Goal: Task Accomplishment & Management: Manage account settings

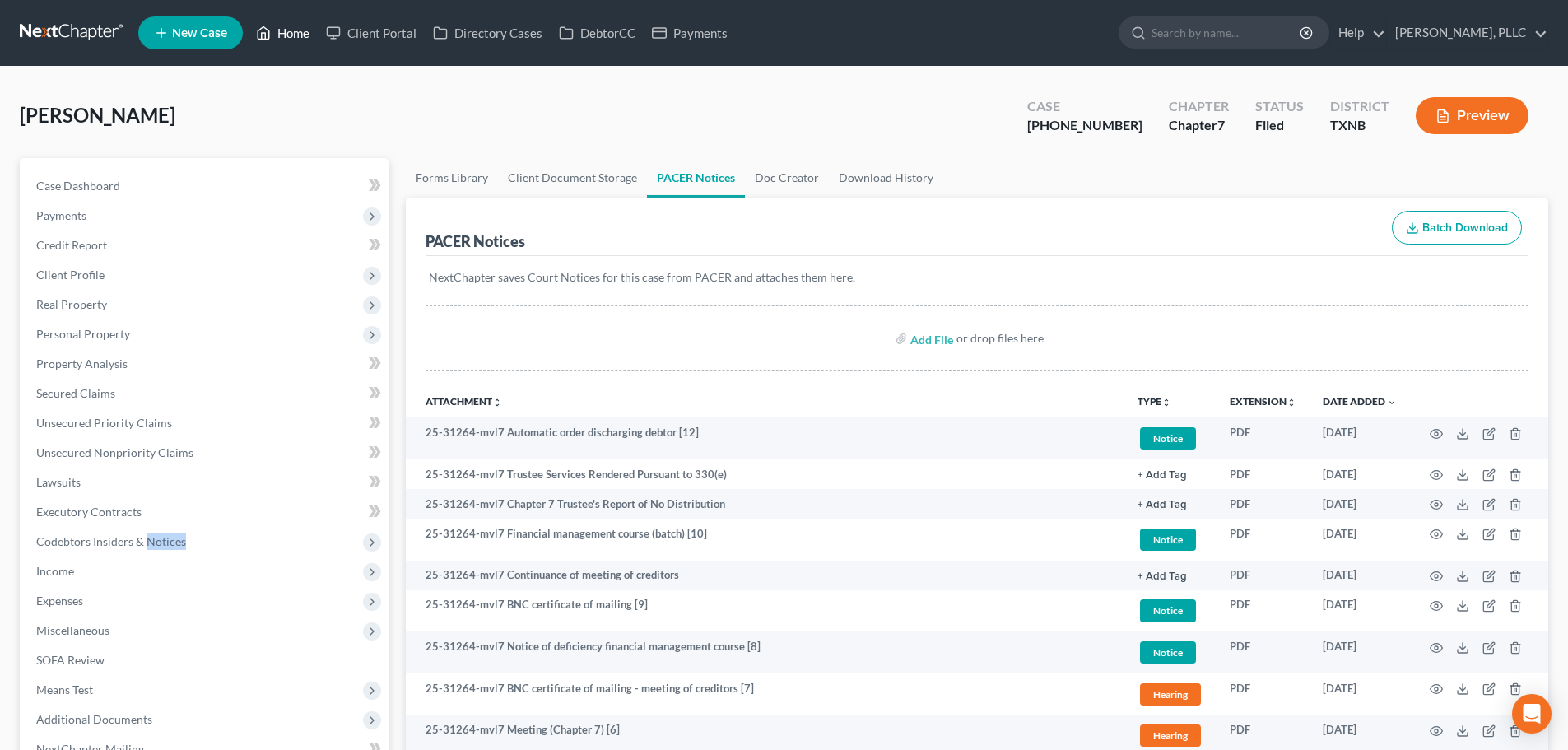
click at [296, 26] on link "Home" at bounding box center [283, 33] width 70 height 30
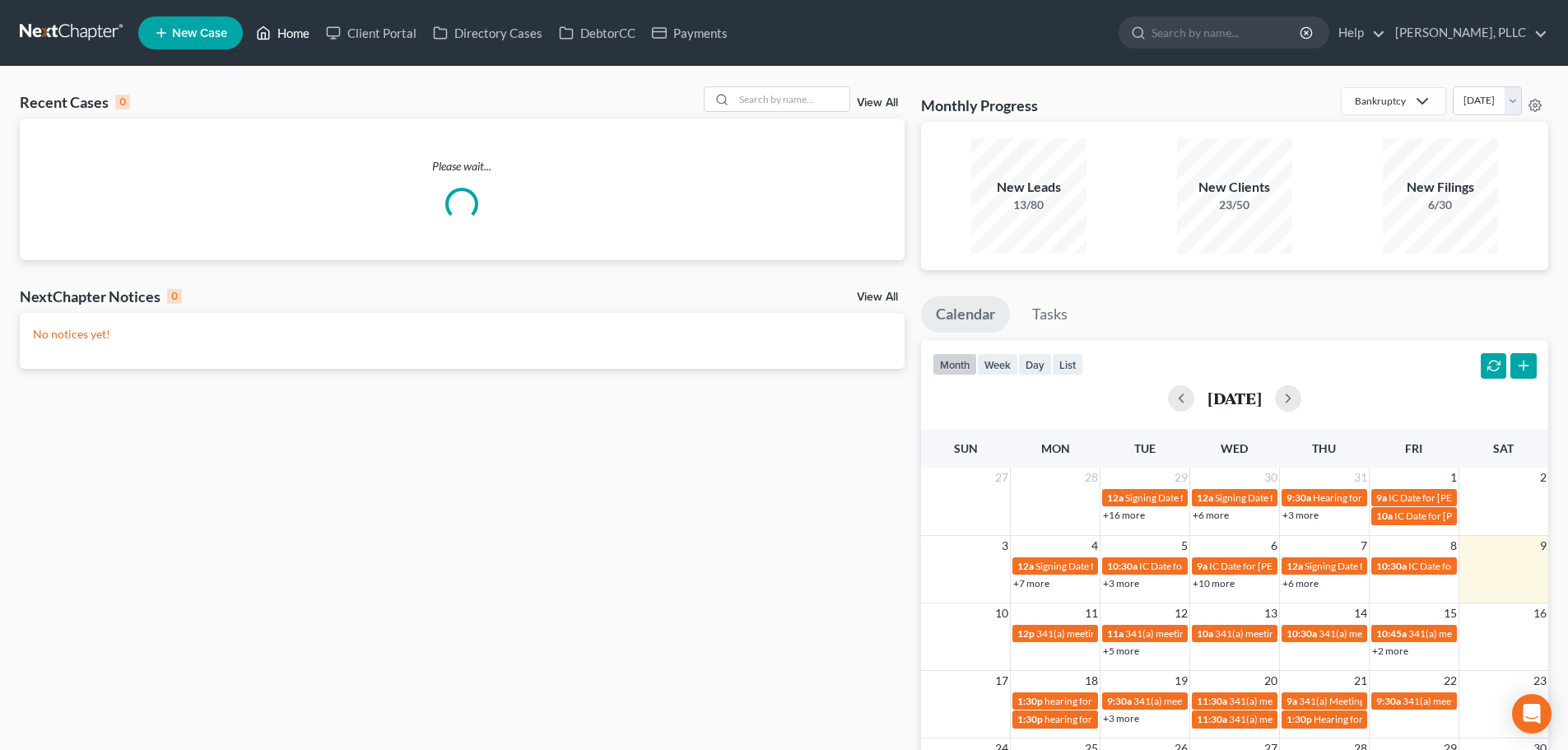
click at [303, 35] on link "Home" at bounding box center [283, 33] width 70 height 30
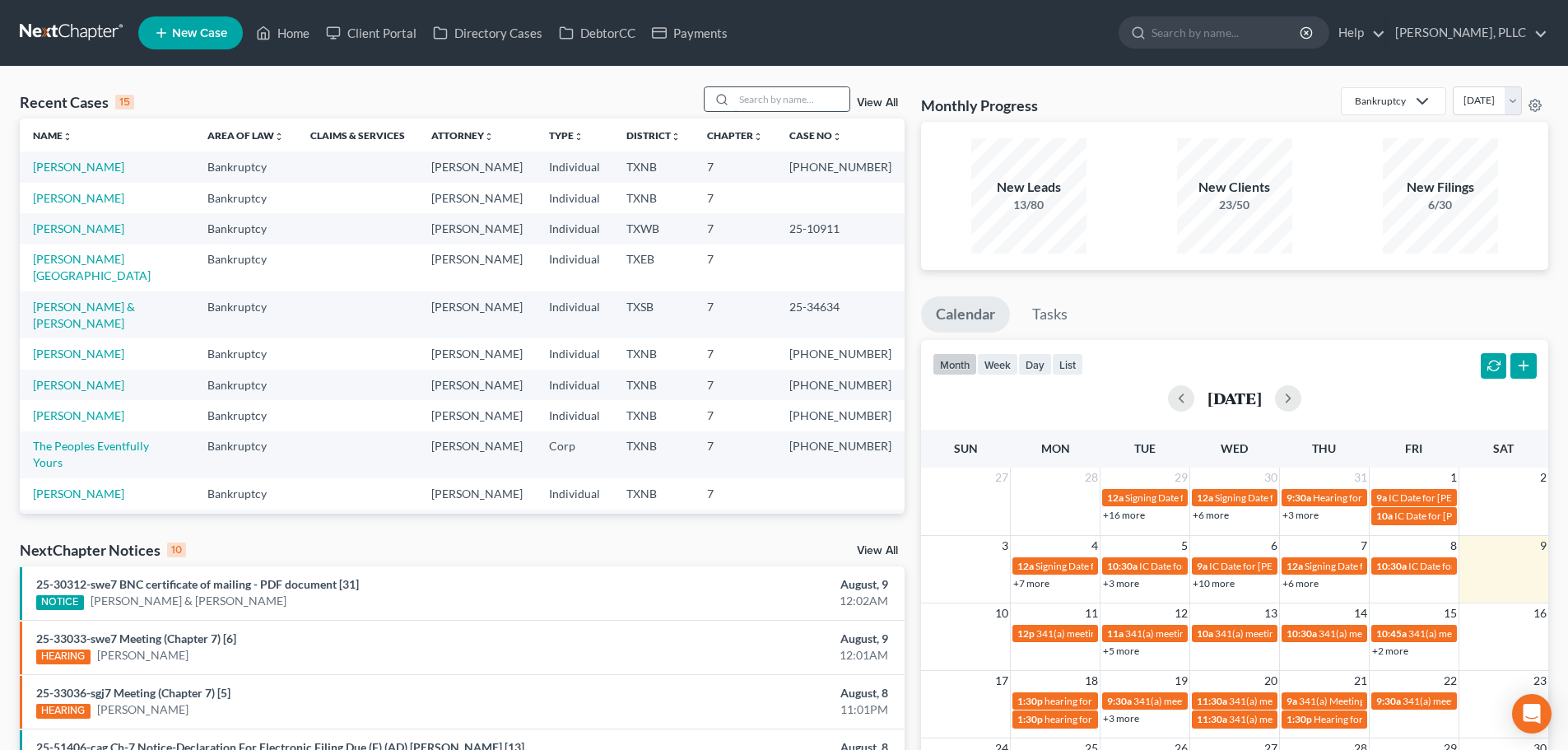
click at [813, 98] on input "search" at bounding box center [791, 99] width 115 height 24
click at [283, 32] on link "Home" at bounding box center [283, 33] width 70 height 30
click at [741, 95] on input "search" at bounding box center [791, 99] width 115 height 24
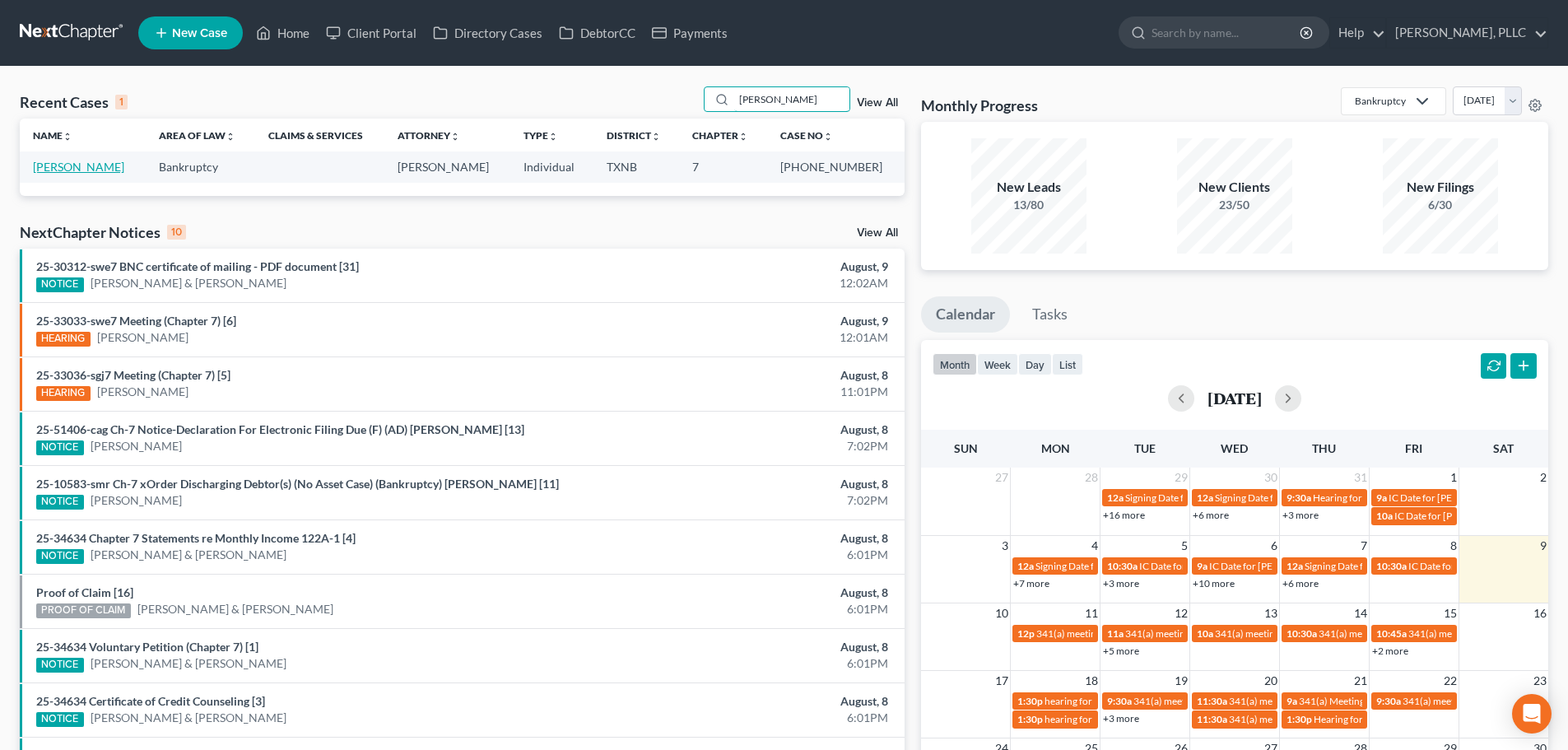
type input "scott bidwell"
click at [83, 164] on link "[PERSON_NAME]" at bounding box center [79, 167] width 91 height 14
select select "6"
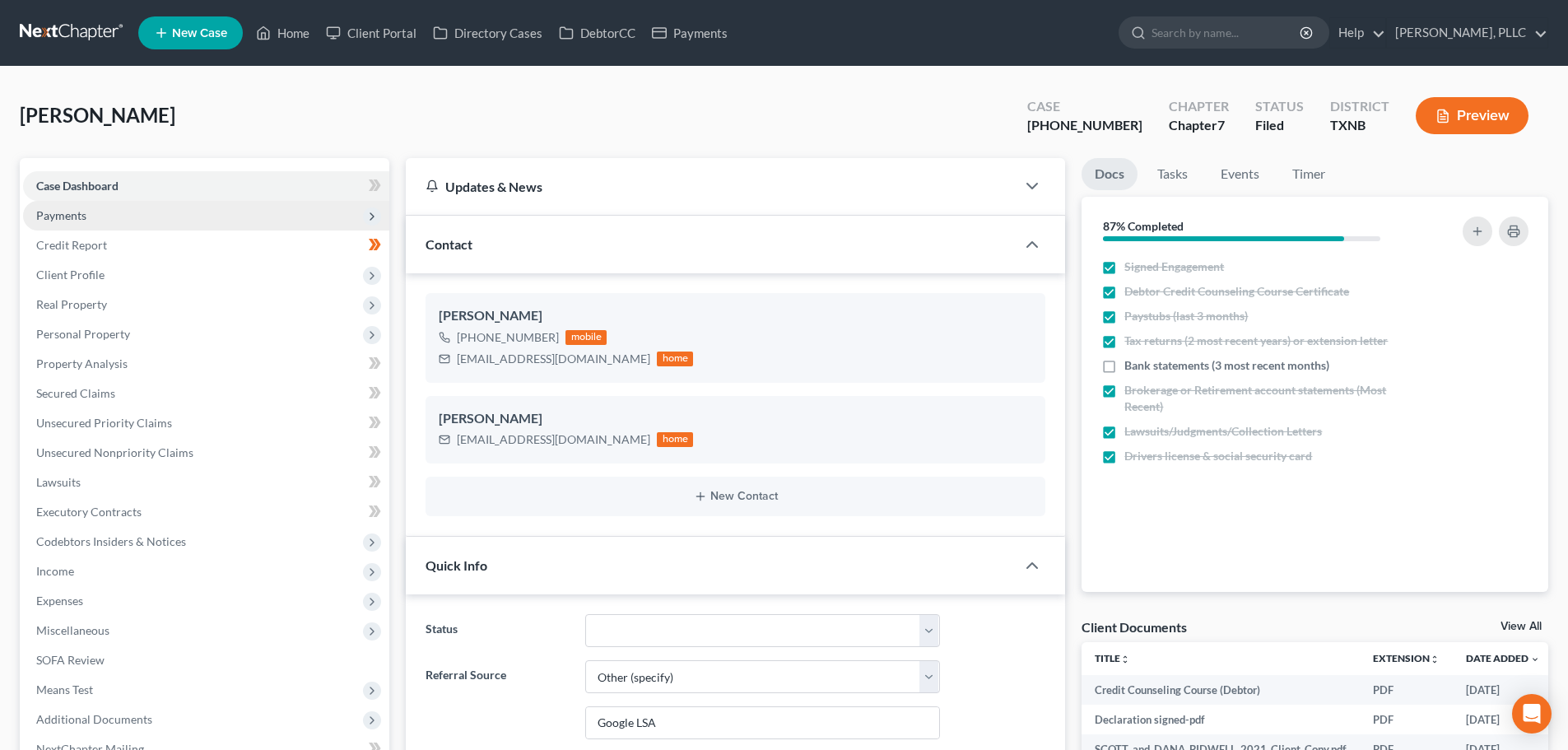
scroll to position [4671, 0]
click at [65, 215] on span "Payments" at bounding box center [61, 215] width 50 height 14
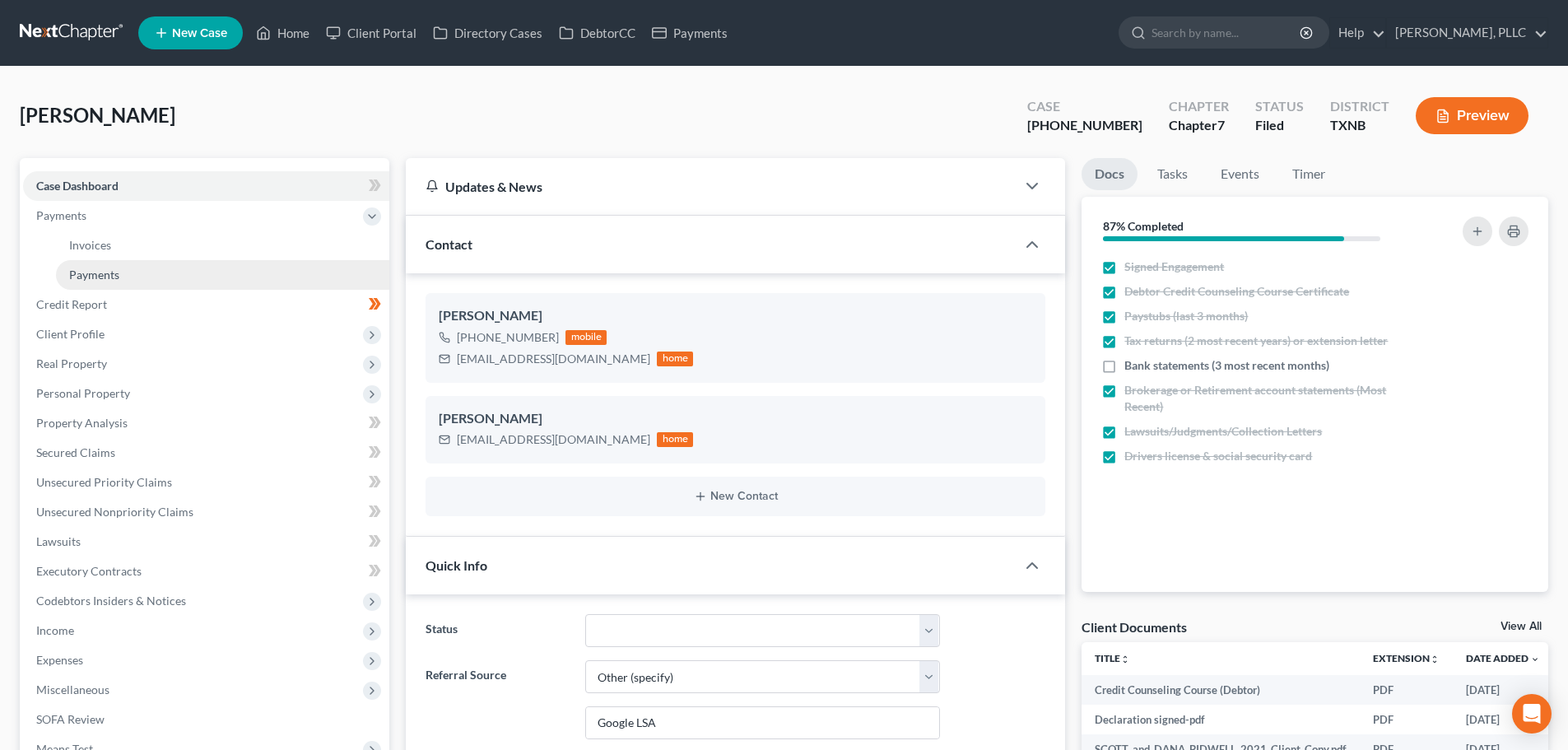
click at [90, 274] on span "Payments" at bounding box center [94, 275] width 50 height 14
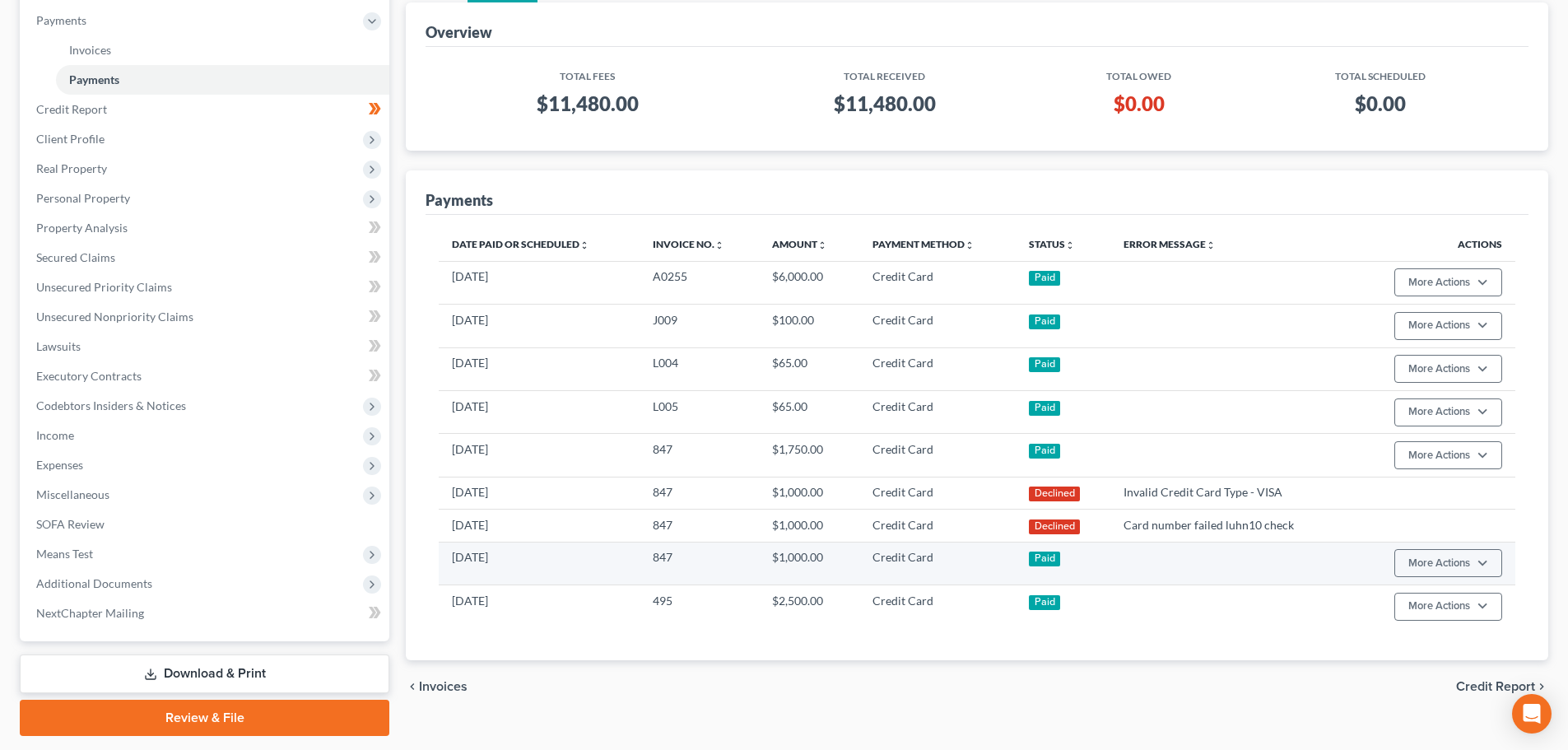
scroll to position [244, 0]
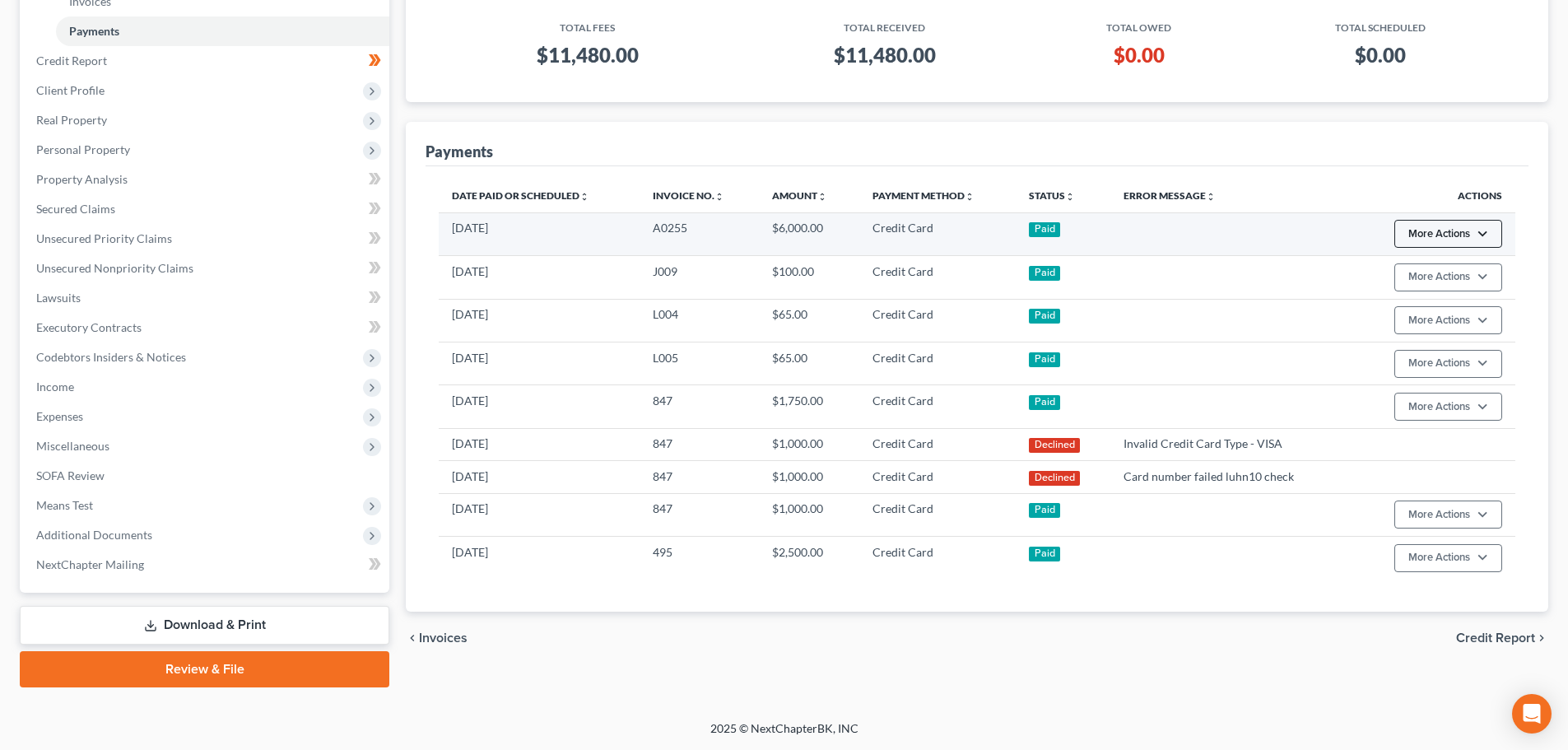
click at [1483, 237] on button "More Actions" at bounding box center [1448, 234] width 108 height 28
click at [1303, 248] on td at bounding box center [1231, 234] width 240 height 43
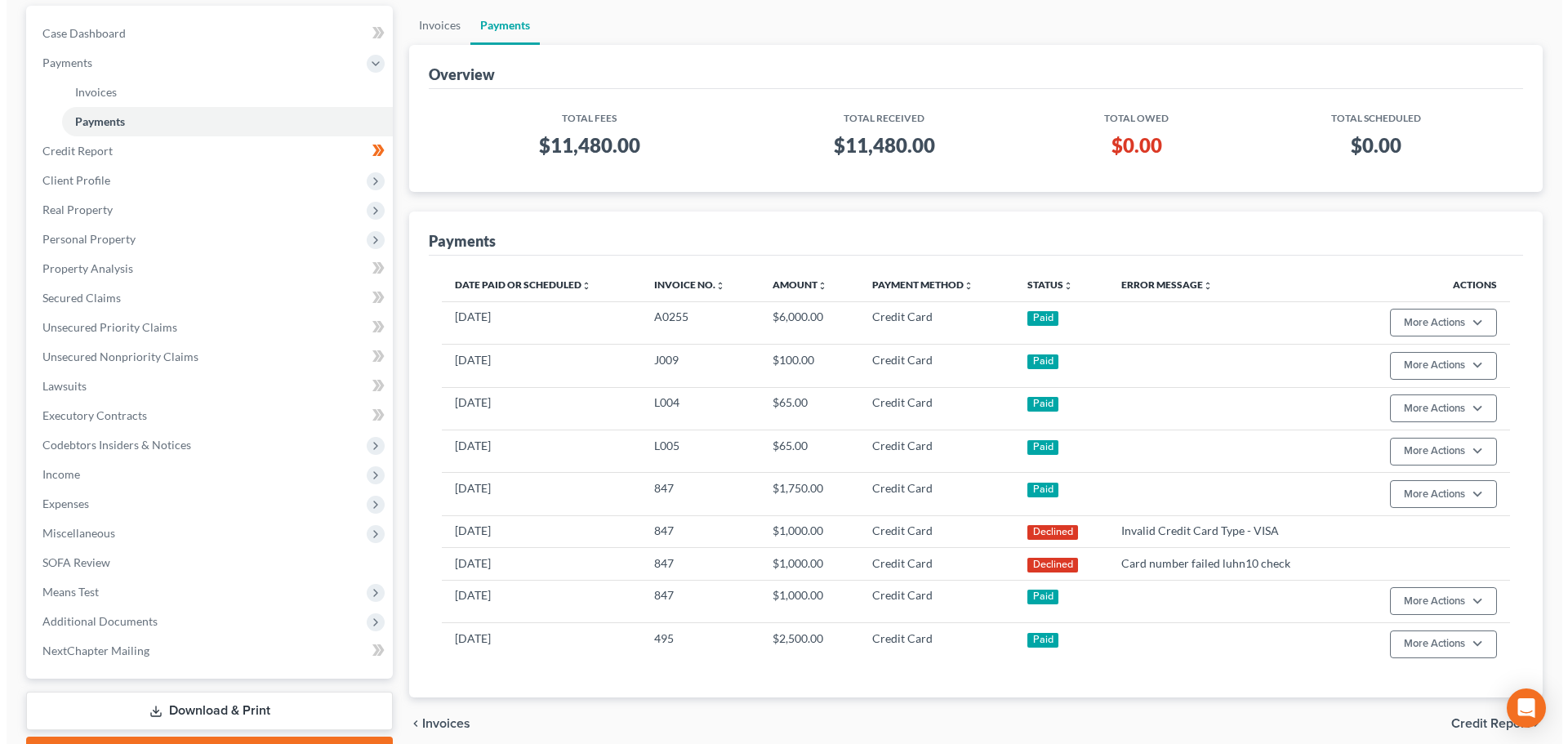
scroll to position [0, 0]
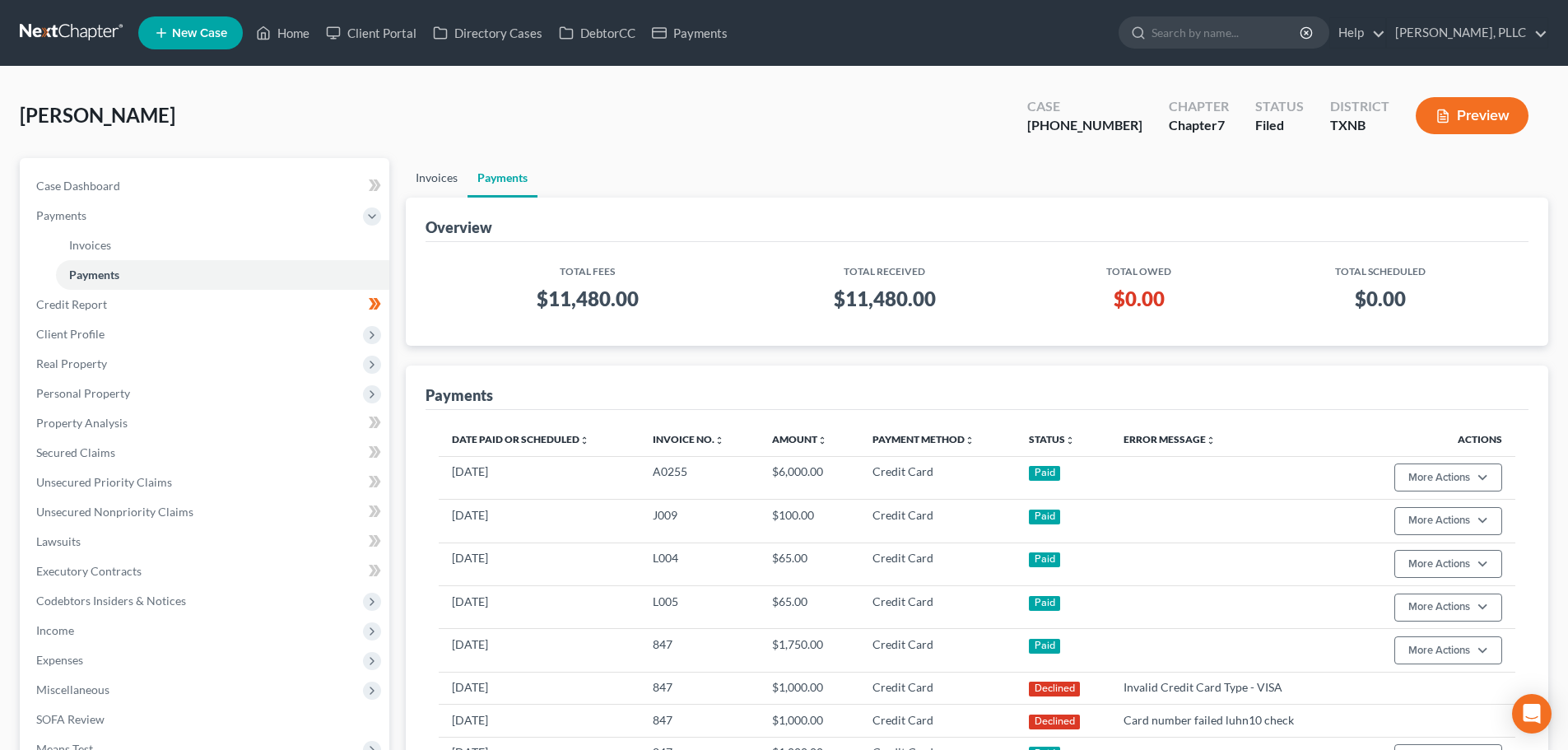
click at [430, 180] on link "Invoices" at bounding box center [437, 178] width 62 height 40
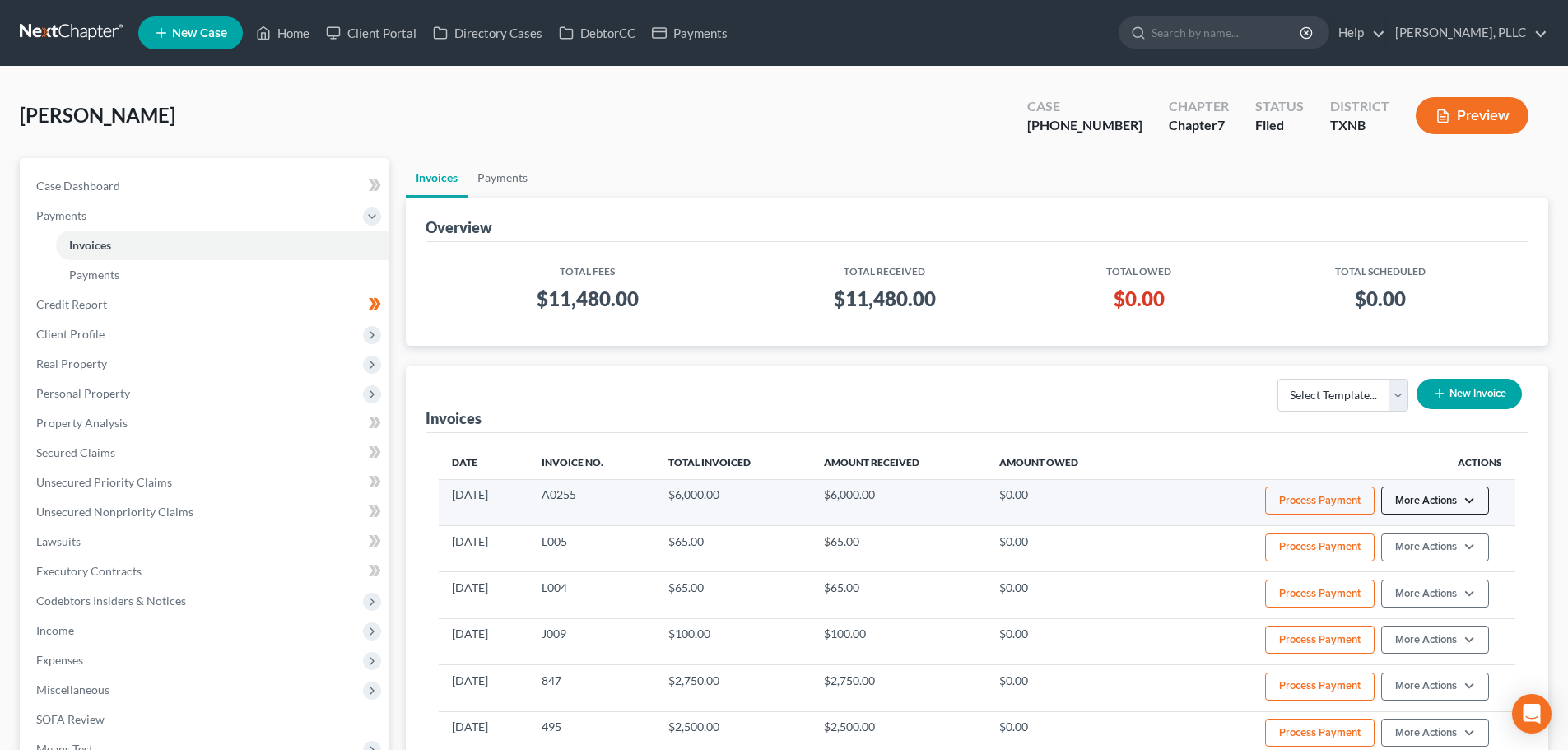
click at [1474, 500] on button "More Actions" at bounding box center [1435, 501] width 108 height 28
click at [1444, 537] on link "View/Edit" at bounding box center [1457, 535] width 193 height 28
select select "1"
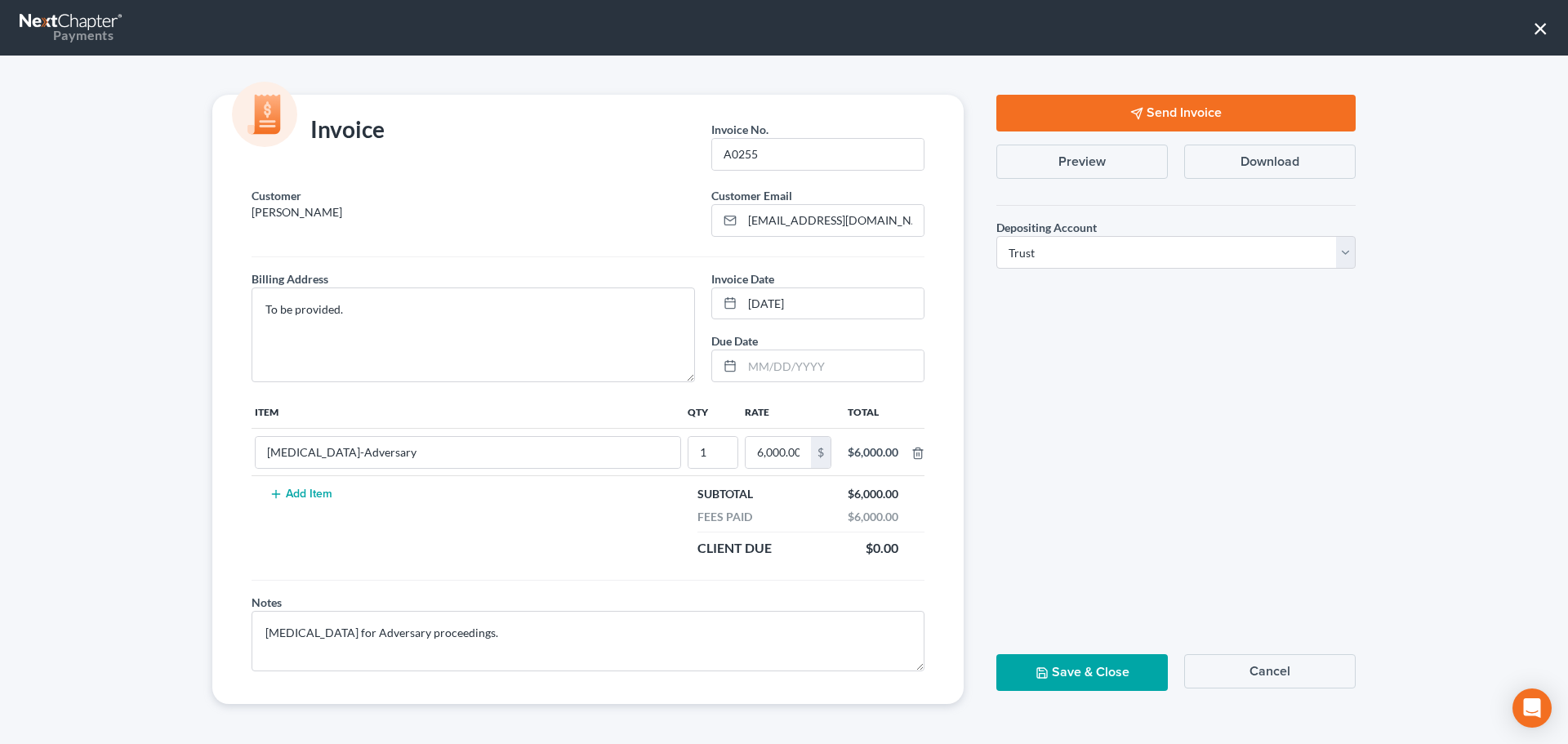
click at [168, 385] on div "Invoice Invoice No. * A0255 Customer Bidwell, Scott Customer Email * scottbidwe…" at bounding box center [784, 400] width 1568 height 689
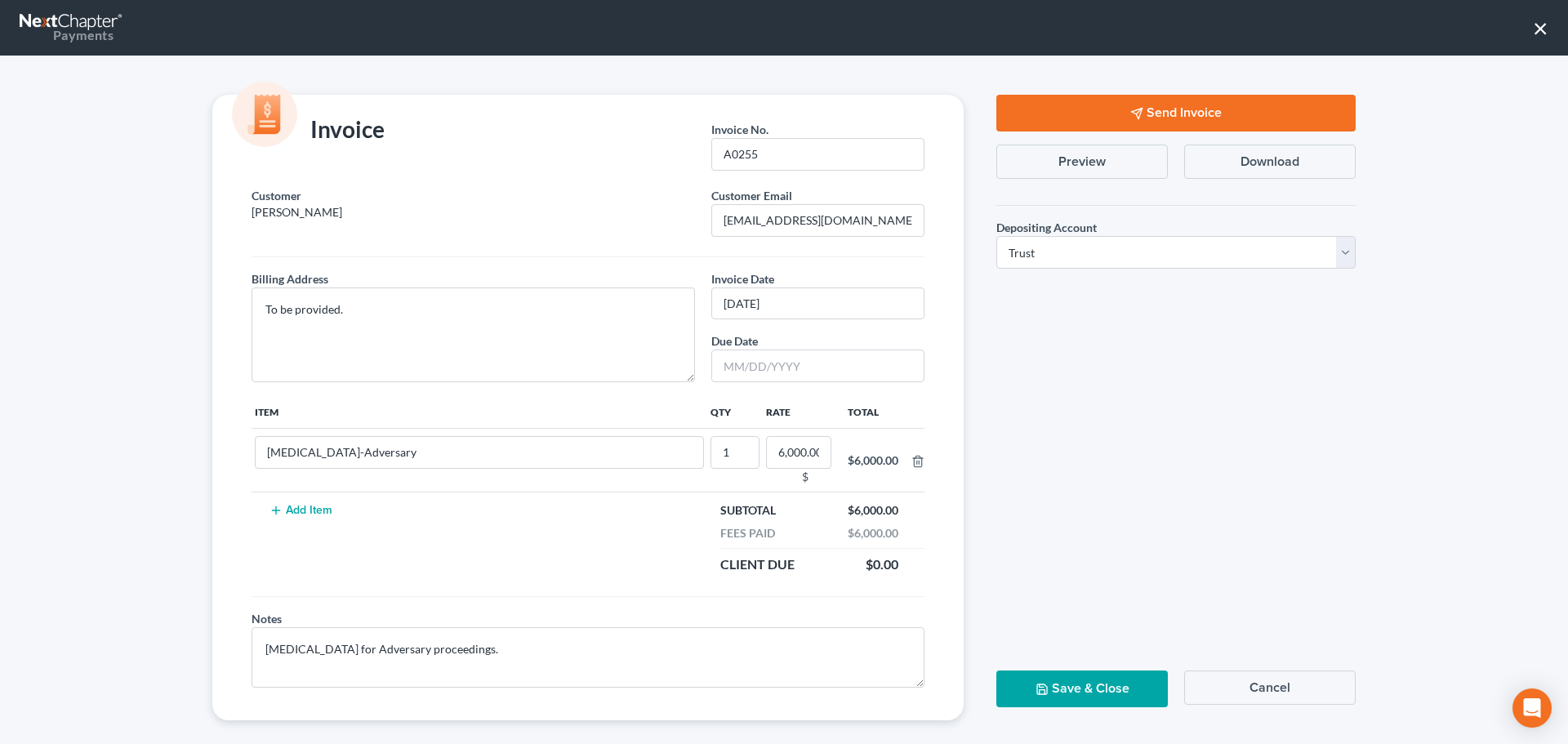
click at [1537, 30] on button "×" at bounding box center [1541, 27] width 15 height 26
click at [1540, 28] on button "×" at bounding box center [1541, 27] width 15 height 26
select select "6"
click at [1539, 31] on button "×" at bounding box center [1541, 27] width 15 height 26
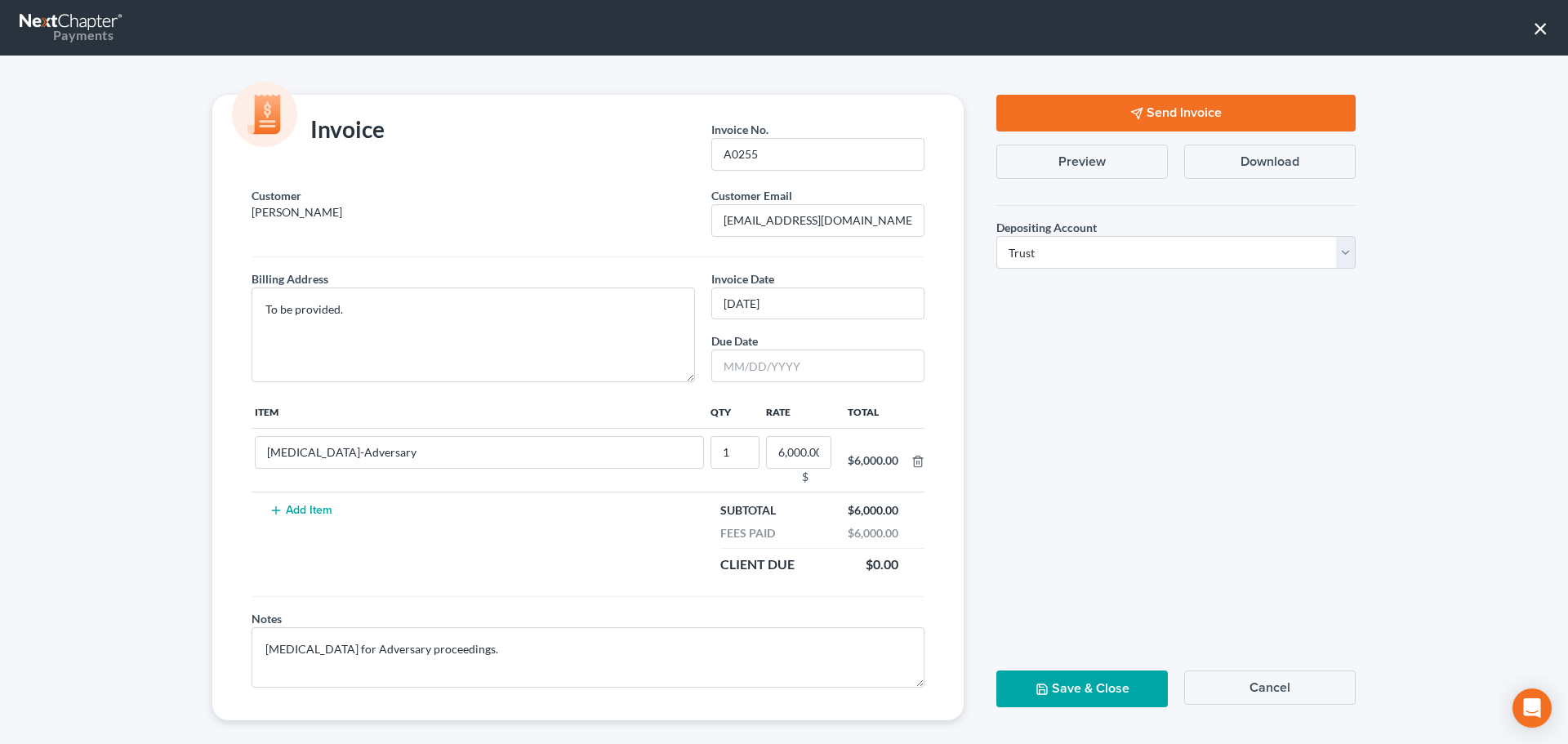
click at [1271, 587] on div "Send Invoice Preview Download Depositing Account * Select Operation Trust Save …" at bounding box center [1176, 407] width 392 height 626
click at [1101, 691] on button "Save & Close" at bounding box center [1082, 689] width 171 height 37
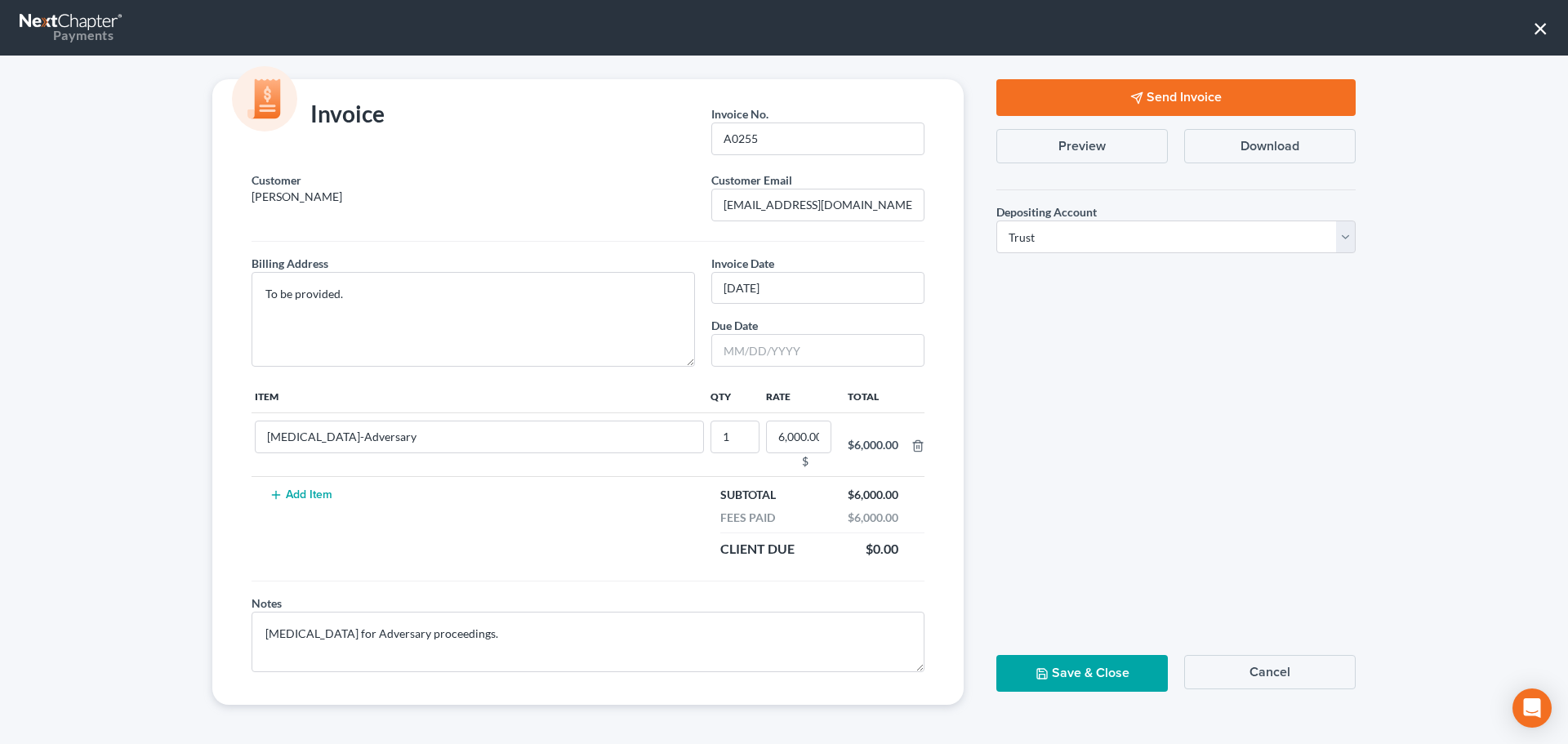
scroll to position [0, 0]
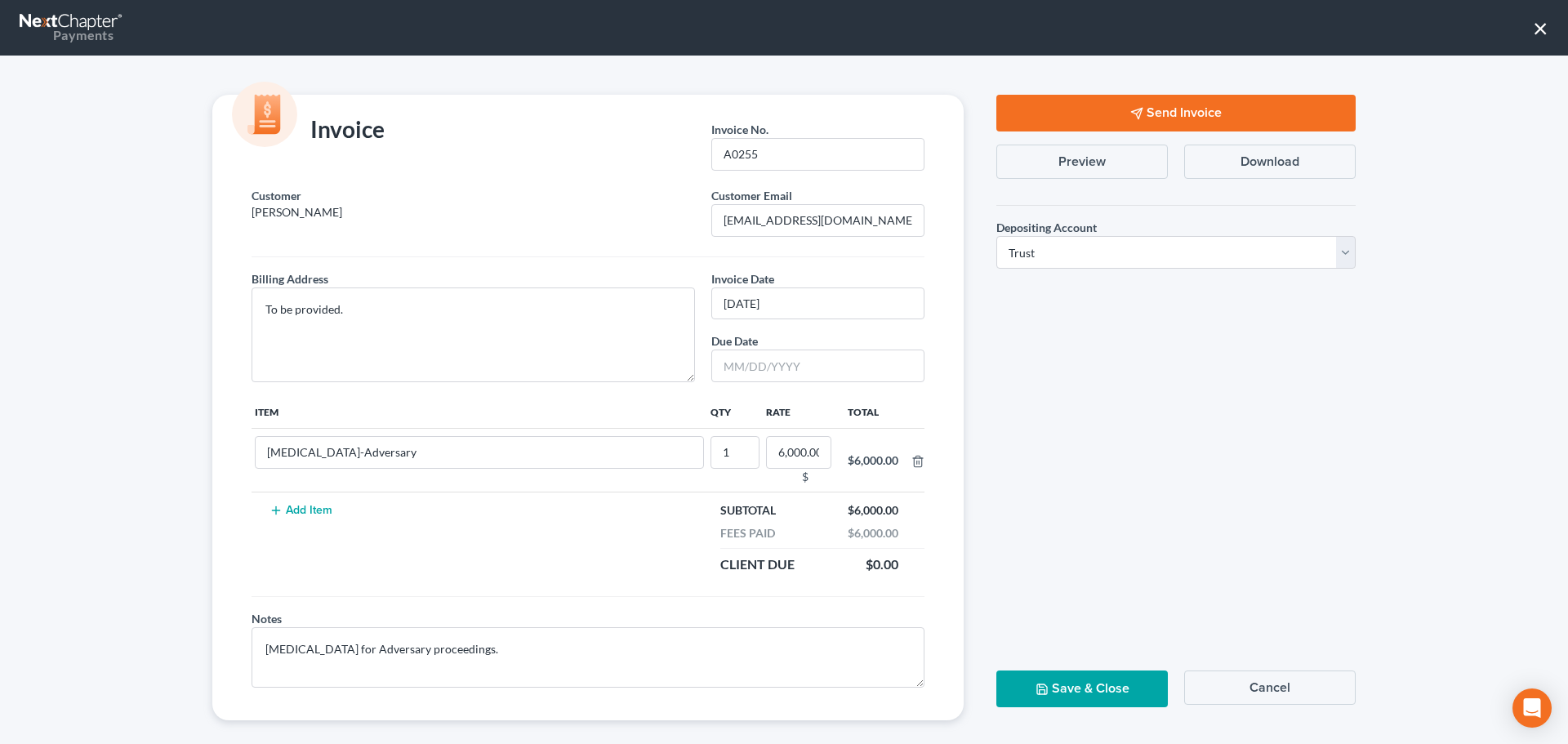
click at [1112, 695] on button "Save & Close" at bounding box center [1082, 689] width 171 height 37
click at [1160, 509] on div "Send Invoice Preview Download Depositing Account * Select Operation Trust Save …" at bounding box center [1176, 407] width 392 height 626
click at [1100, 694] on button "Save & Close" at bounding box center [1082, 689] width 171 height 37
click at [1539, 27] on button "×" at bounding box center [1541, 27] width 15 height 26
click at [1538, 27] on button "×" at bounding box center [1541, 27] width 15 height 26
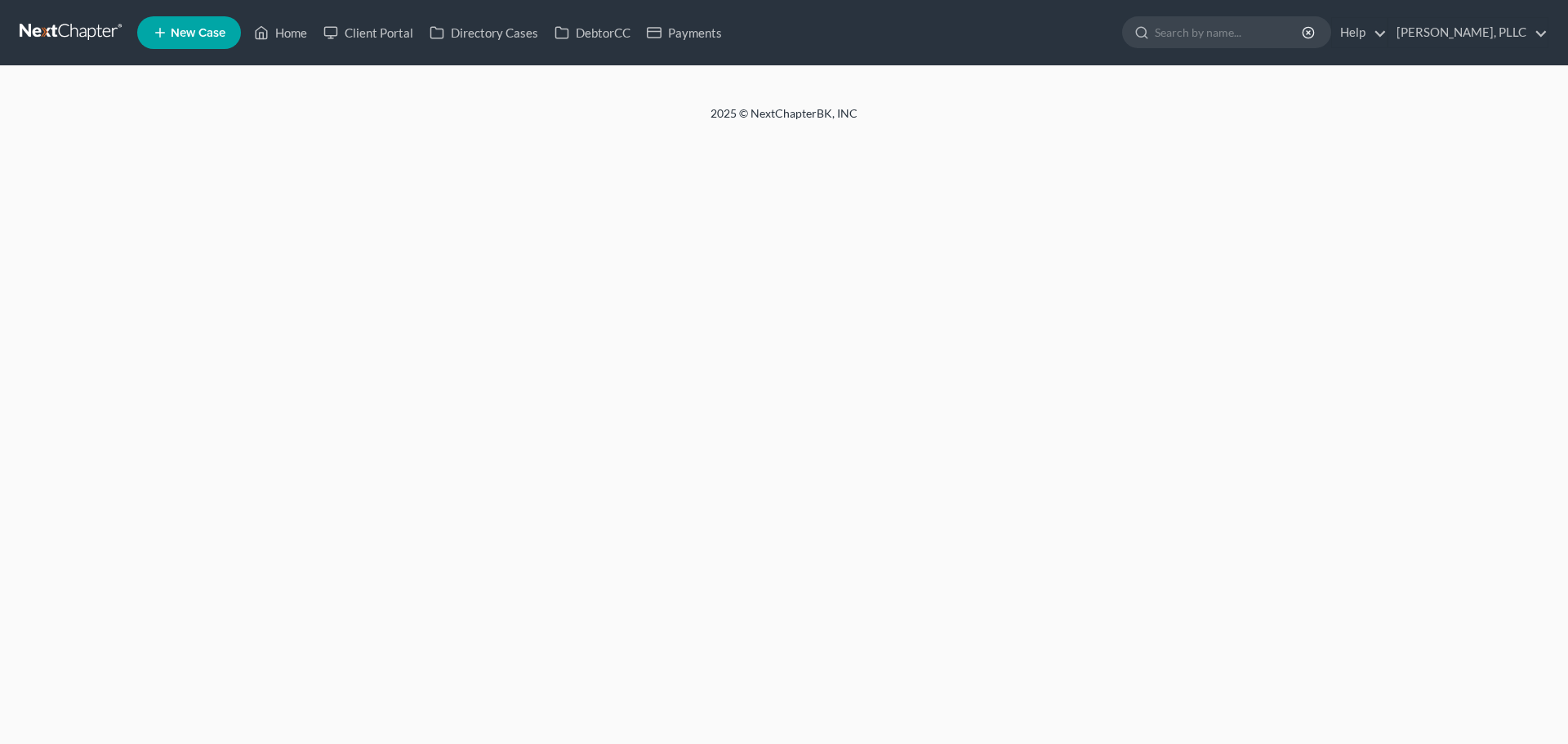
select select "6"
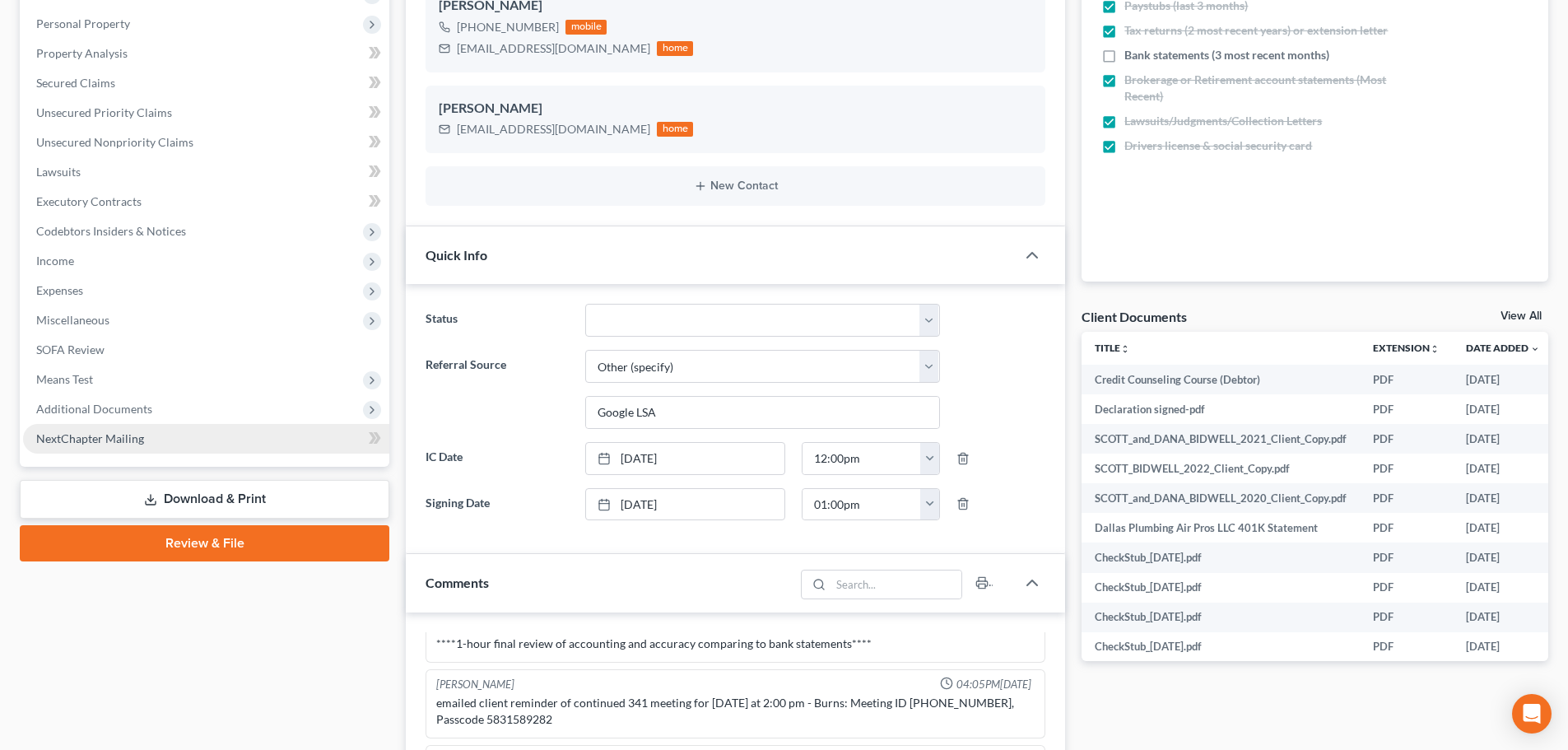
scroll to position [330, 0]
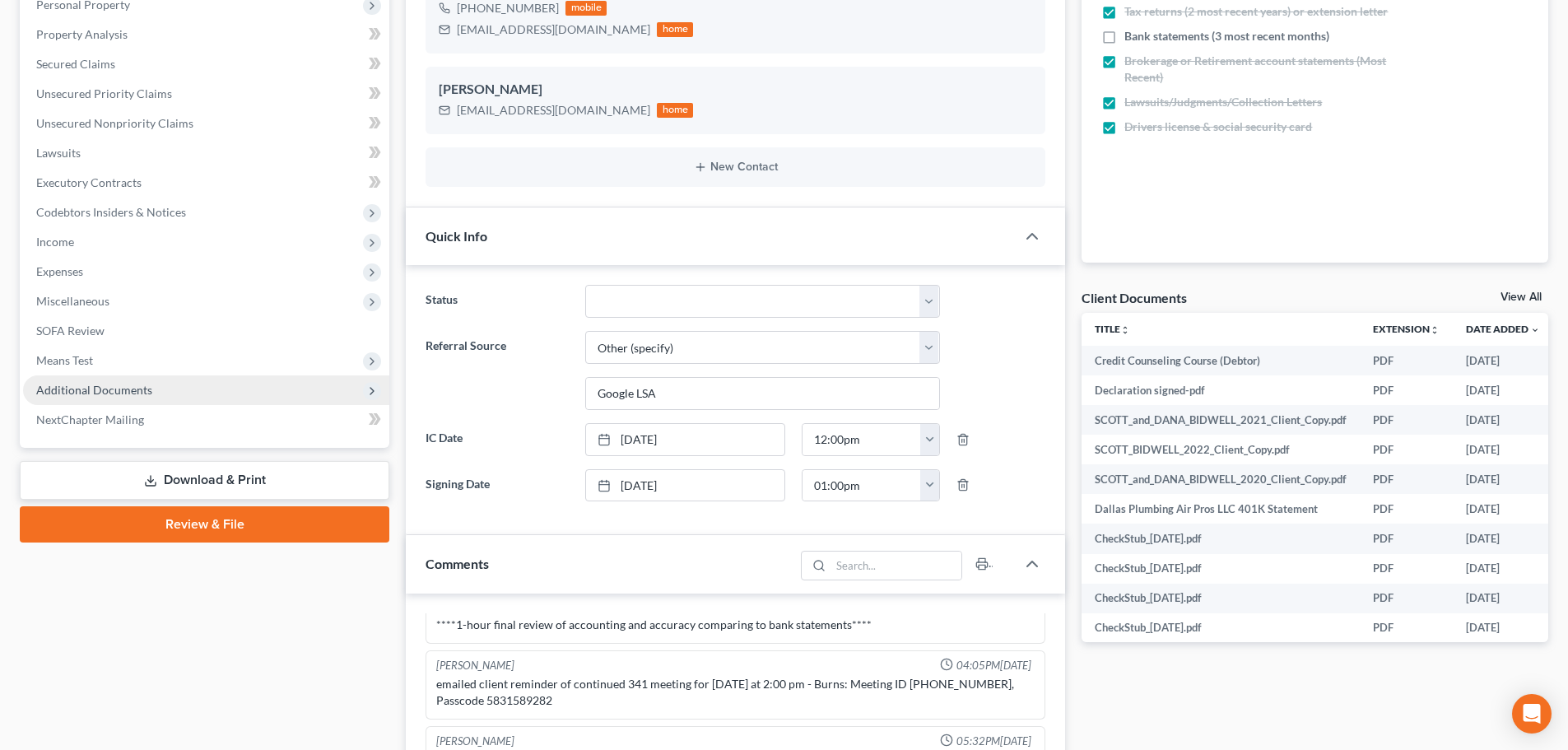
click at [101, 390] on span "Additional Documents" at bounding box center [94, 390] width 116 height 14
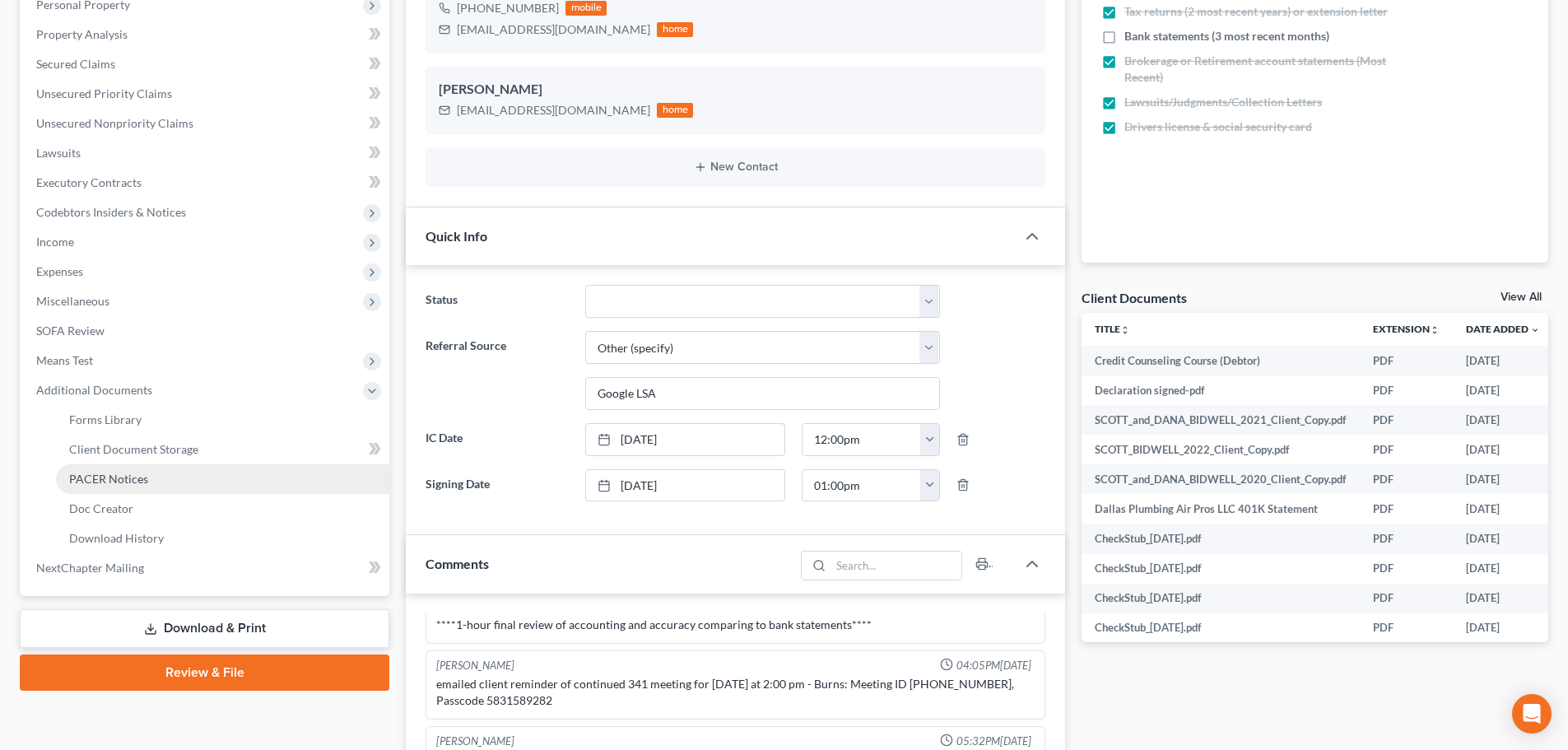
click at [101, 483] on span "PACER Notices" at bounding box center [109, 478] width 80 height 14
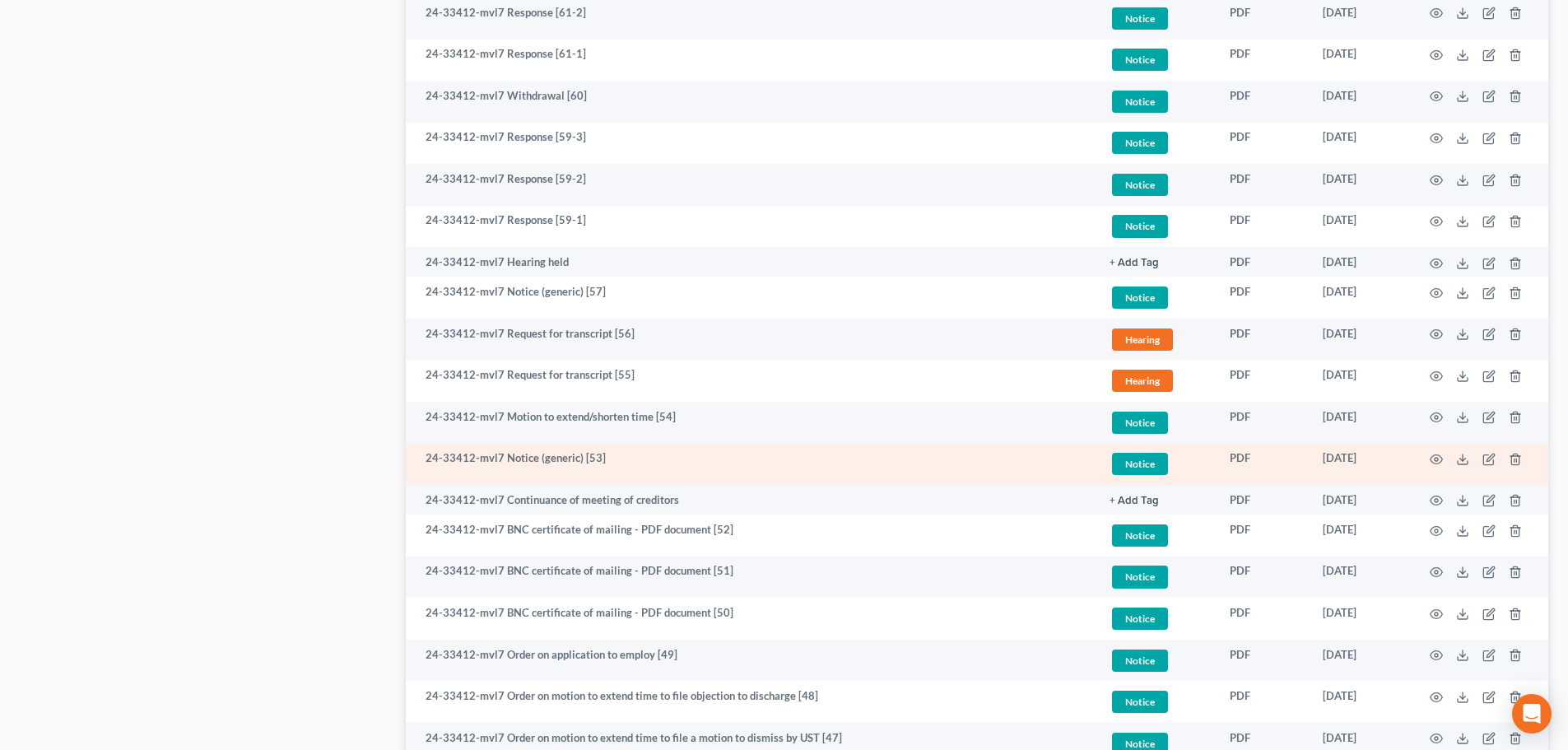
scroll to position [1812, 0]
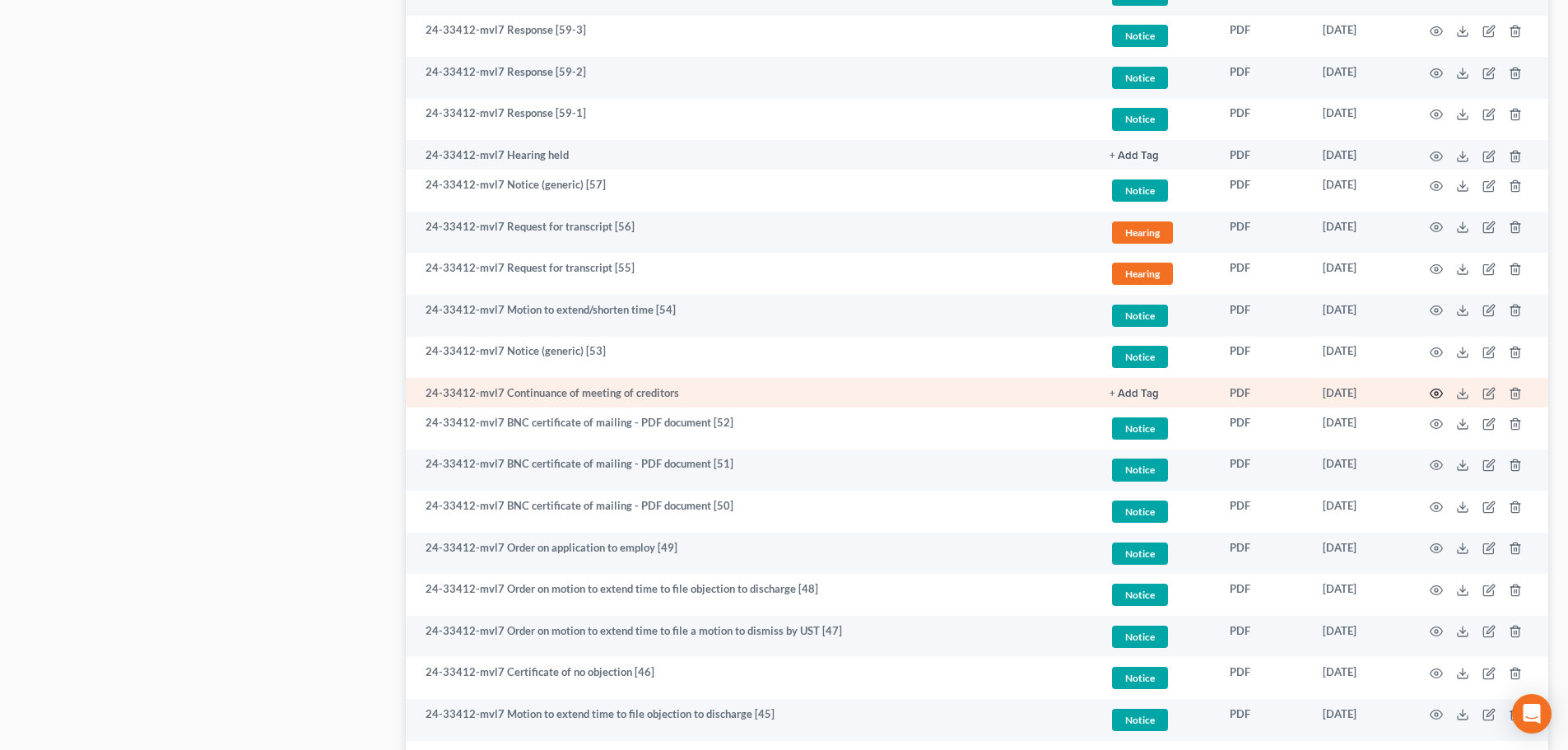
click at [1436, 390] on icon "button" at bounding box center [1437, 394] width 14 height 14
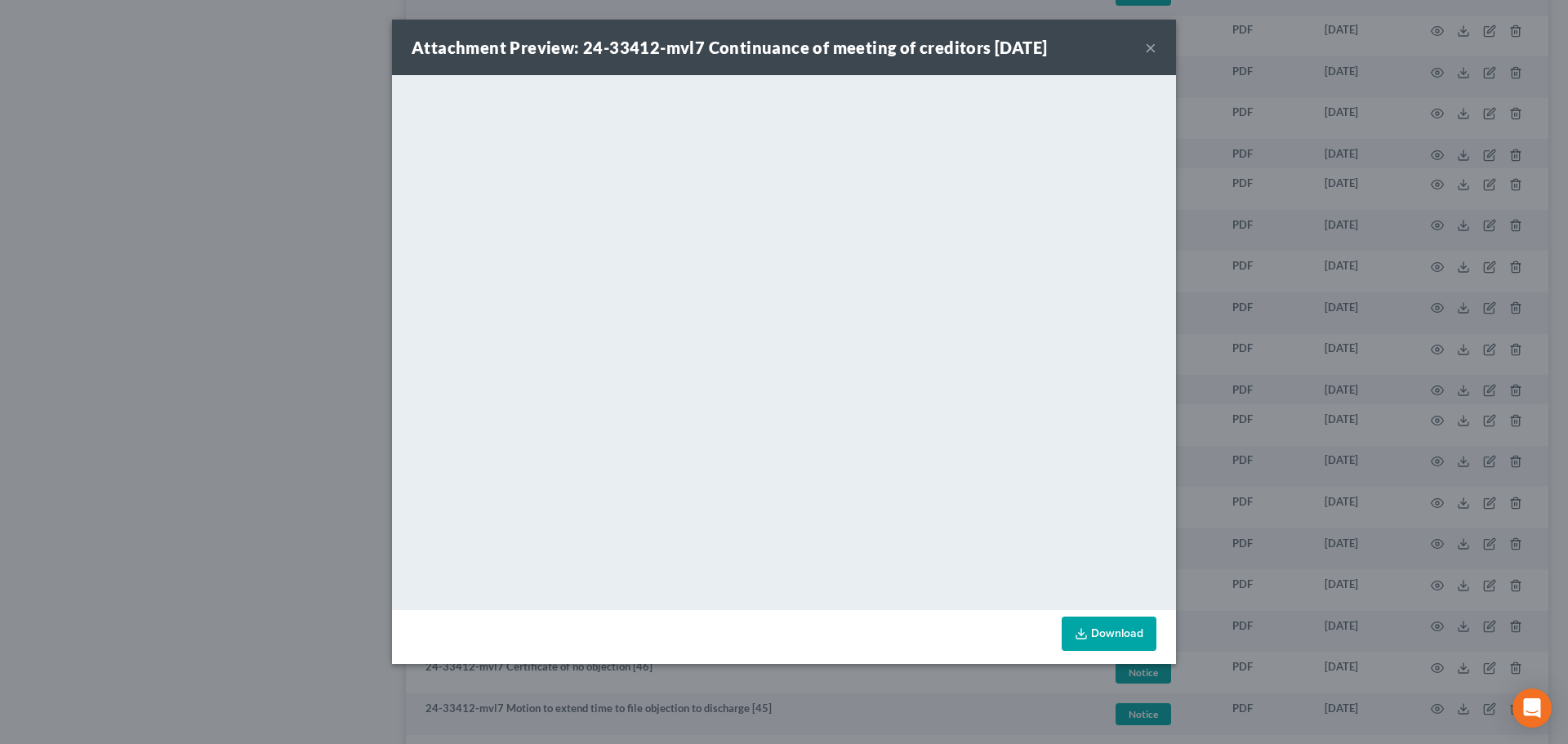
click at [1151, 46] on button "×" at bounding box center [1151, 47] width 12 height 19
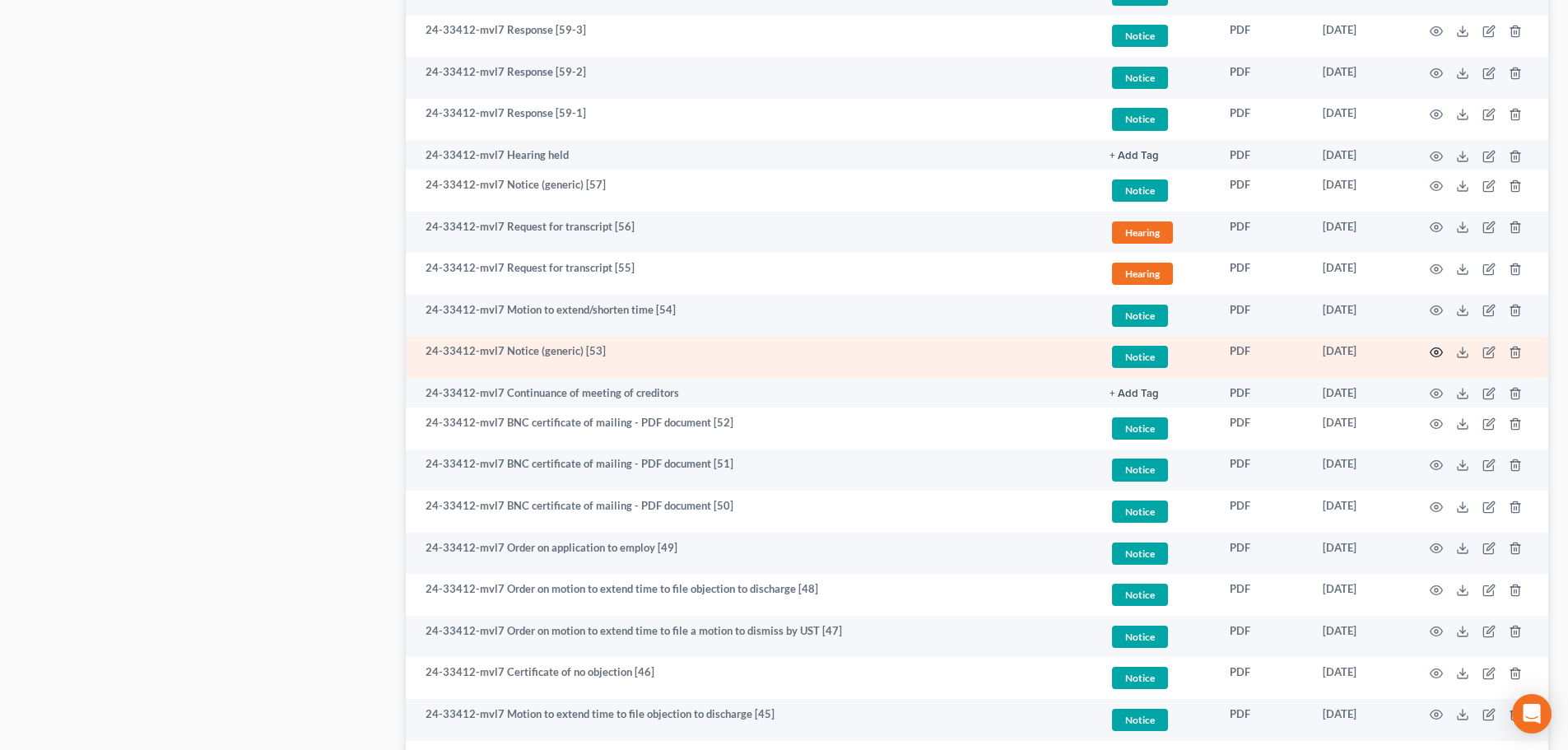
click at [1441, 355] on icon "button" at bounding box center [1437, 352] width 13 height 9
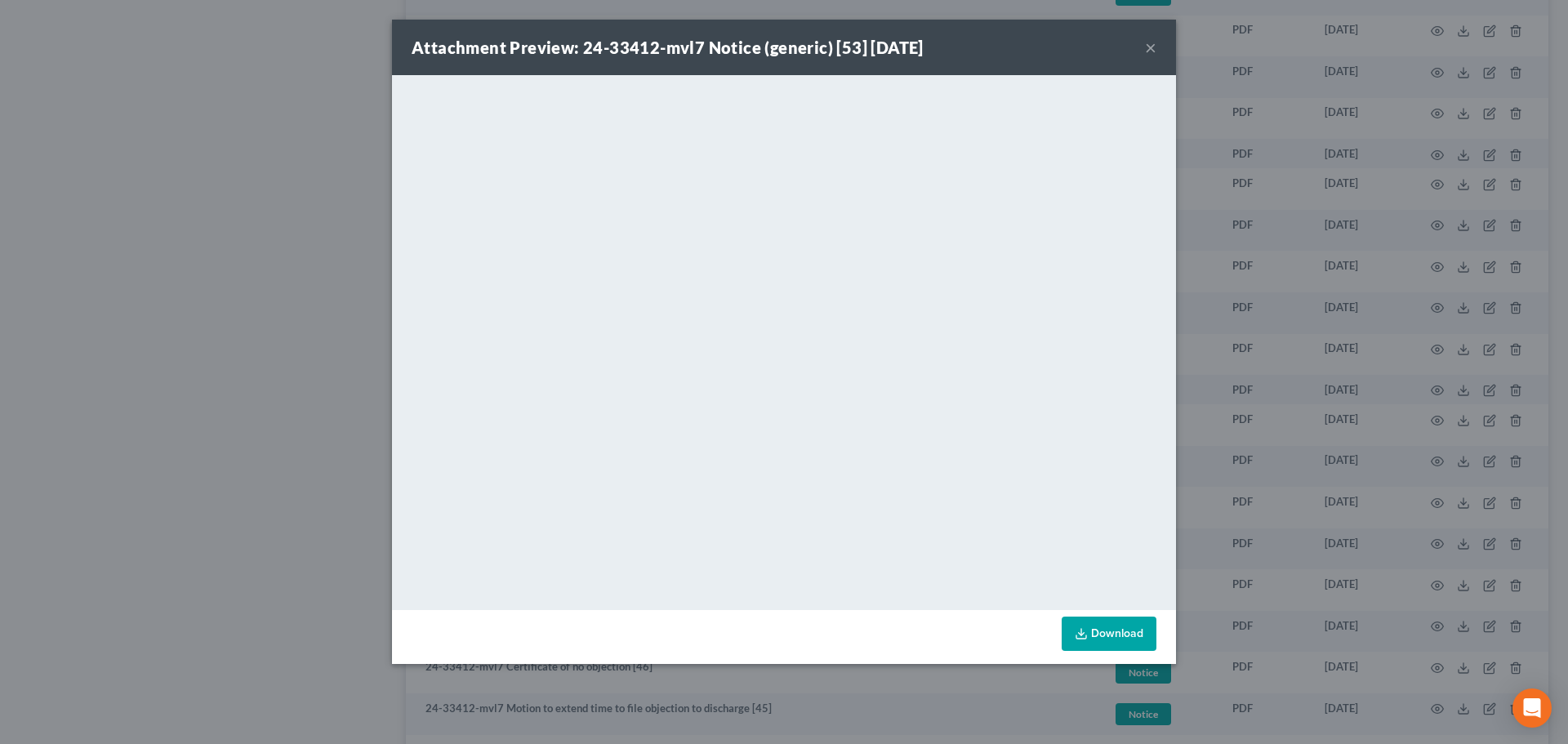
click at [1150, 46] on button "×" at bounding box center [1151, 47] width 12 height 19
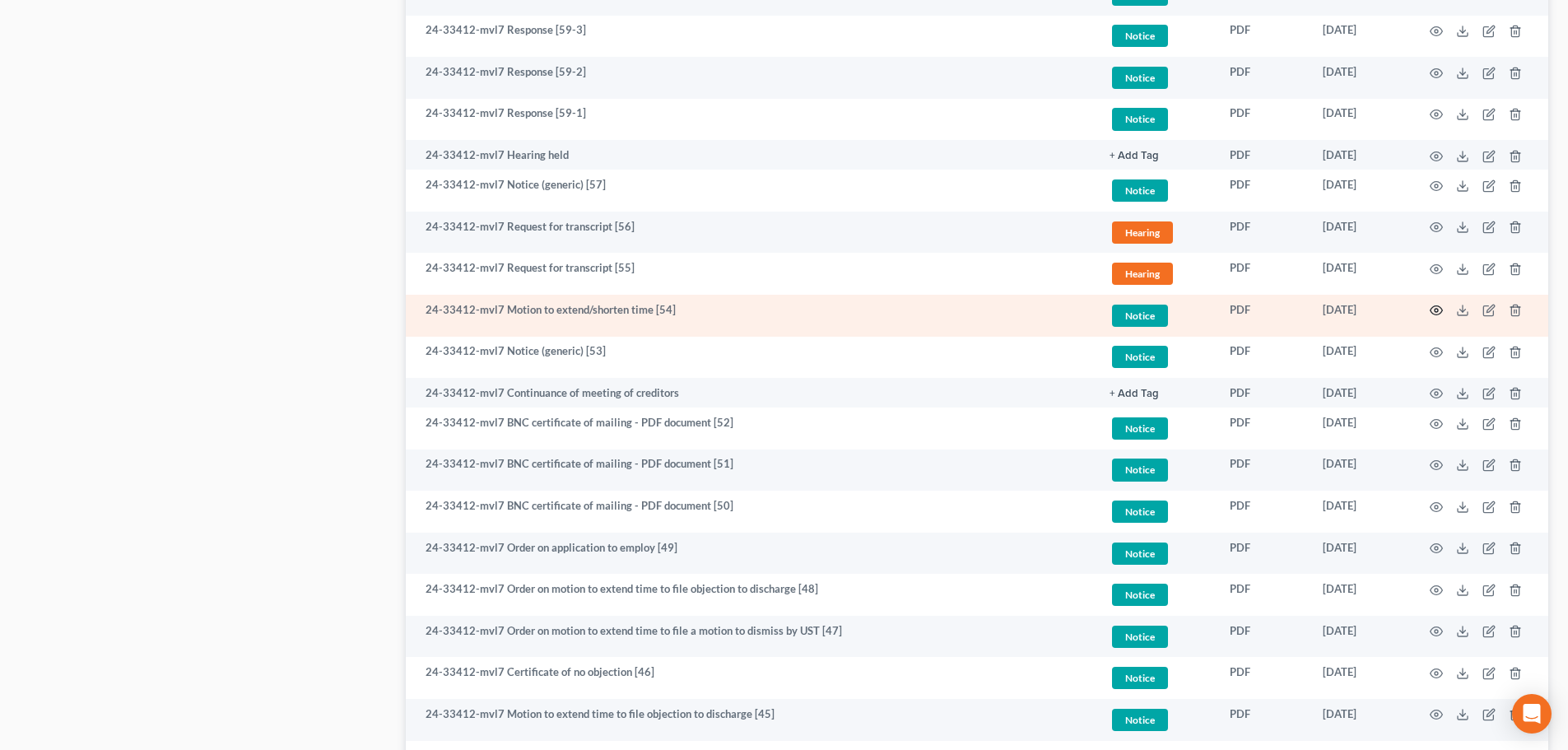
click at [1436, 306] on icon "button" at bounding box center [1437, 310] width 14 height 14
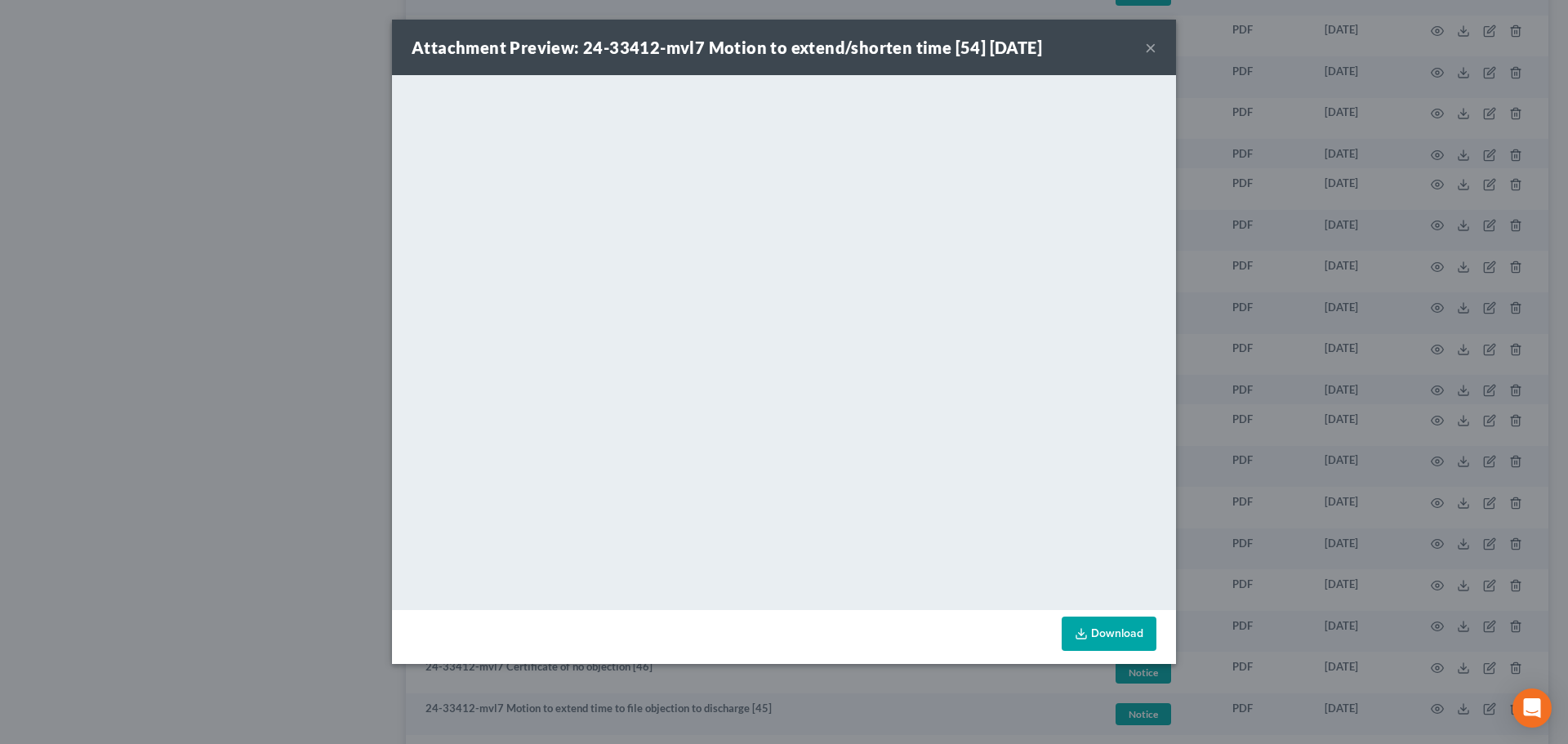
click at [1152, 48] on button "×" at bounding box center [1151, 47] width 12 height 19
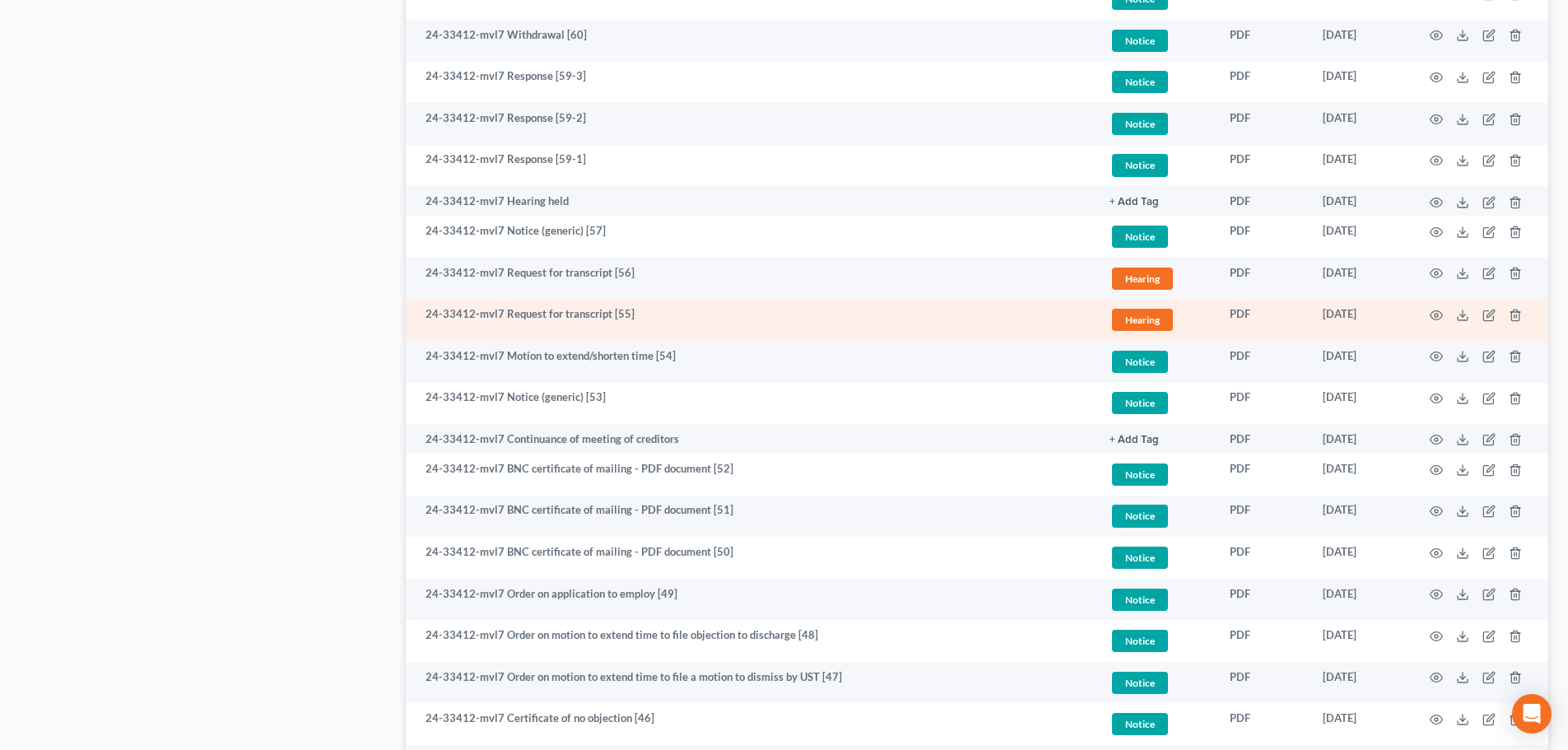
scroll to position [1730, 0]
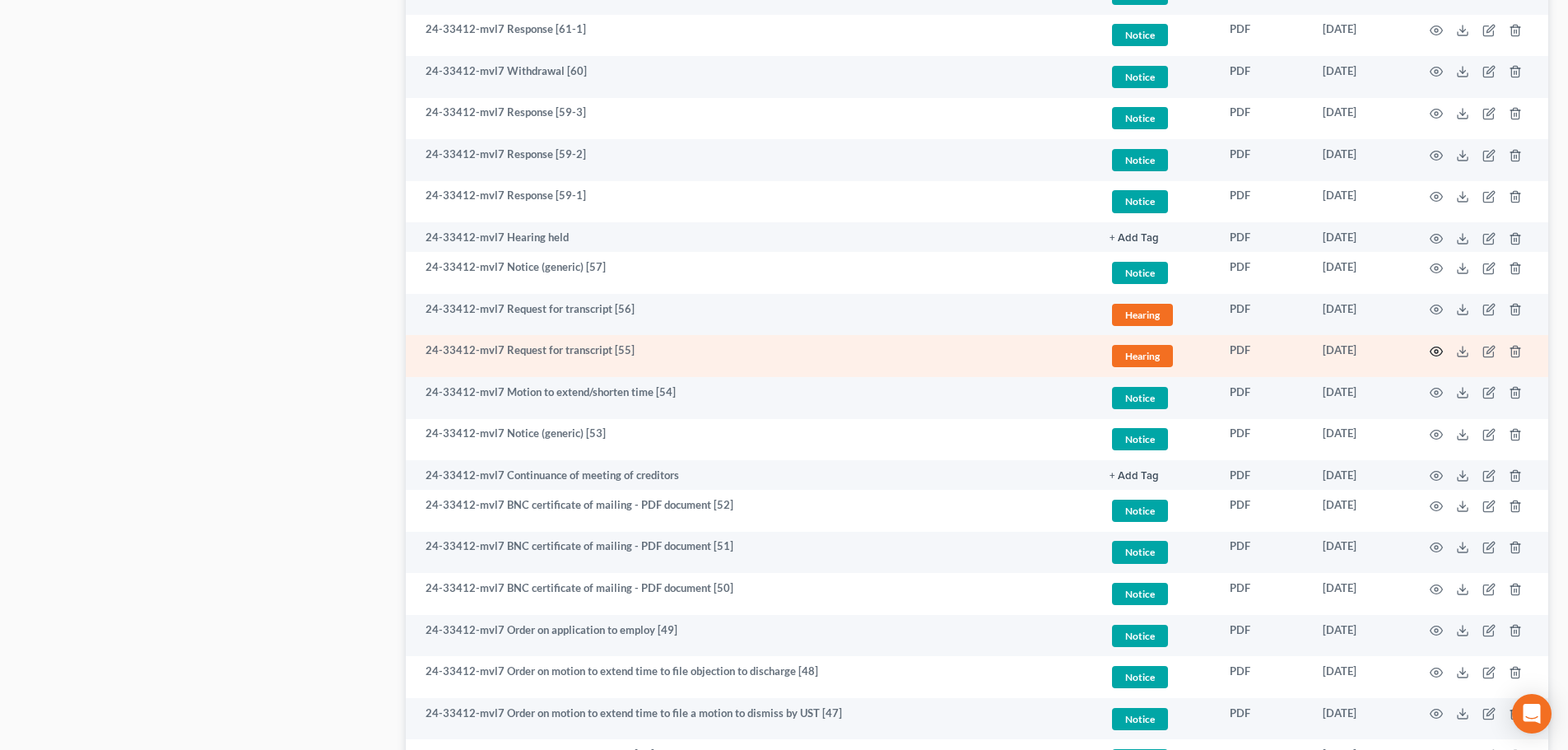
click at [1432, 351] on icon "button" at bounding box center [1437, 352] width 14 height 14
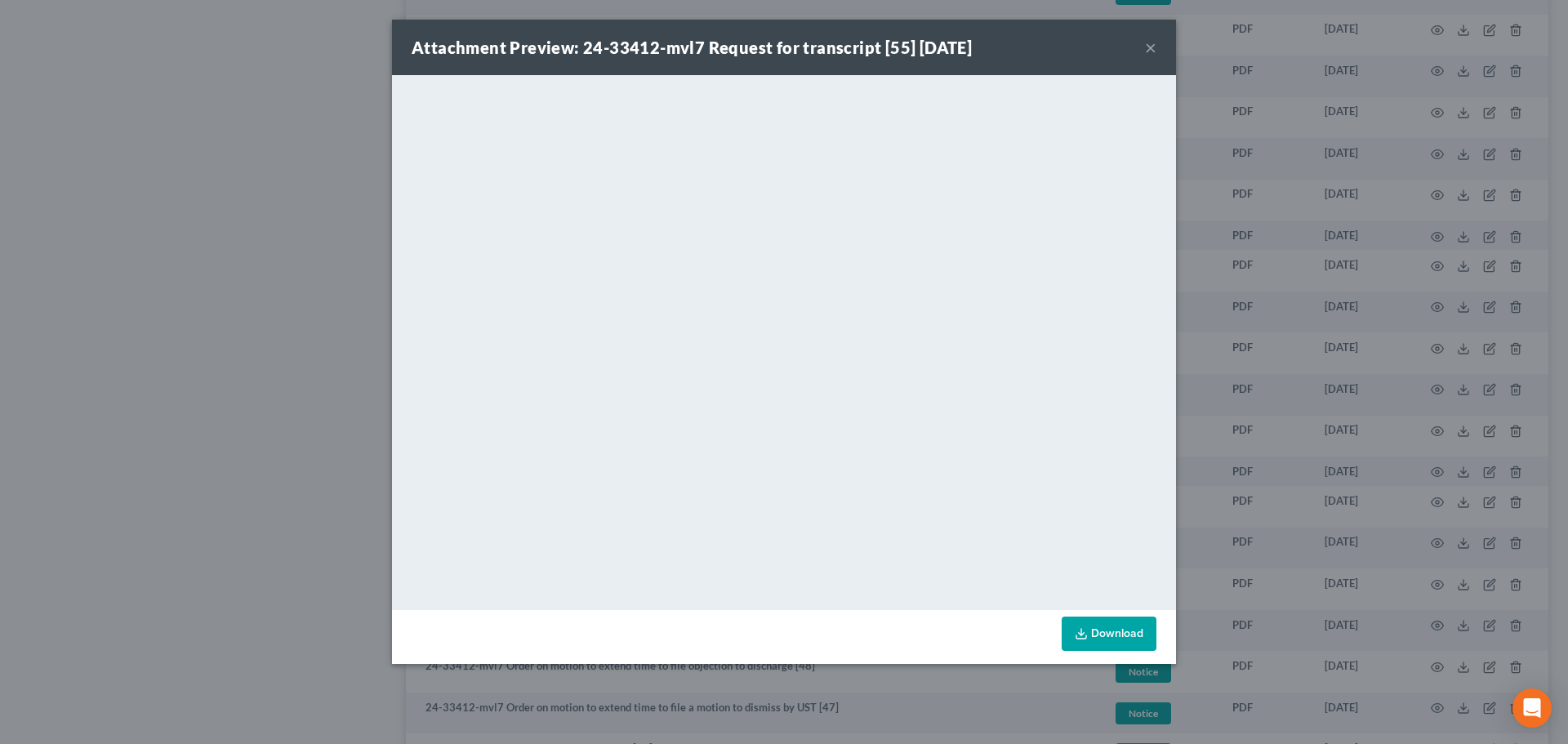
click at [1149, 51] on button "×" at bounding box center [1151, 47] width 12 height 19
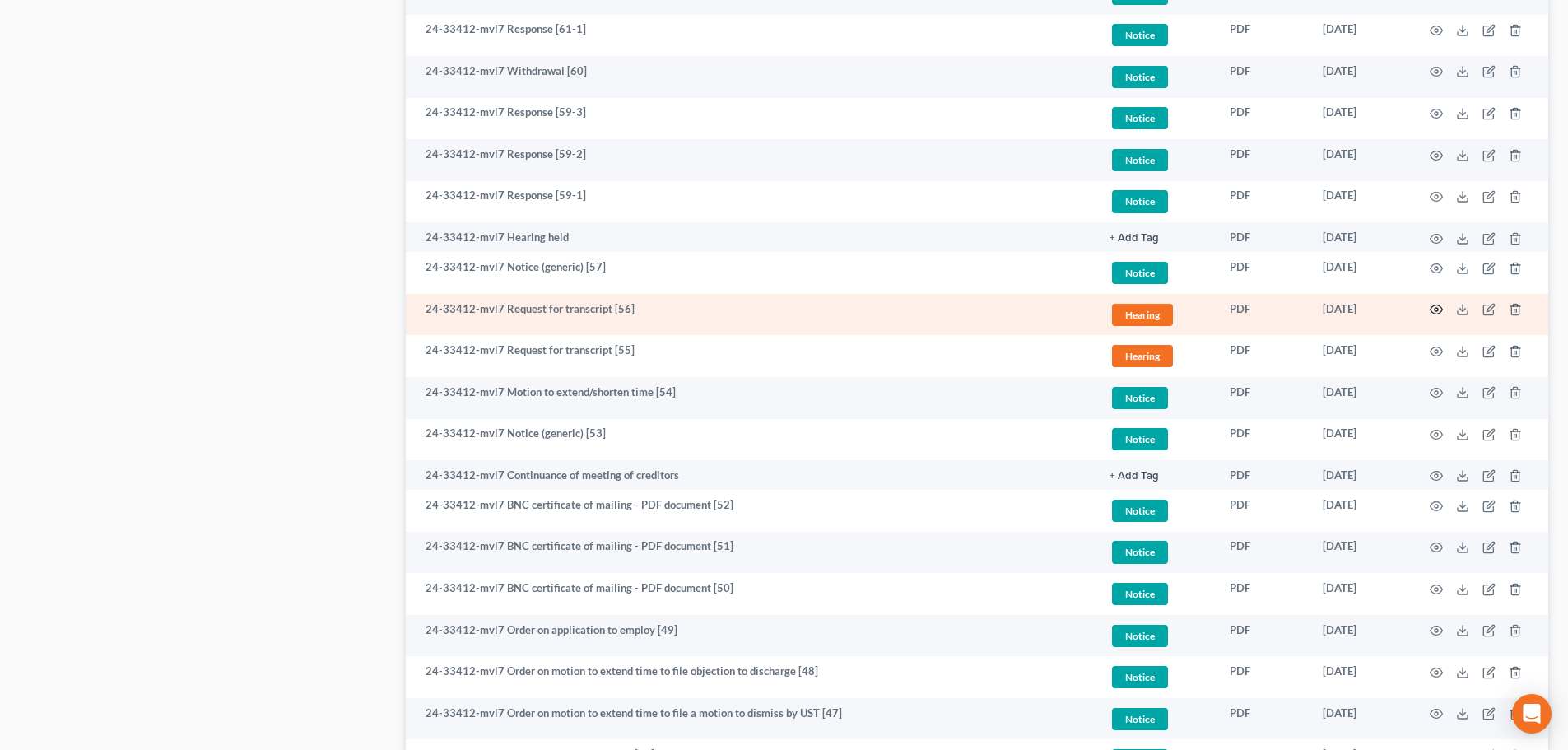
click at [1436, 307] on icon "button" at bounding box center [1437, 310] width 14 height 14
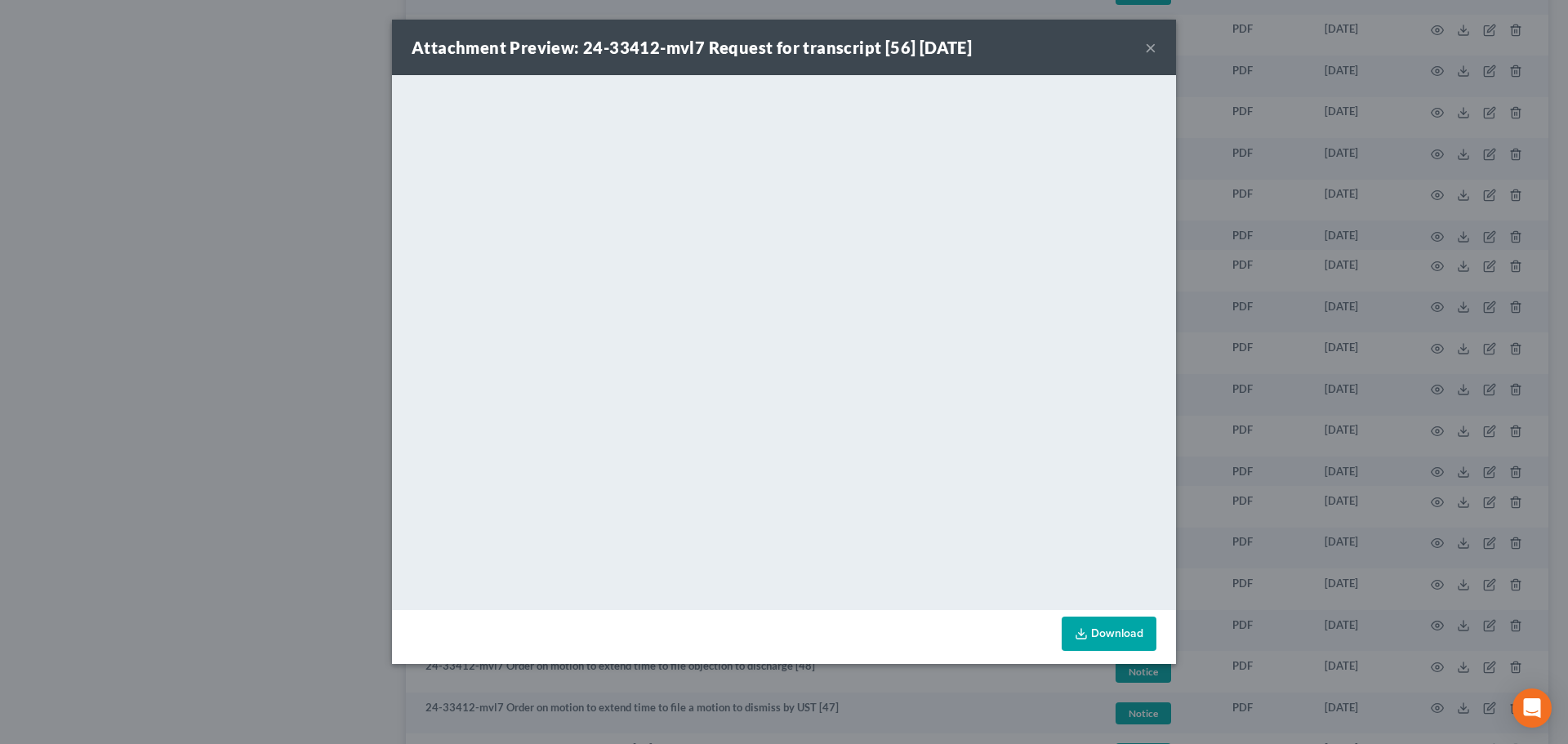
click at [1151, 46] on button "×" at bounding box center [1151, 47] width 12 height 19
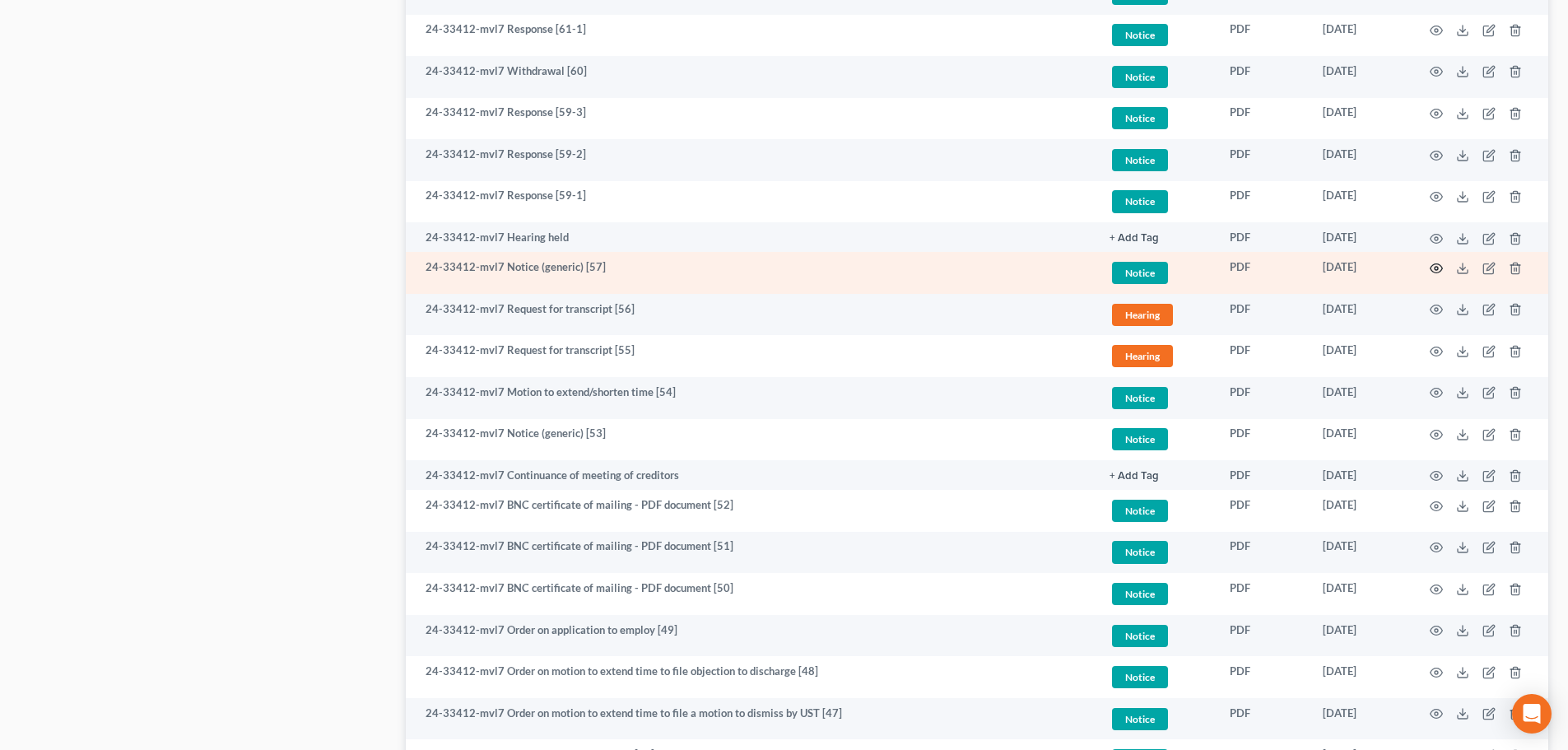
click at [1437, 264] on icon "button" at bounding box center [1437, 268] width 13 height 9
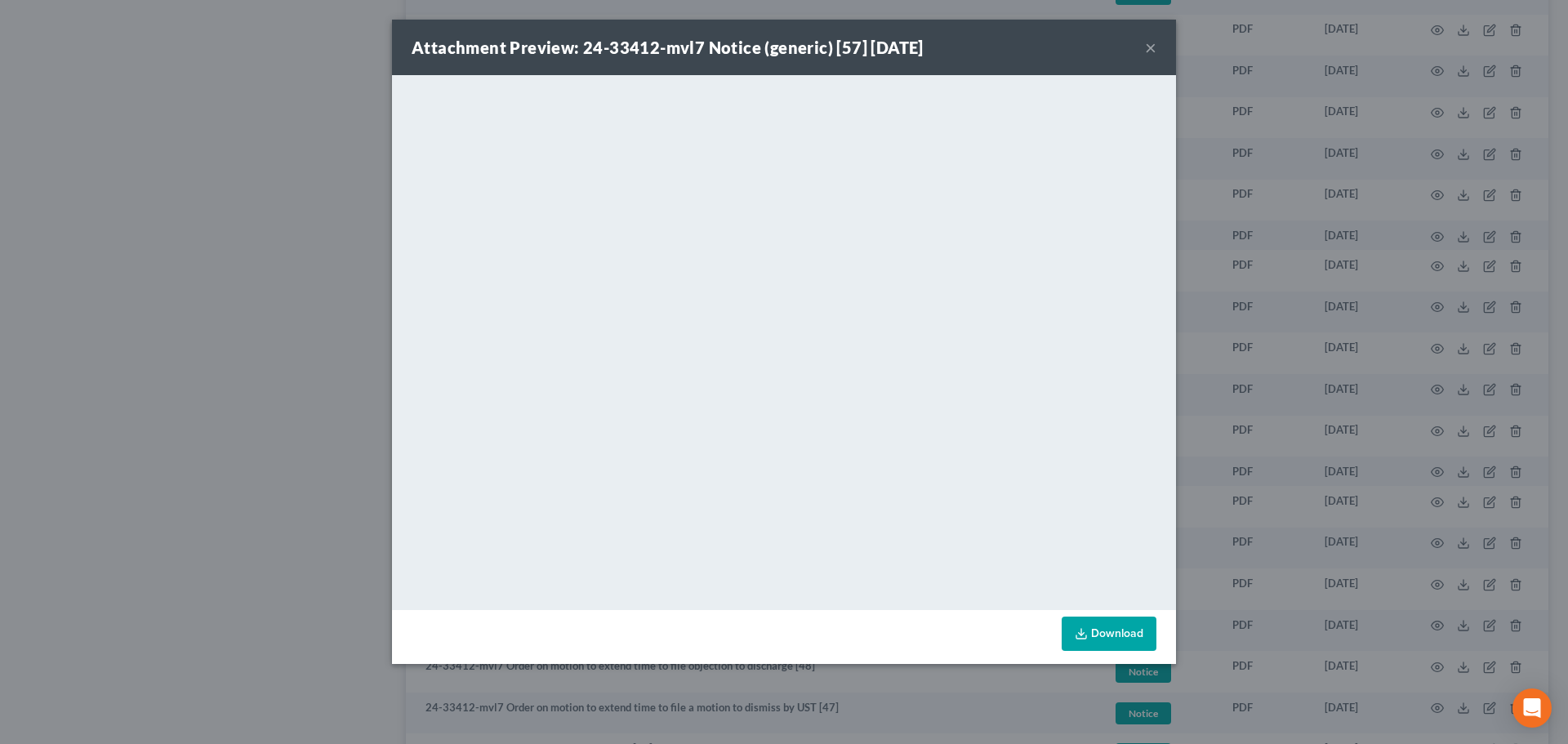
click at [1150, 49] on button "×" at bounding box center [1151, 47] width 12 height 19
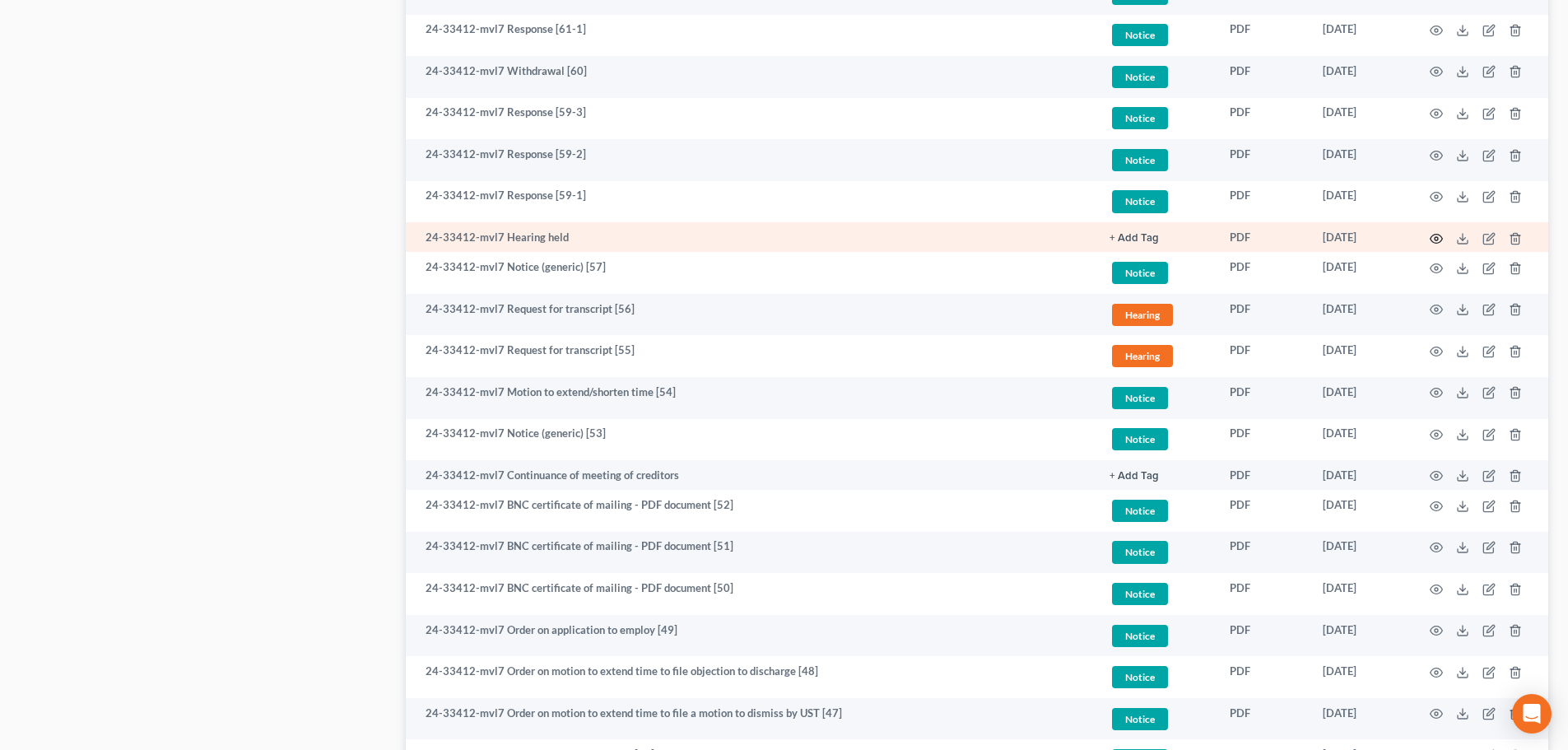
click at [1436, 238] on icon "button" at bounding box center [1437, 239] width 14 height 14
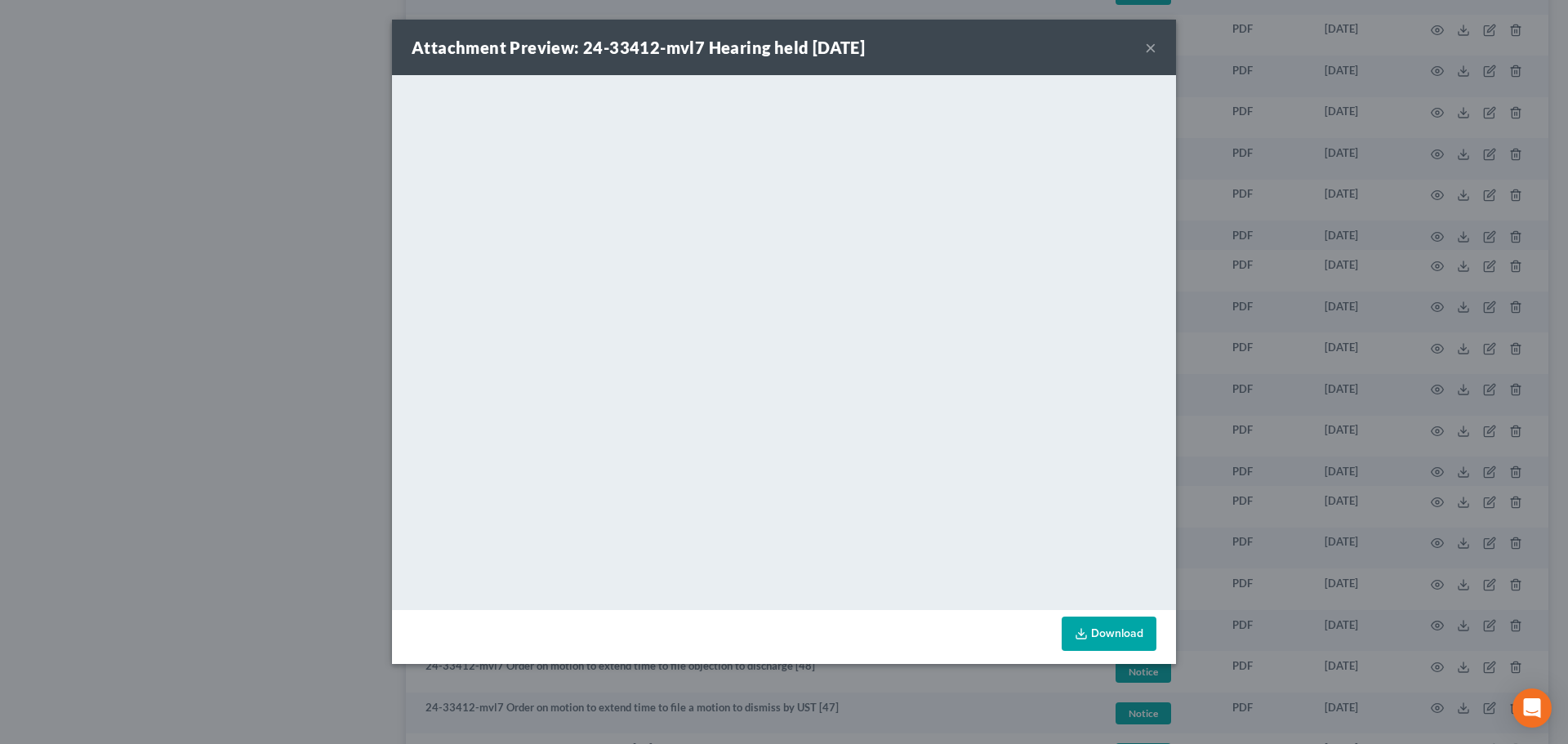
click at [1152, 50] on button "×" at bounding box center [1151, 47] width 12 height 19
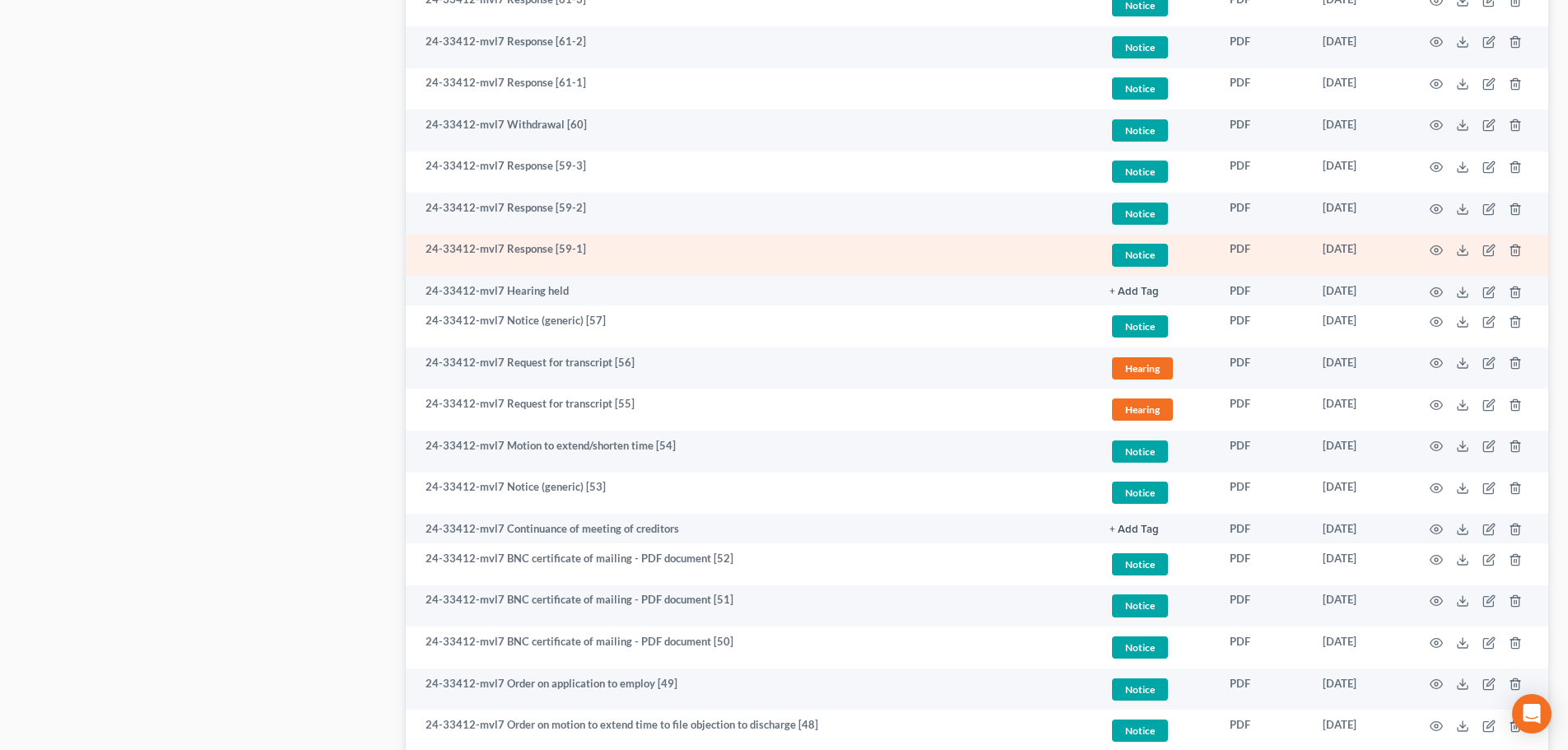
scroll to position [1647, 0]
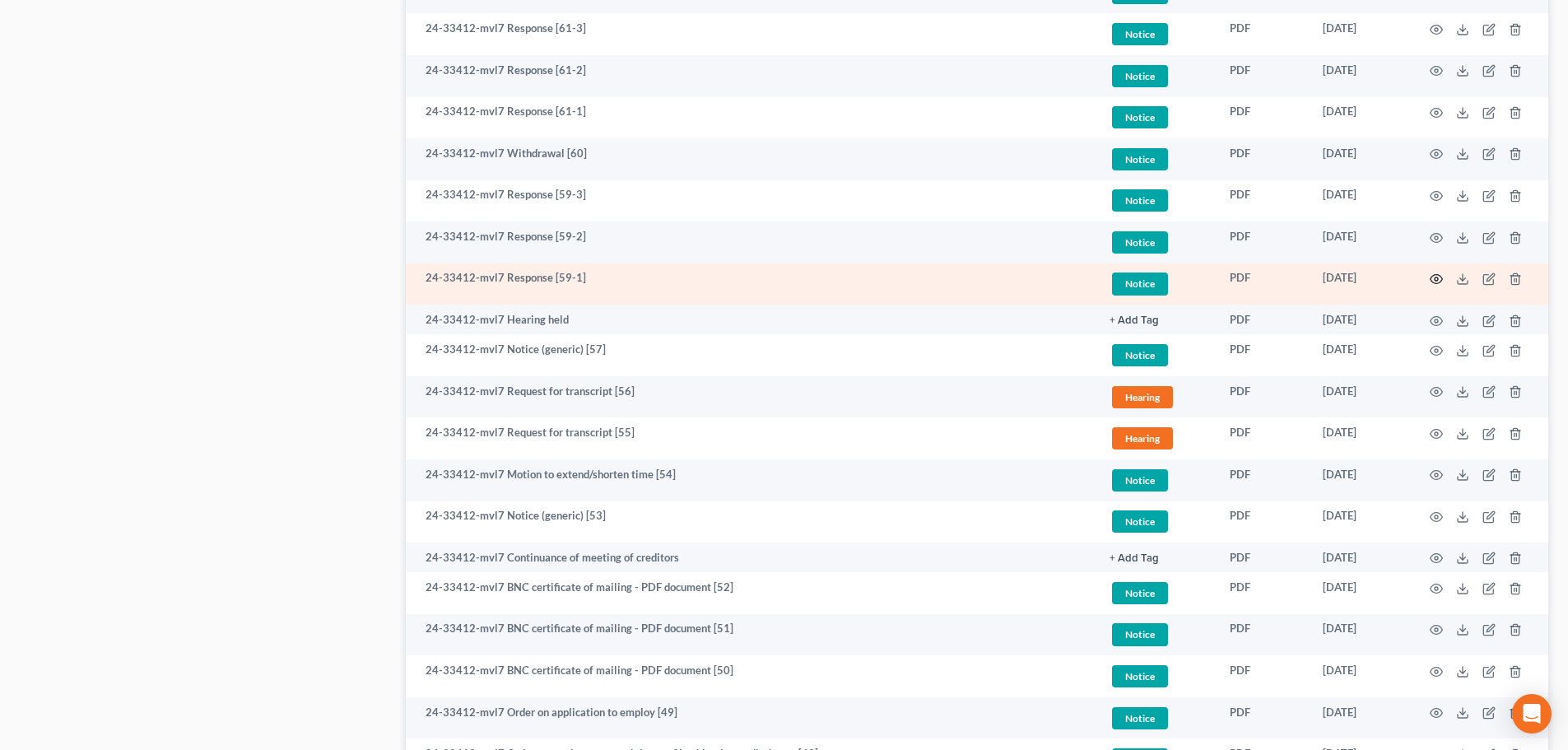
click at [1433, 277] on icon "button" at bounding box center [1437, 279] width 14 height 14
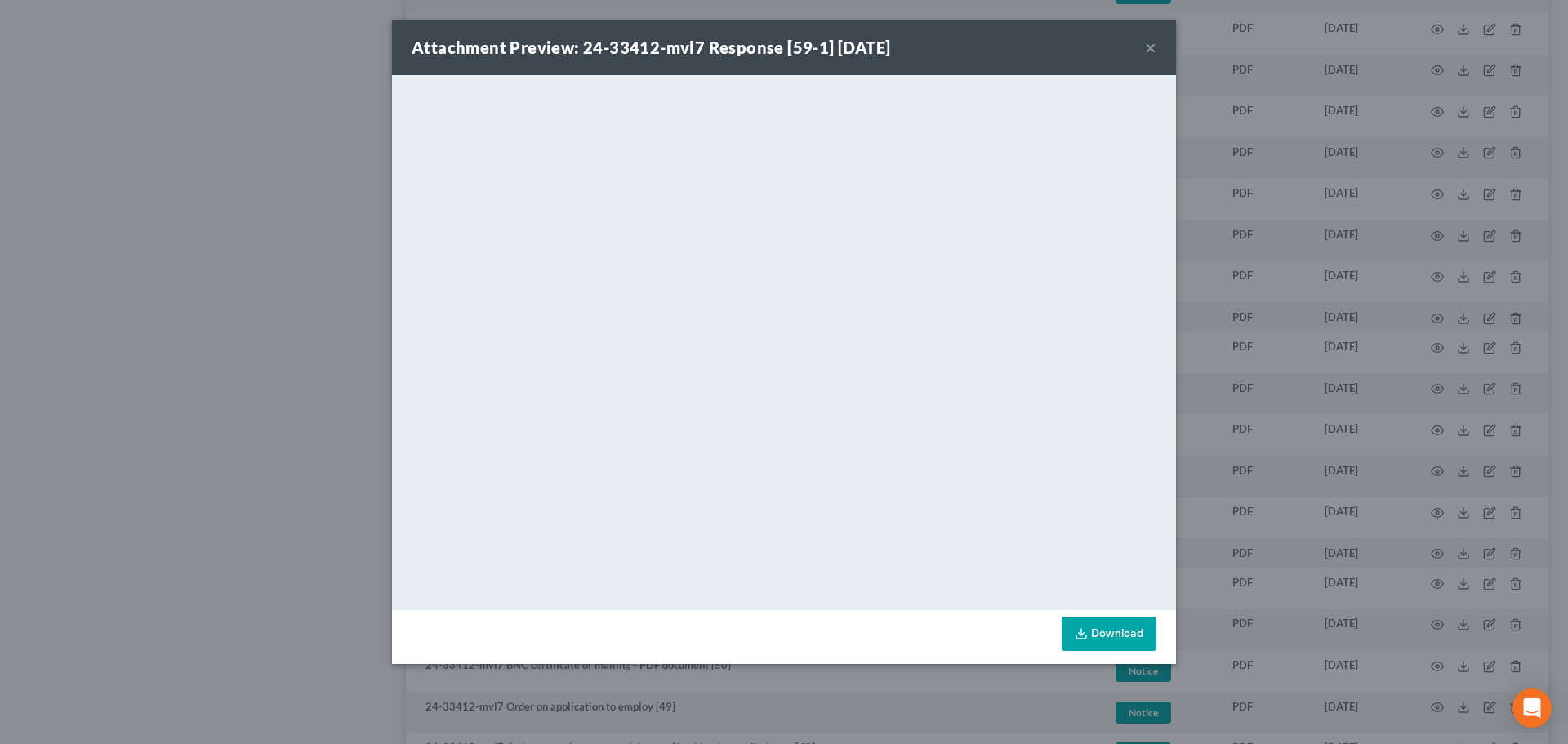
click at [1148, 46] on button "×" at bounding box center [1151, 47] width 12 height 19
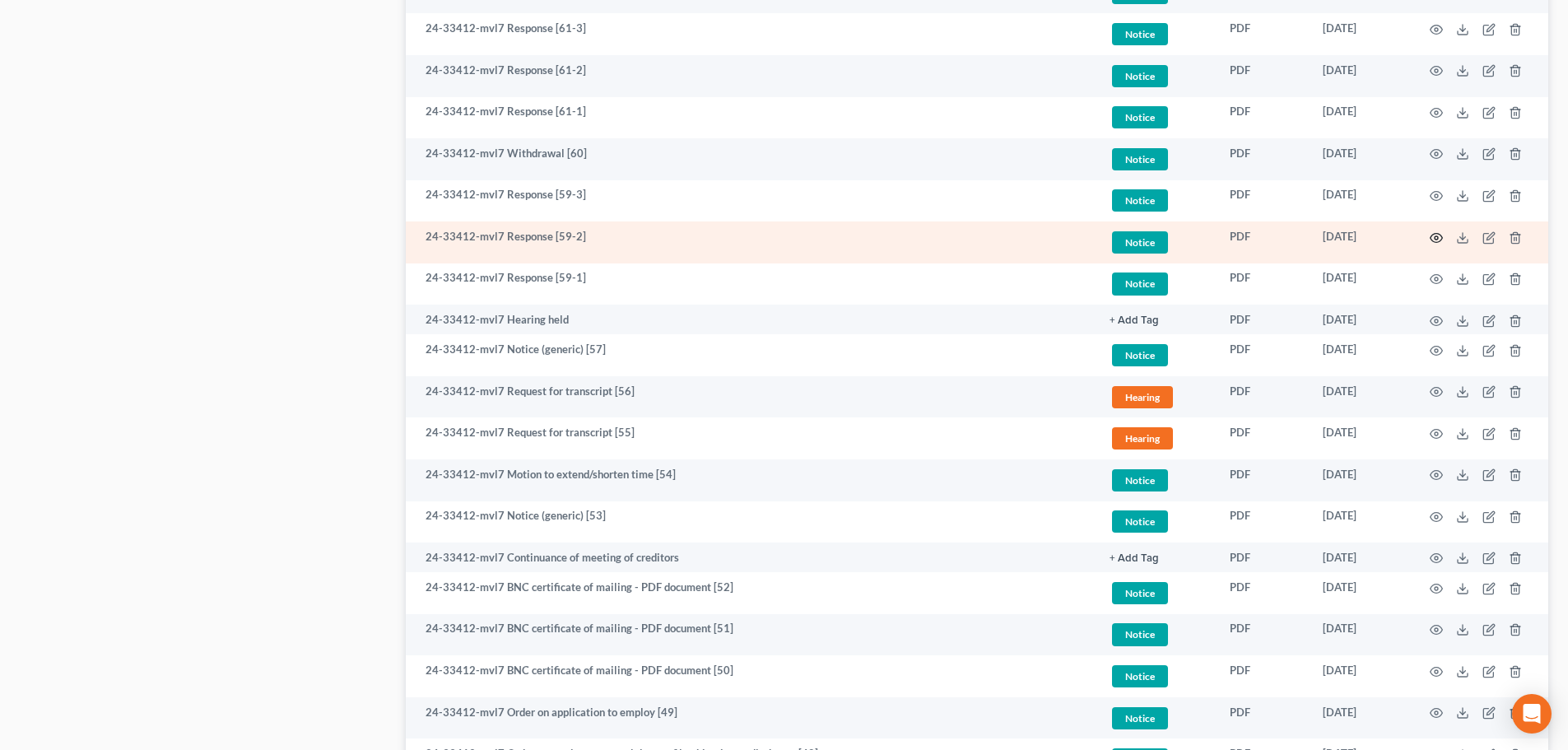
click at [1436, 234] on icon "button" at bounding box center [1437, 239] width 14 height 14
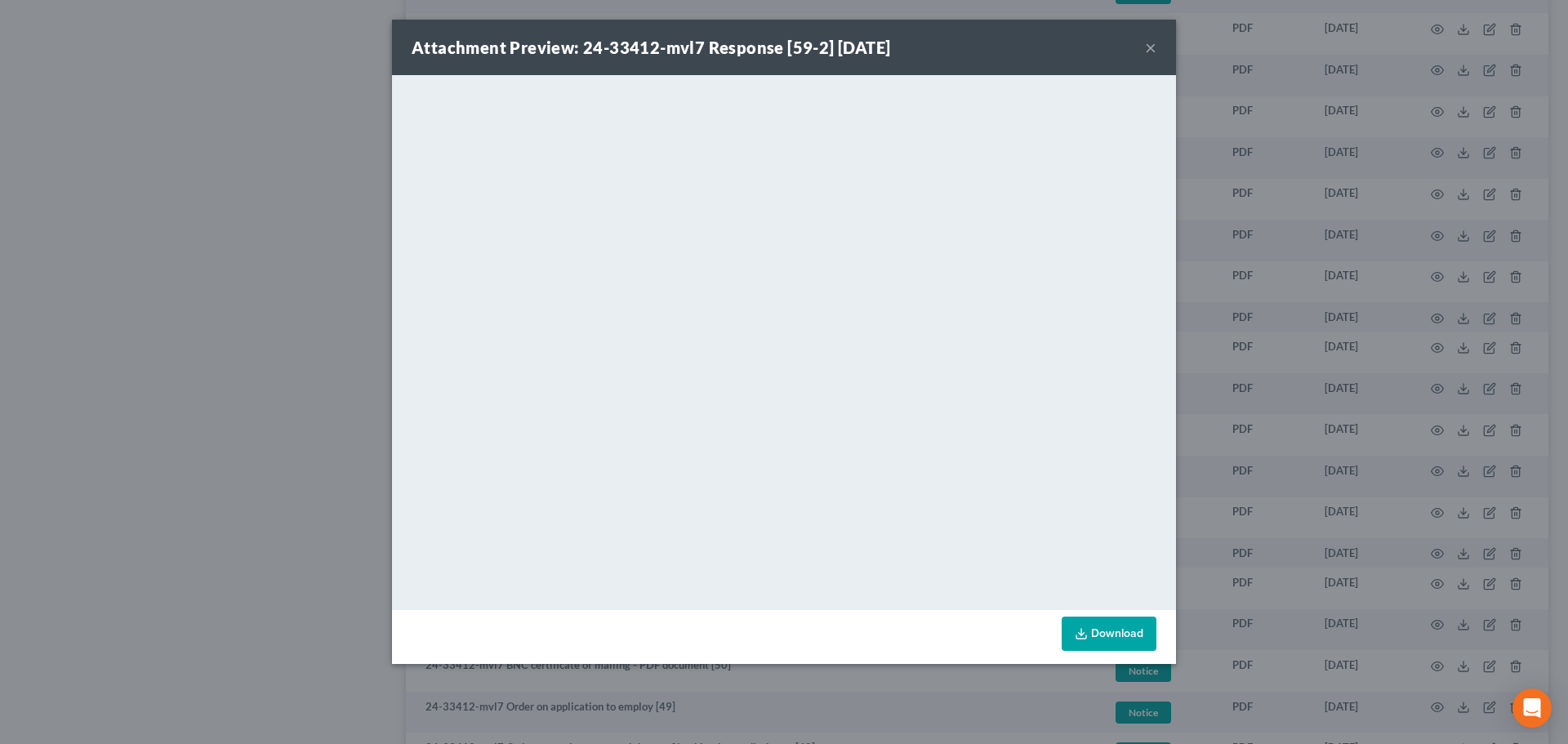
click at [1147, 49] on button "×" at bounding box center [1151, 47] width 12 height 19
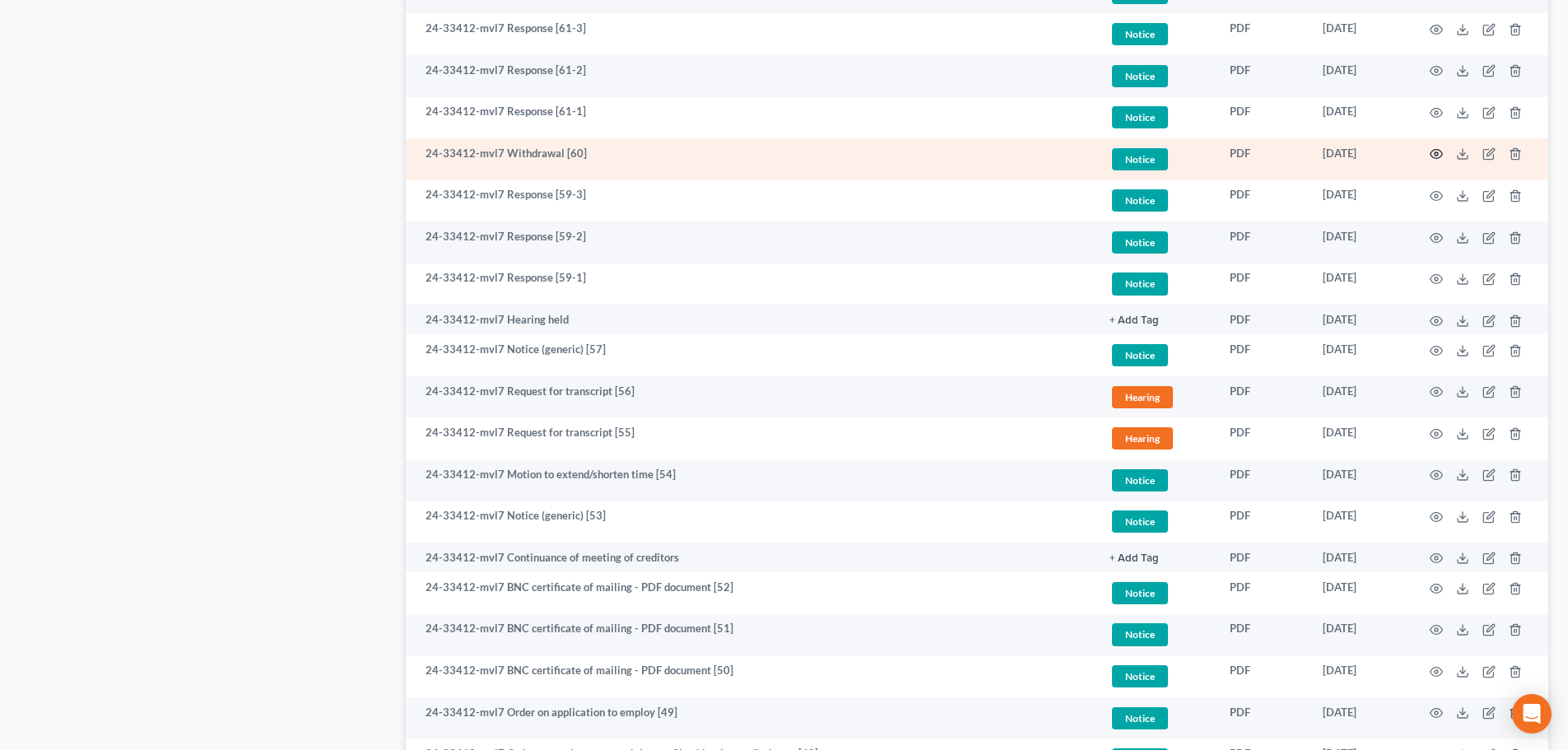
click at [1436, 151] on icon "button" at bounding box center [1437, 154] width 14 height 14
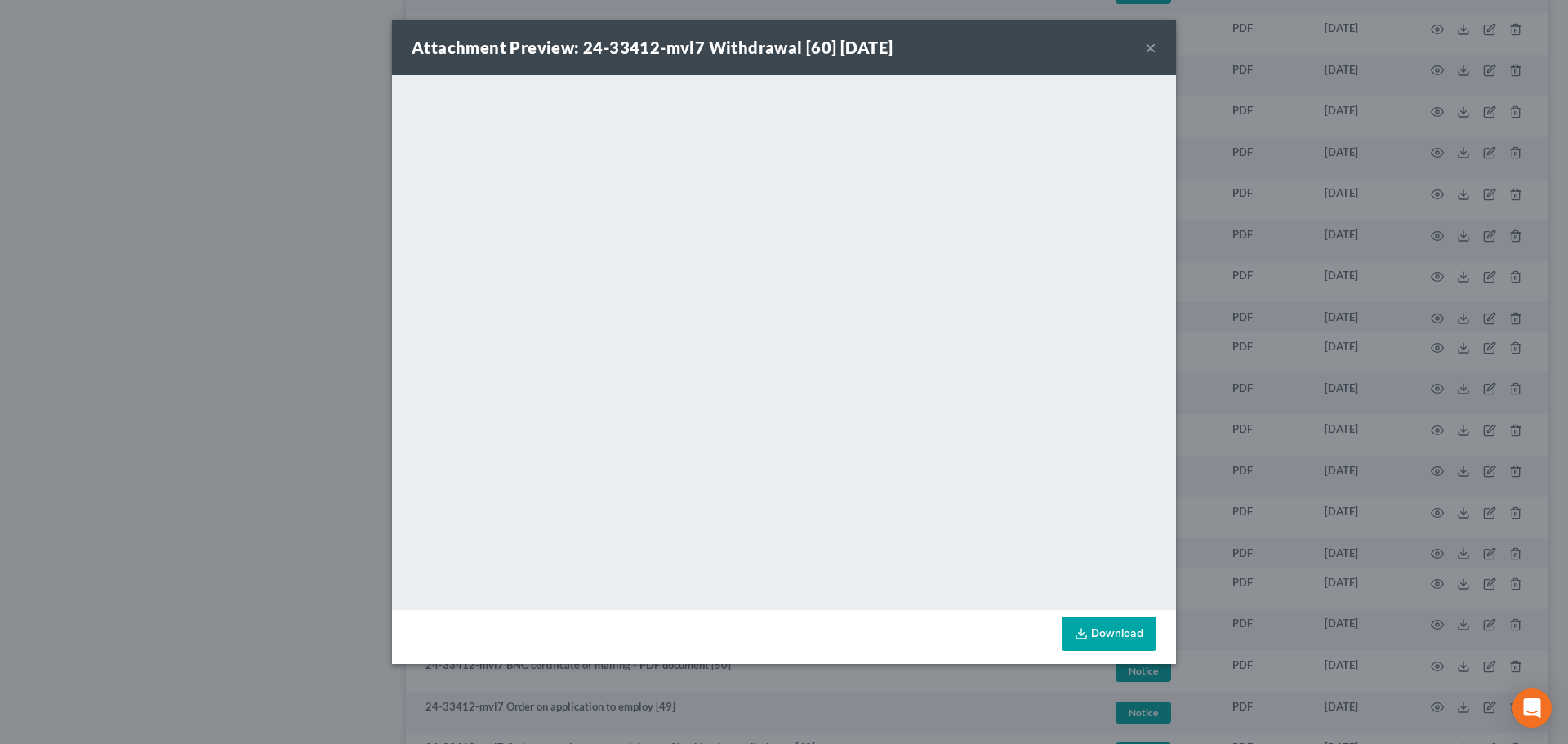
click at [1148, 50] on button "×" at bounding box center [1151, 47] width 12 height 19
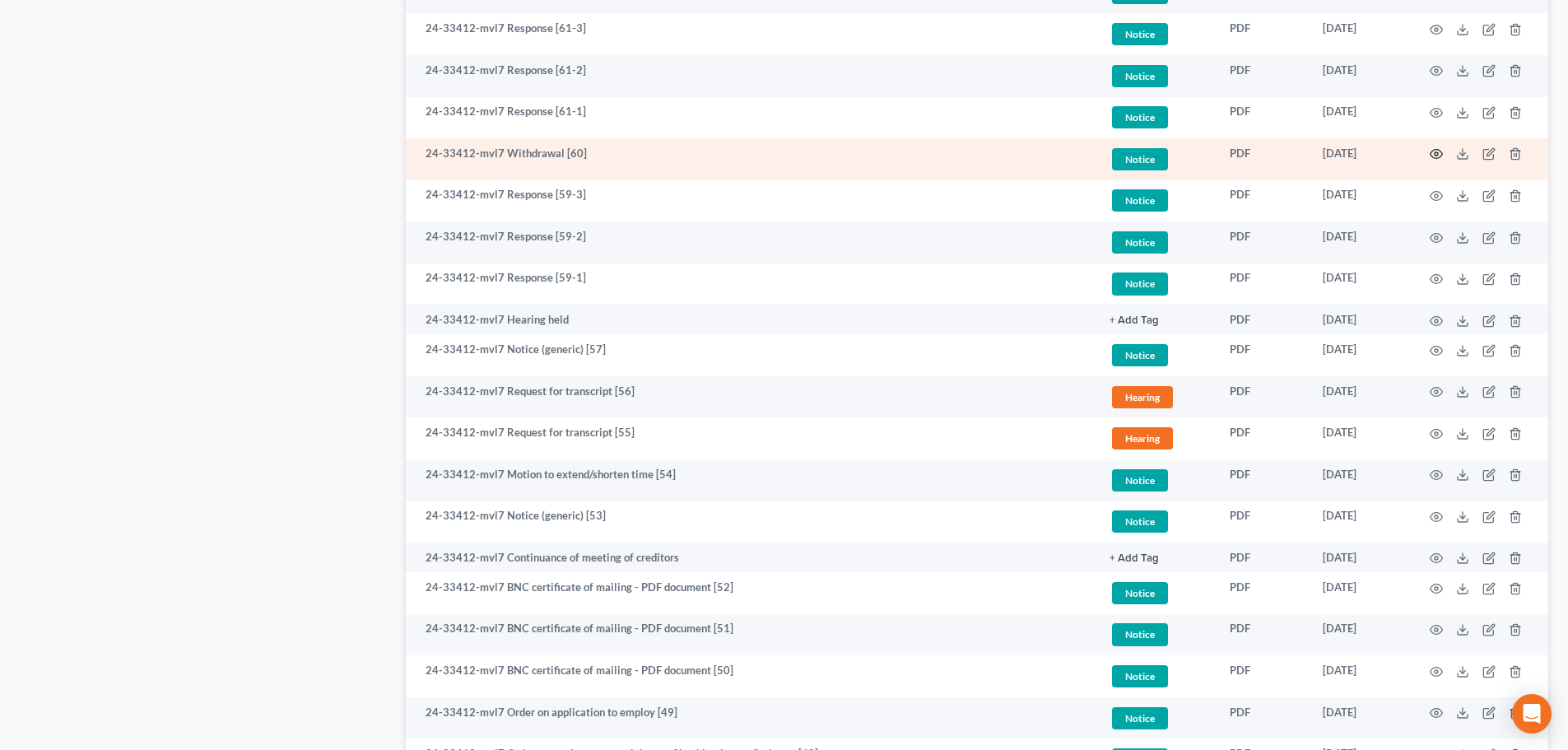
click at [1436, 152] on circle "button" at bounding box center [1436, 153] width 3 height 3
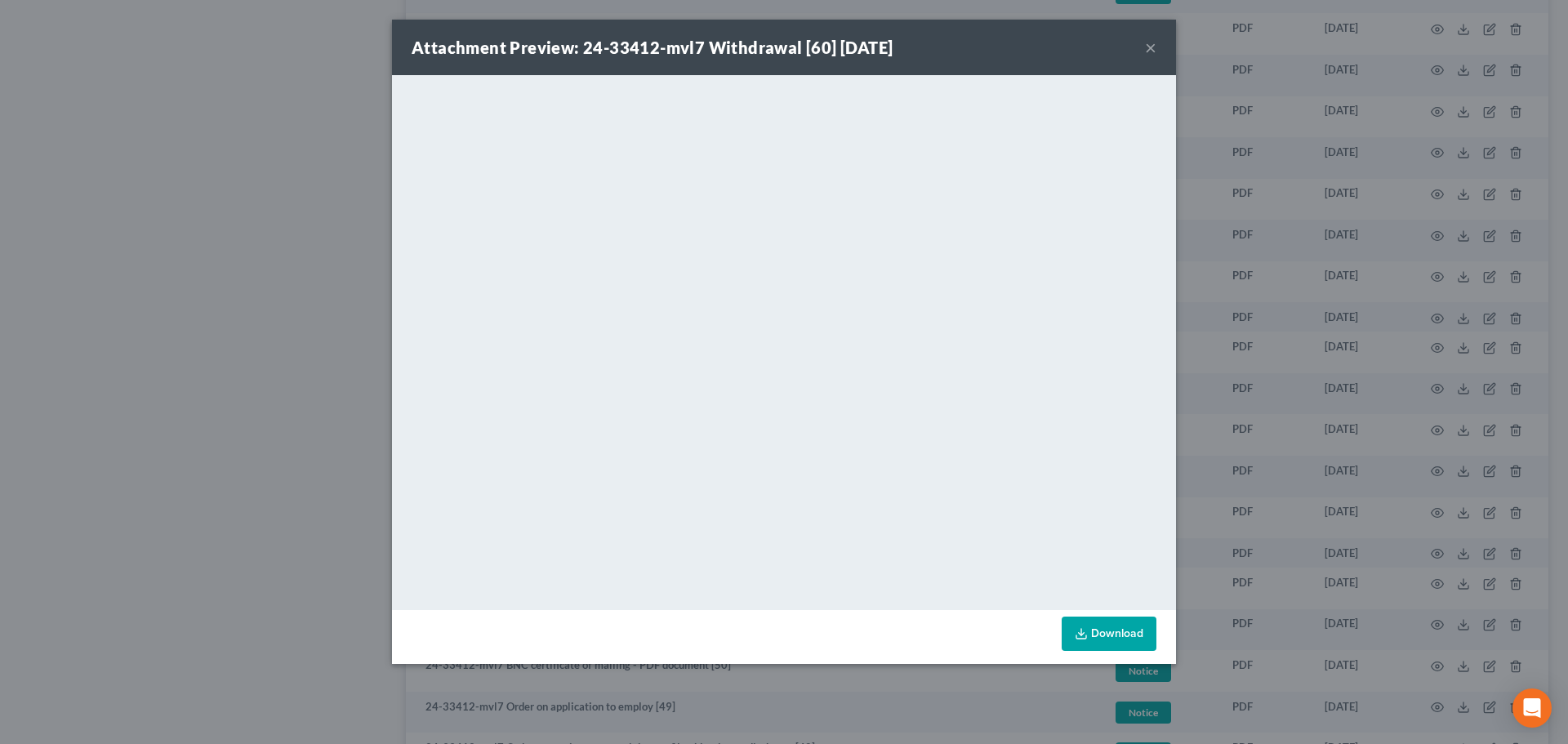
click at [1150, 47] on button "×" at bounding box center [1151, 47] width 12 height 19
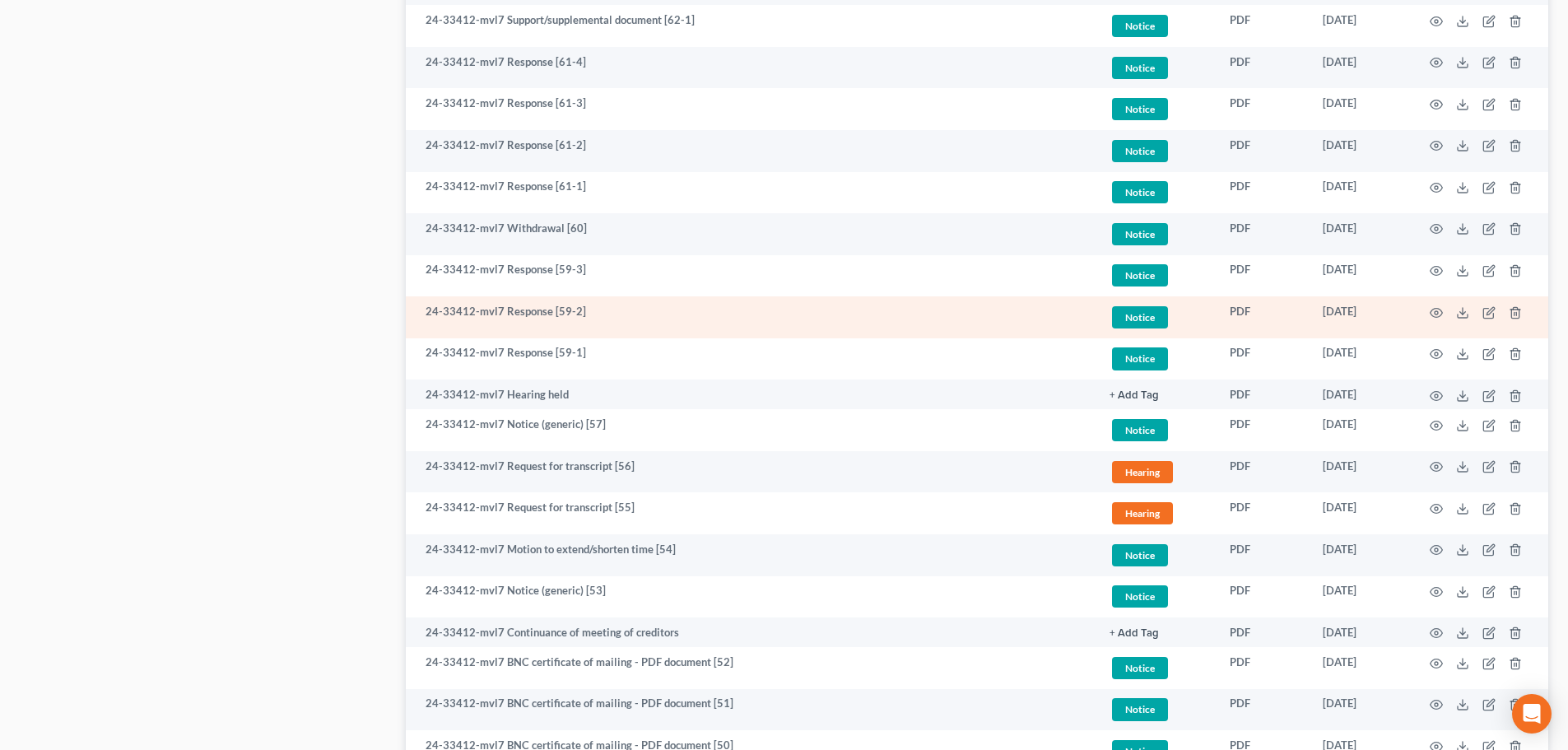
scroll to position [1483, 0]
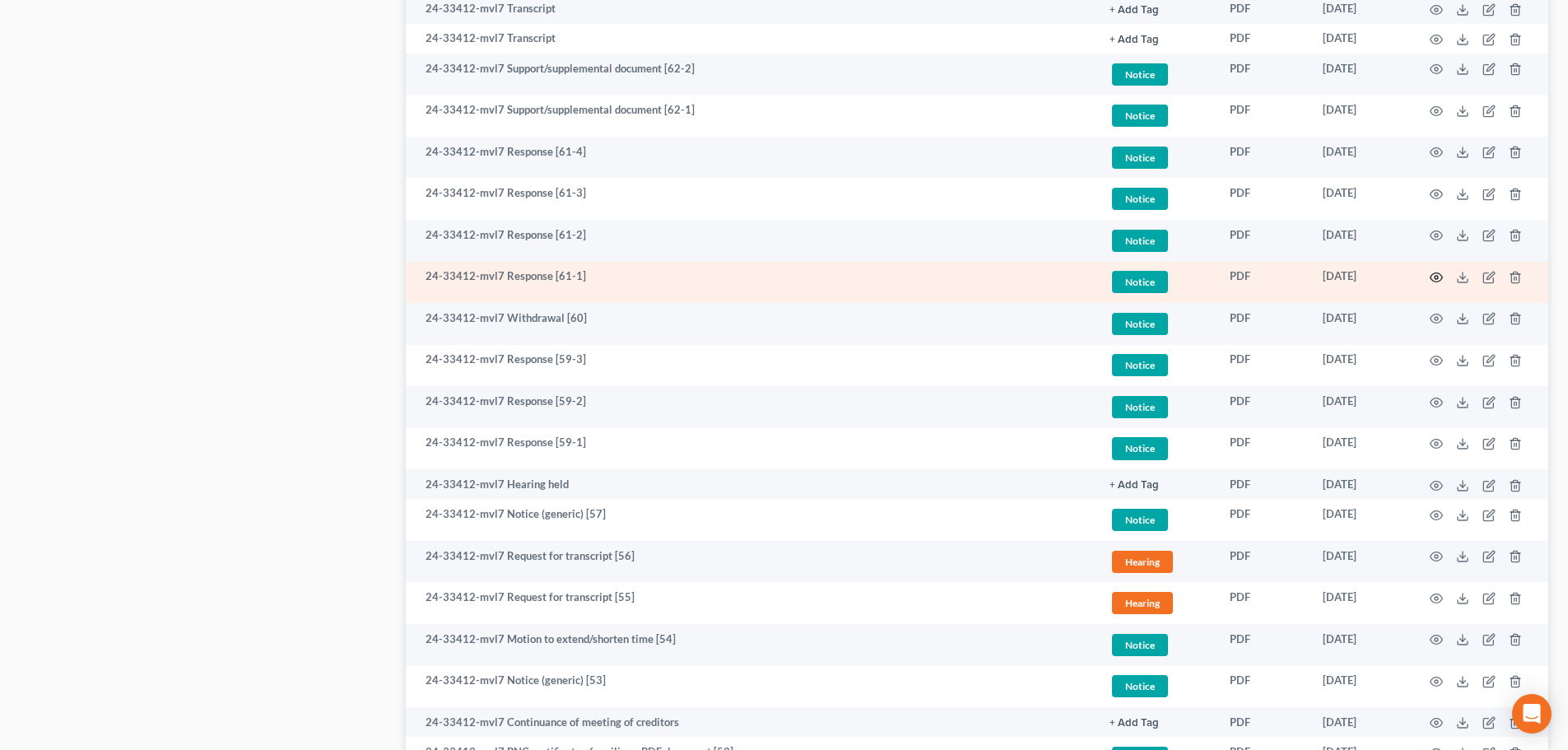
click at [1439, 272] on icon "button" at bounding box center [1437, 277] width 14 height 14
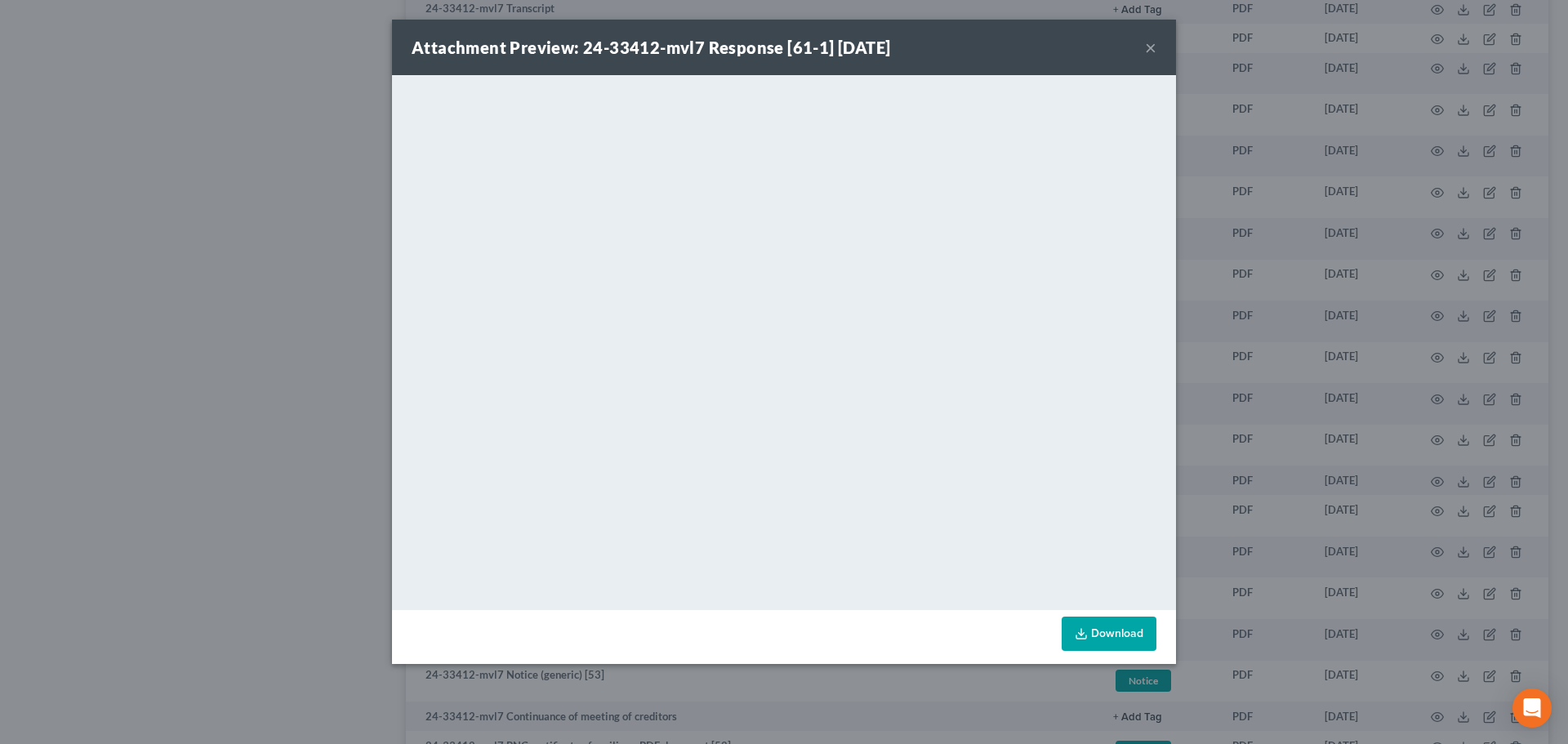
click at [1151, 42] on button "×" at bounding box center [1151, 47] width 12 height 19
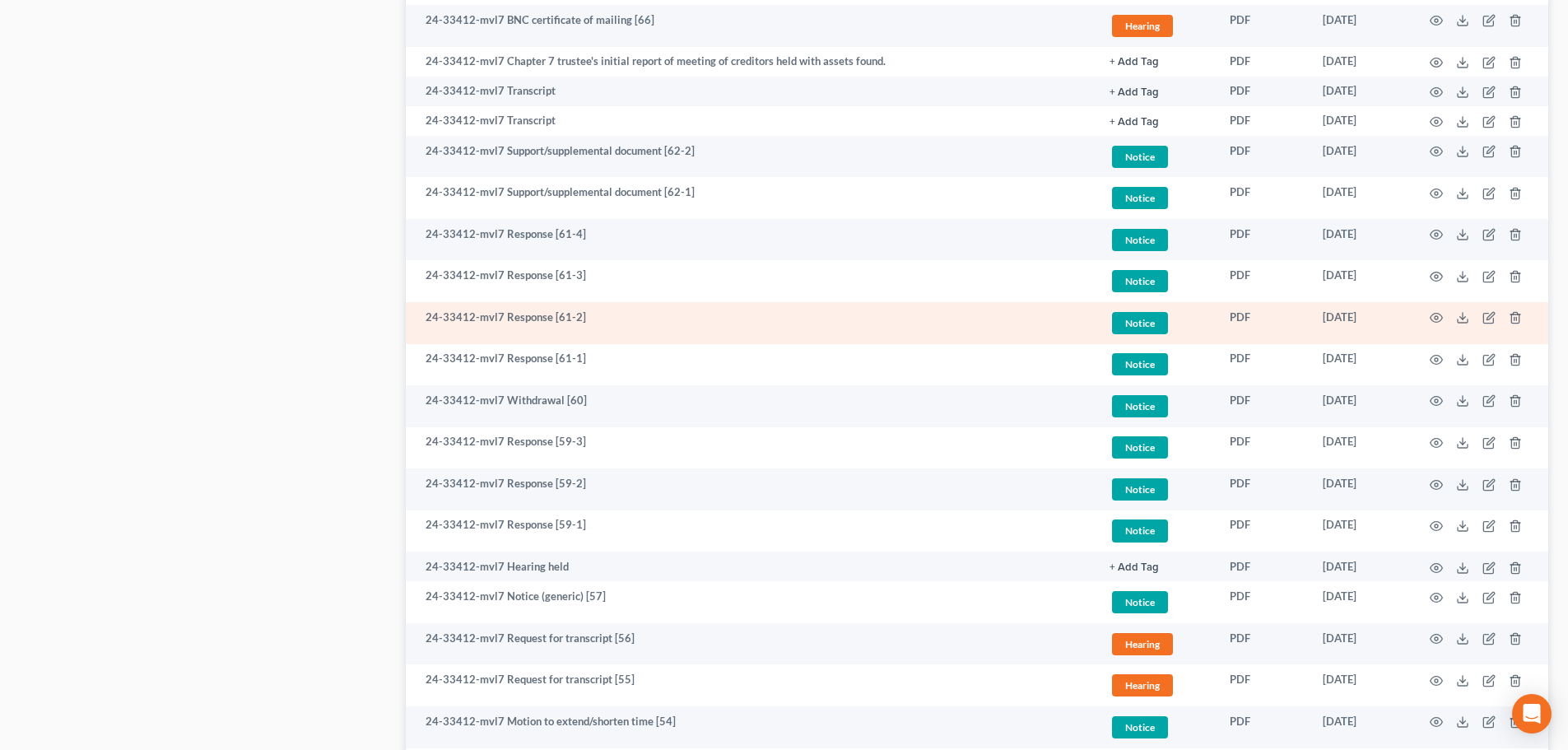
scroll to position [1318, 0]
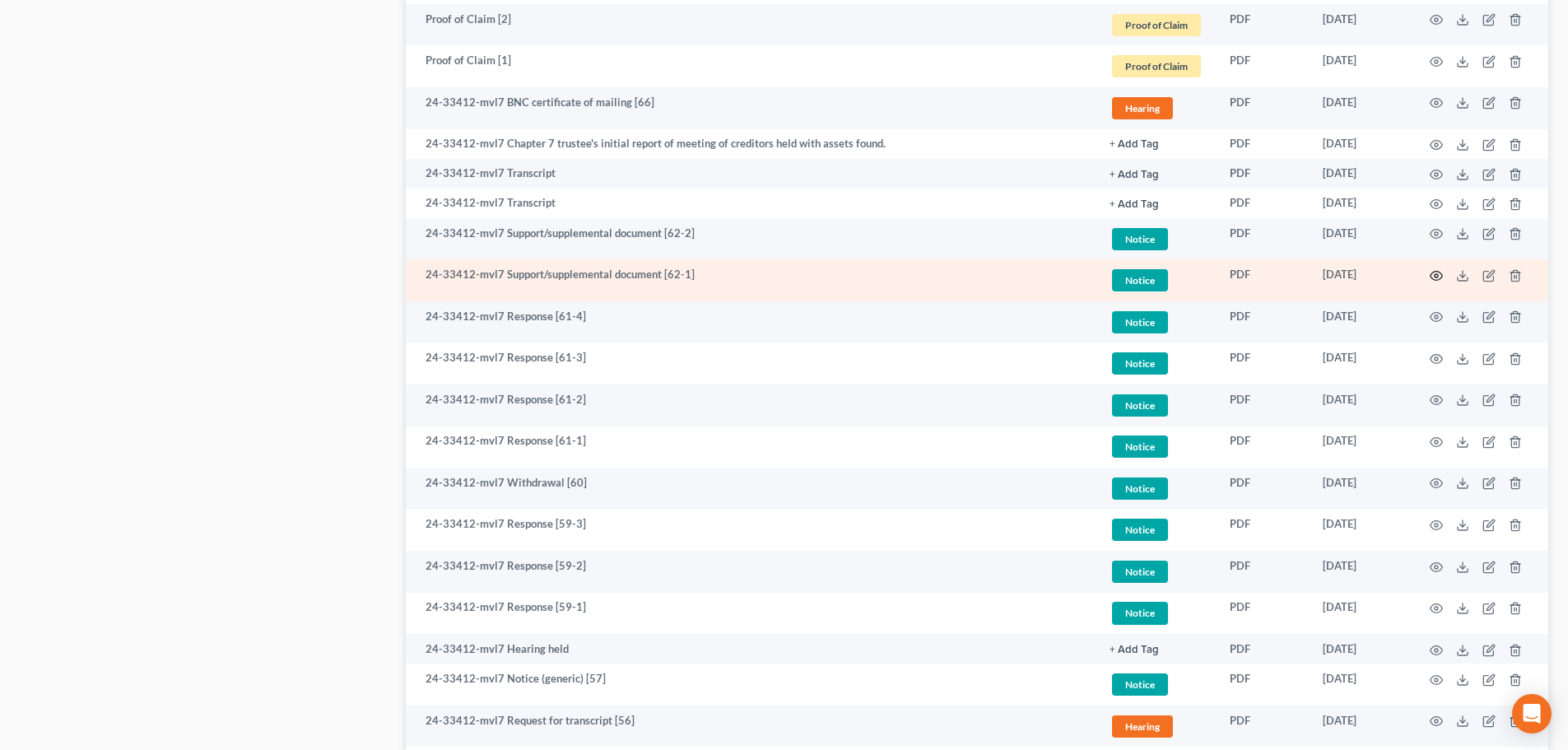
click at [1434, 273] on icon "button" at bounding box center [1437, 277] width 14 height 14
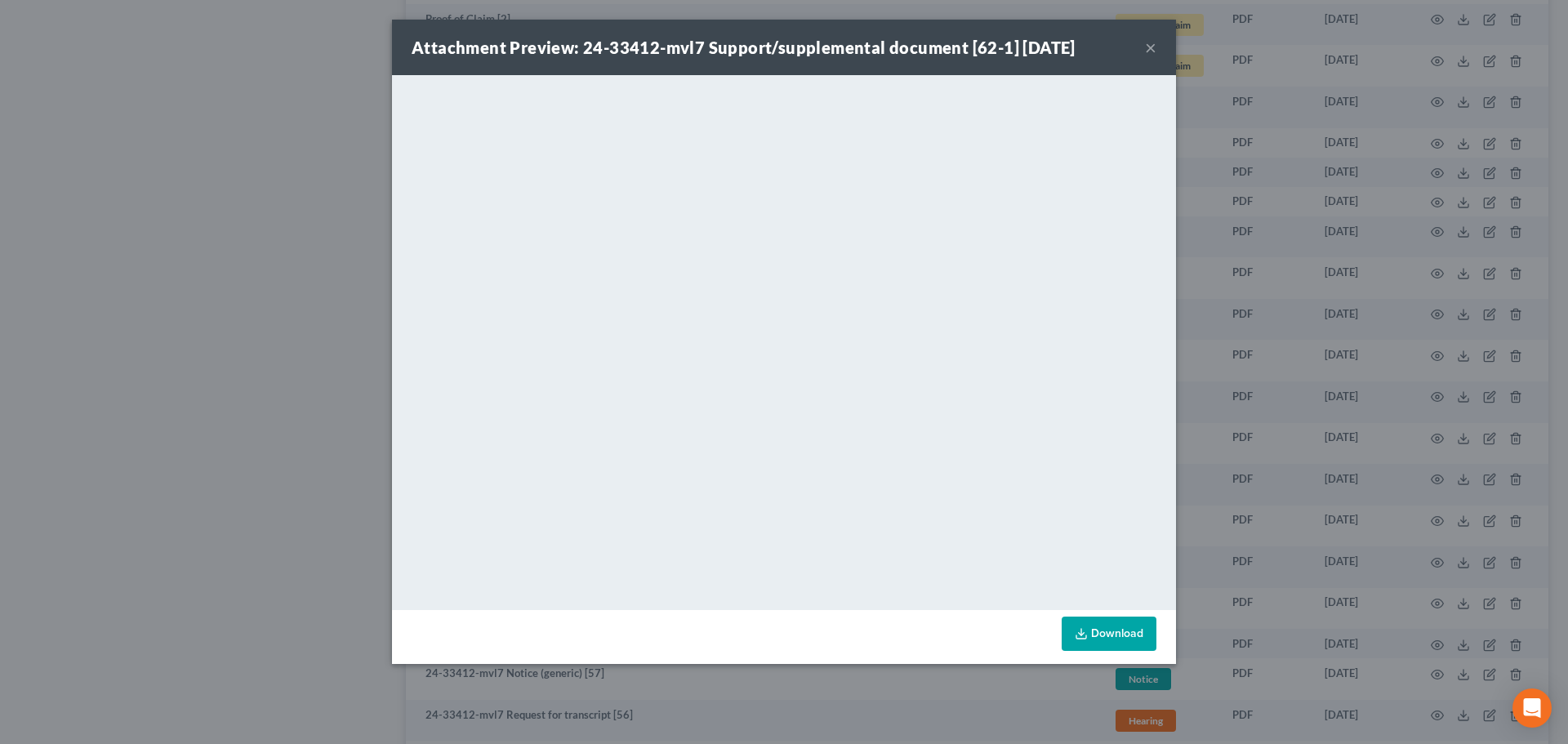
click at [1150, 46] on button "×" at bounding box center [1151, 47] width 12 height 19
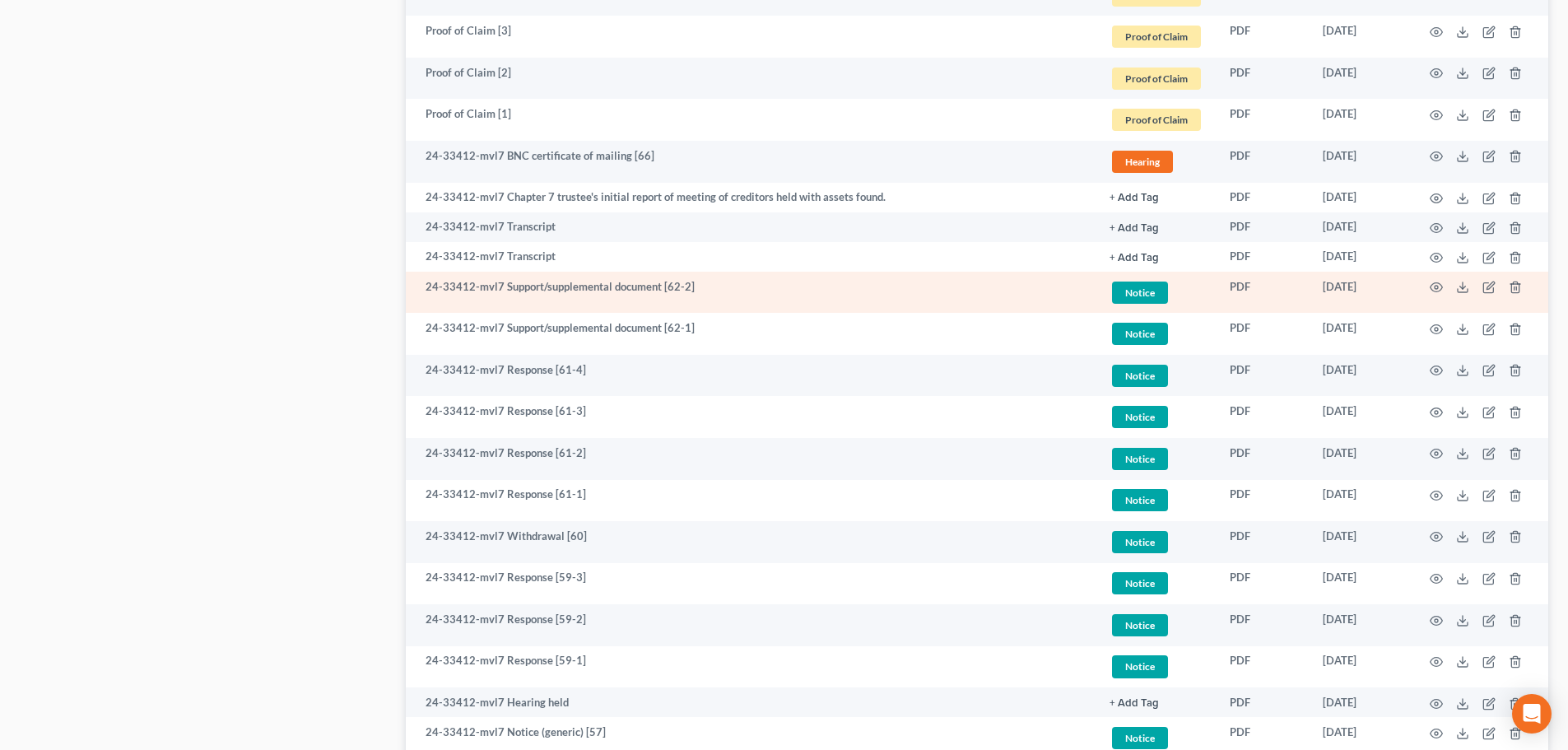
scroll to position [1235, 0]
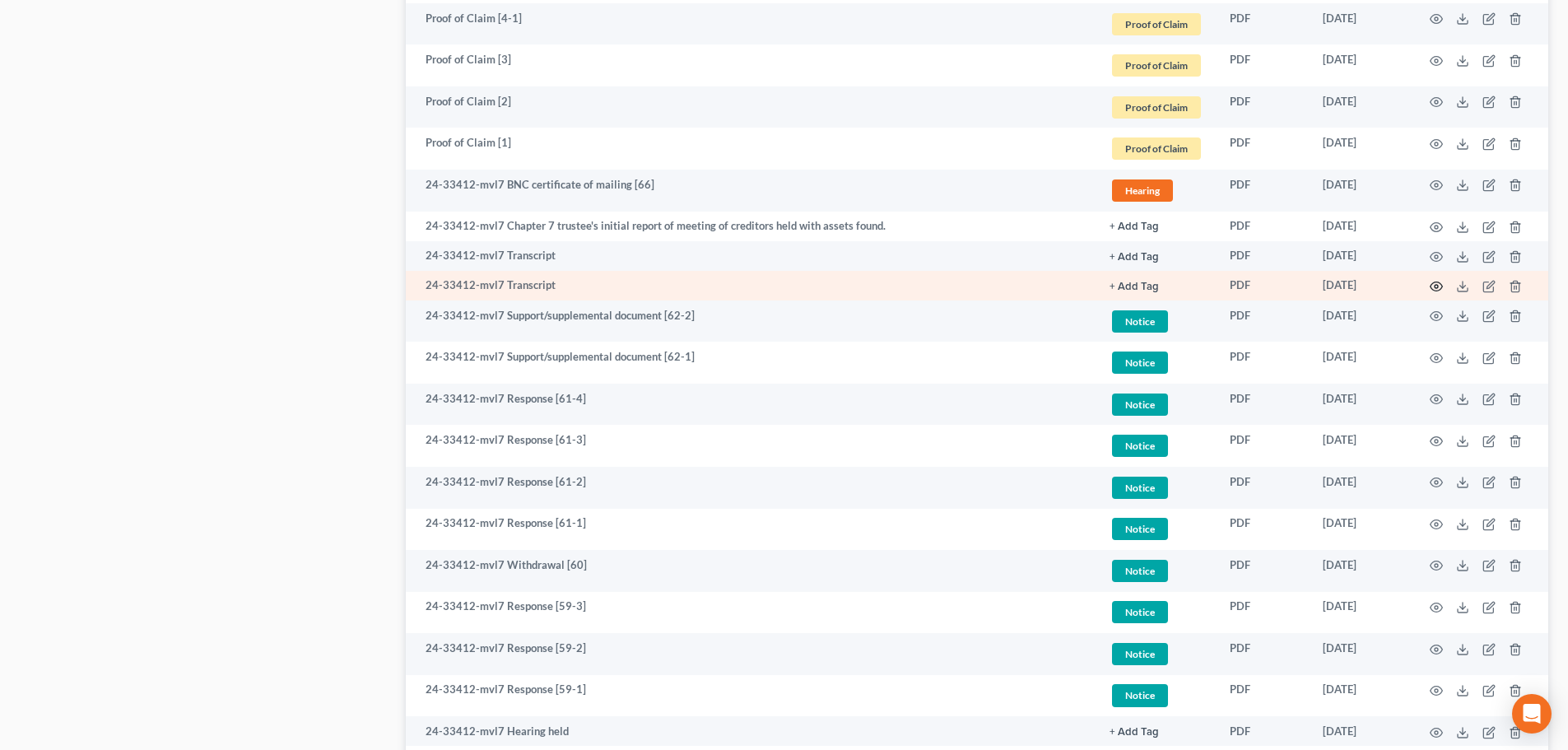
click at [1438, 282] on icon "button" at bounding box center [1437, 286] width 13 height 9
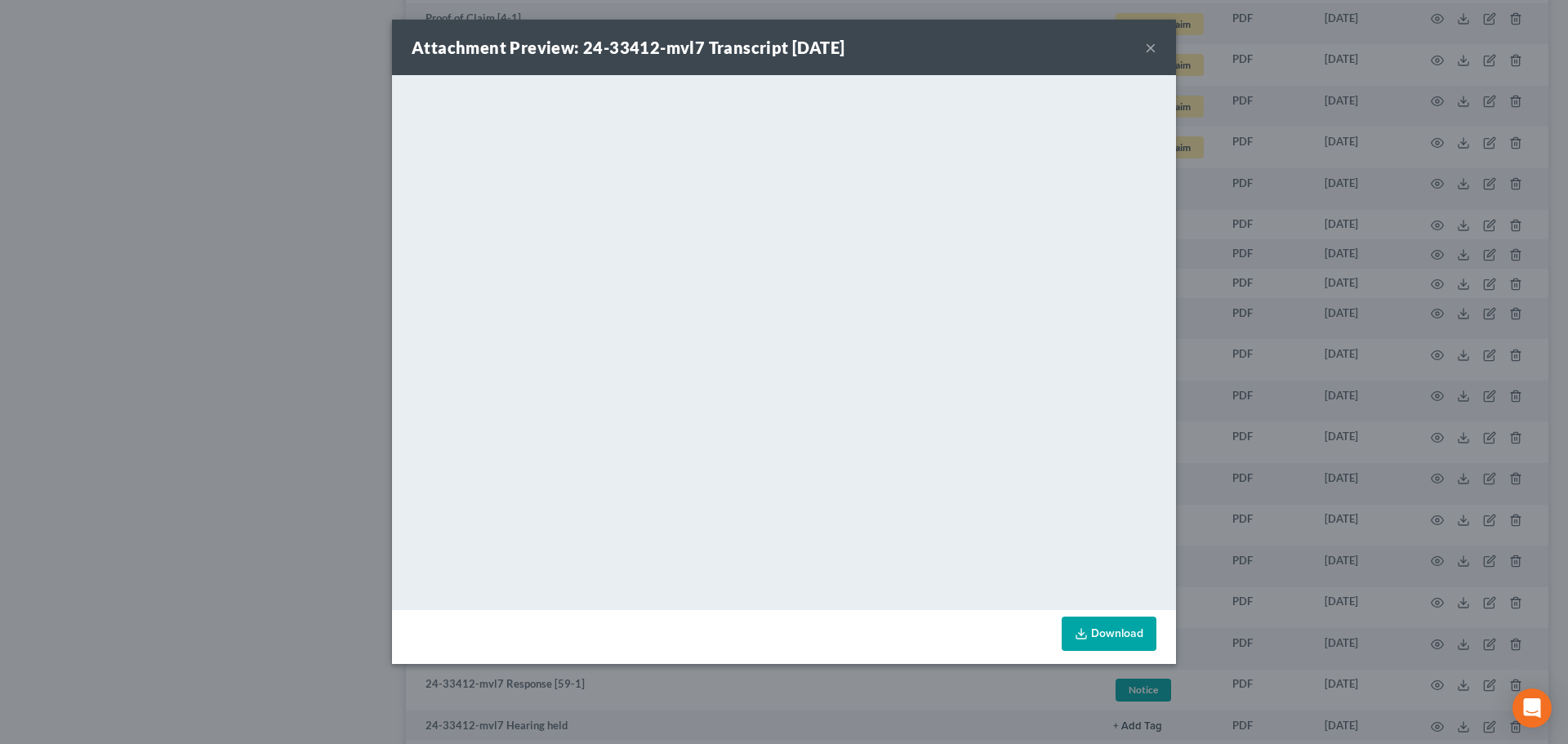
click at [1152, 46] on button "×" at bounding box center [1151, 47] width 12 height 19
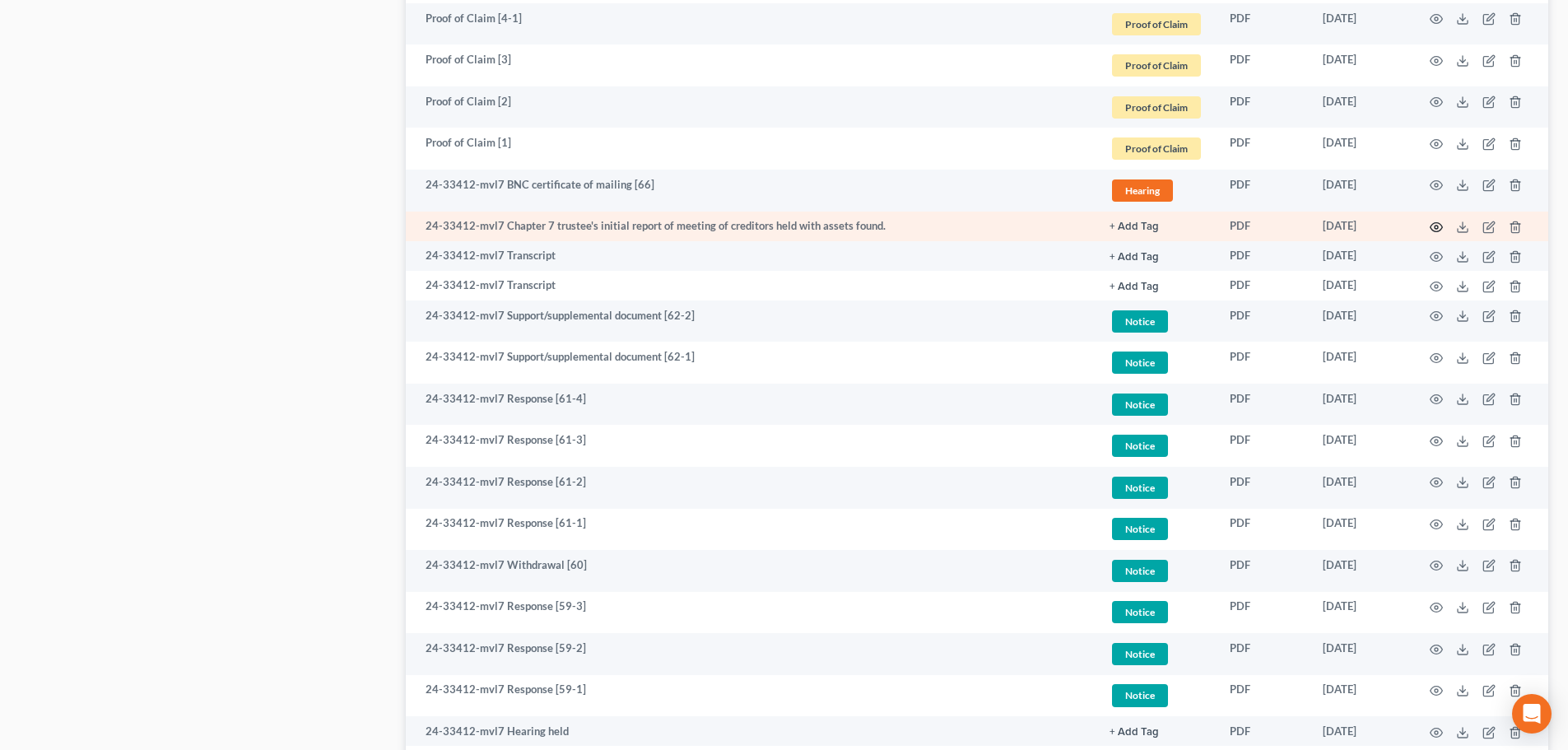
click at [1437, 225] on icon "button" at bounding box center [1437, 228] width 14 height 14
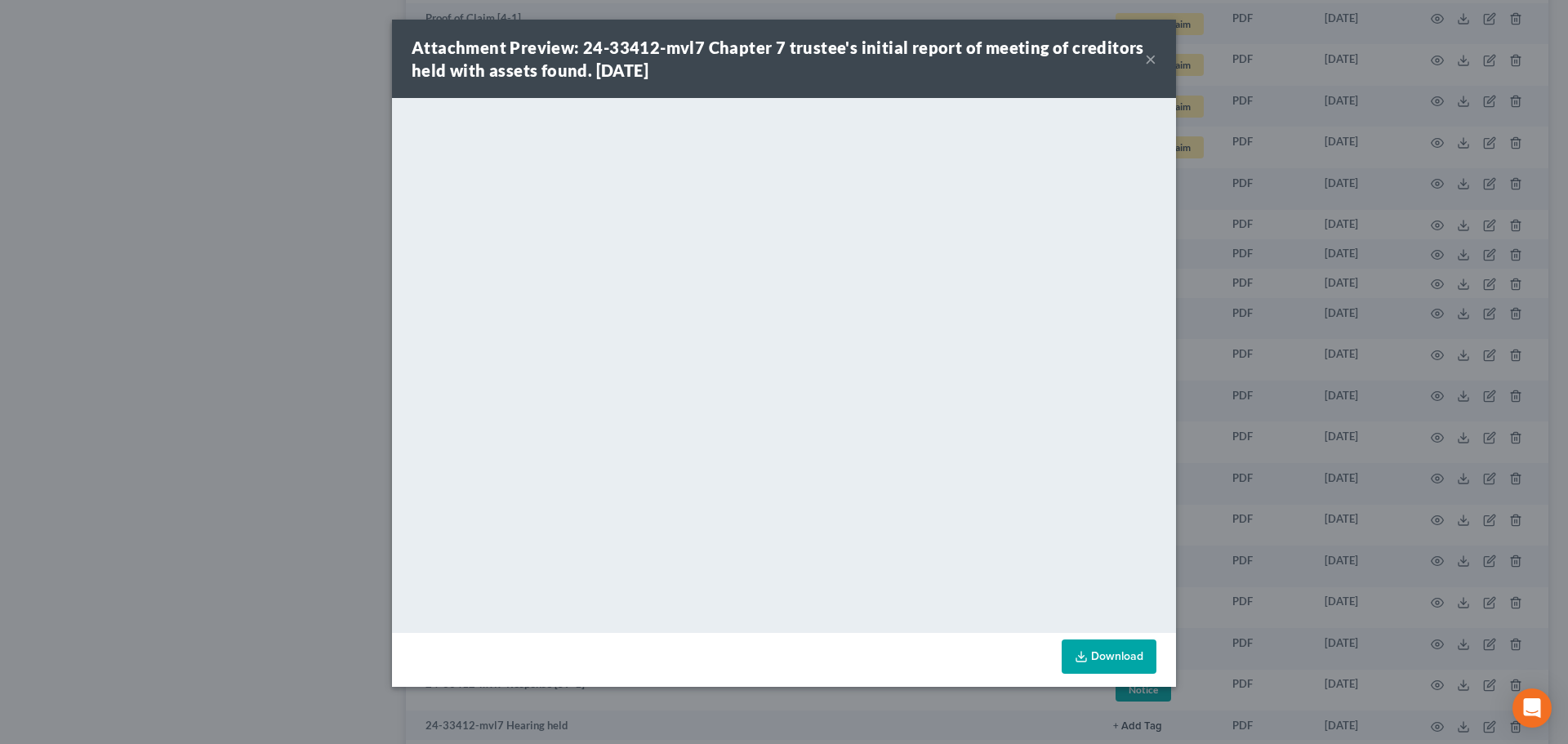
click at [1149, 58] on button "×" at bounding box center [1151, 59] width 12 height 19
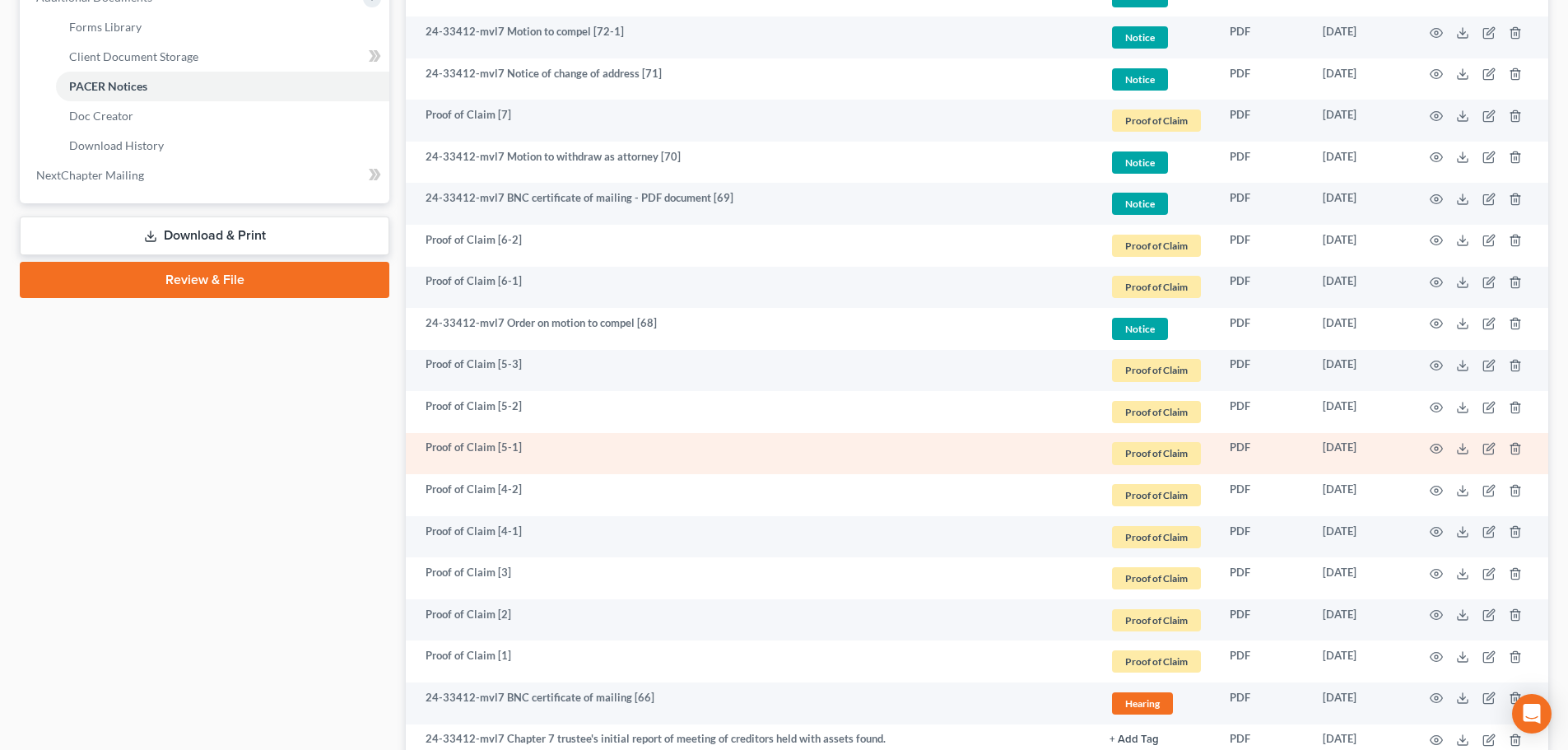
scroll to position [741, 0]
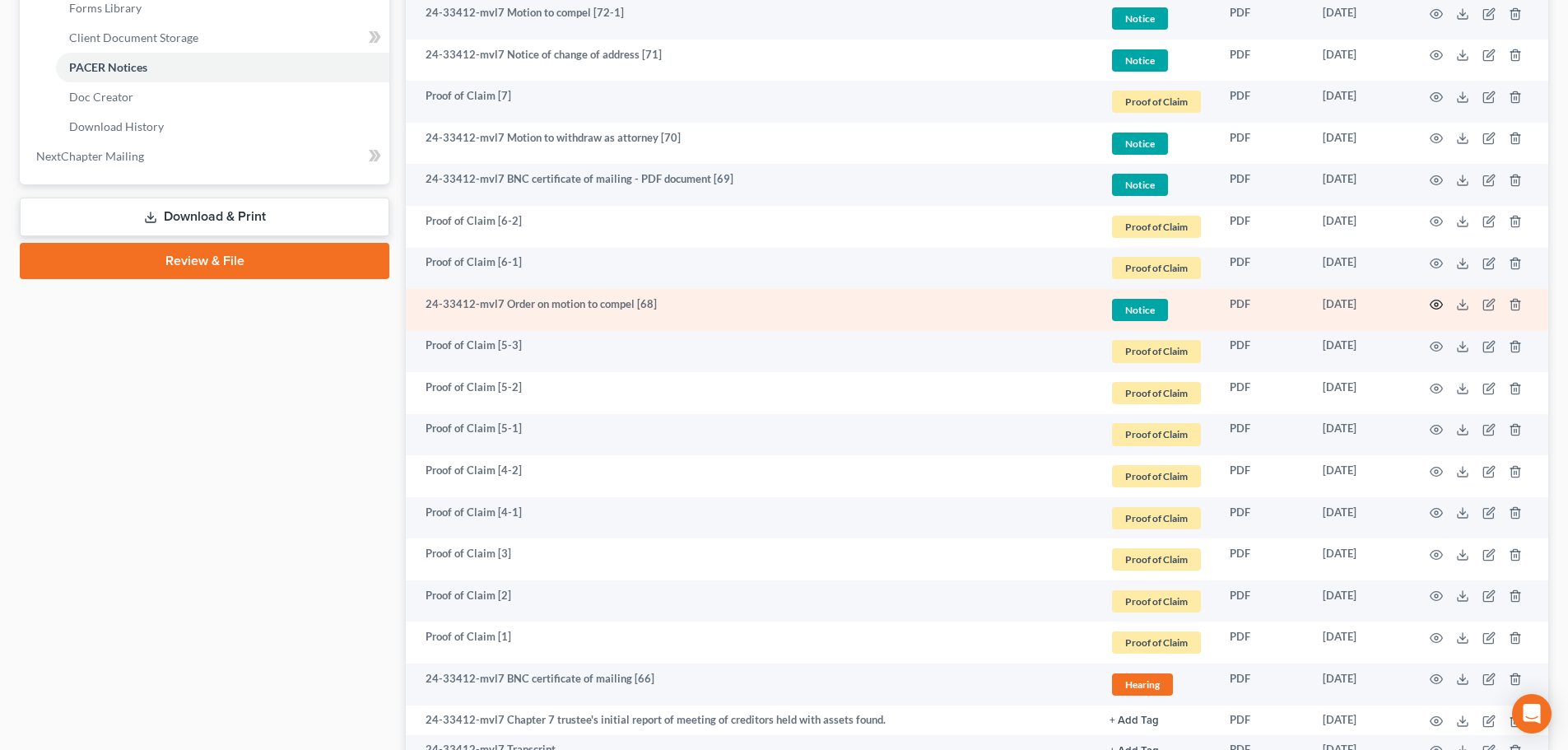
click at [1438, 303] on icon "button" at bounding box center [1437, 305] width 14 height 14
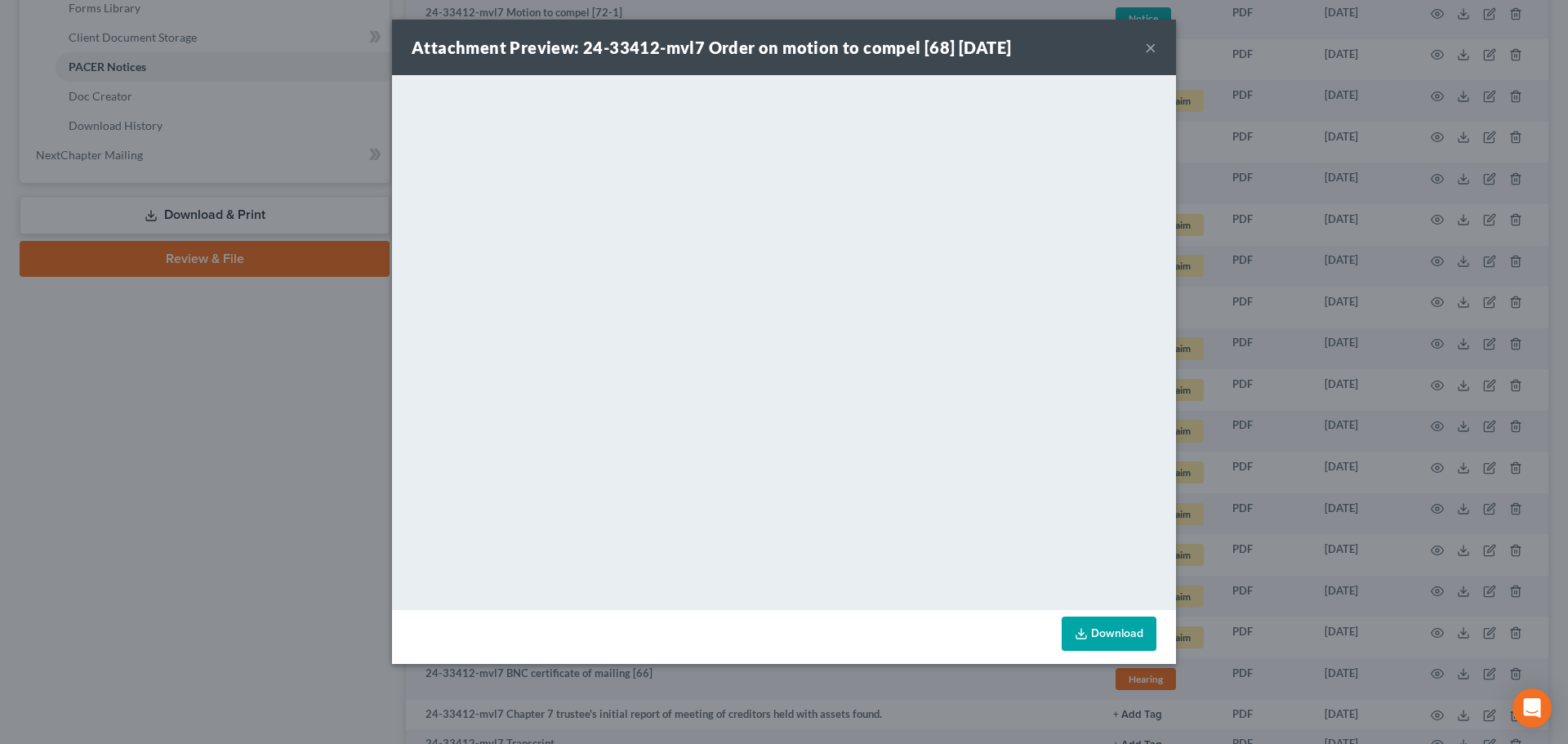
click at [1151, 51] on button "×" at bounding box center [1151, 47] width 12 height 19
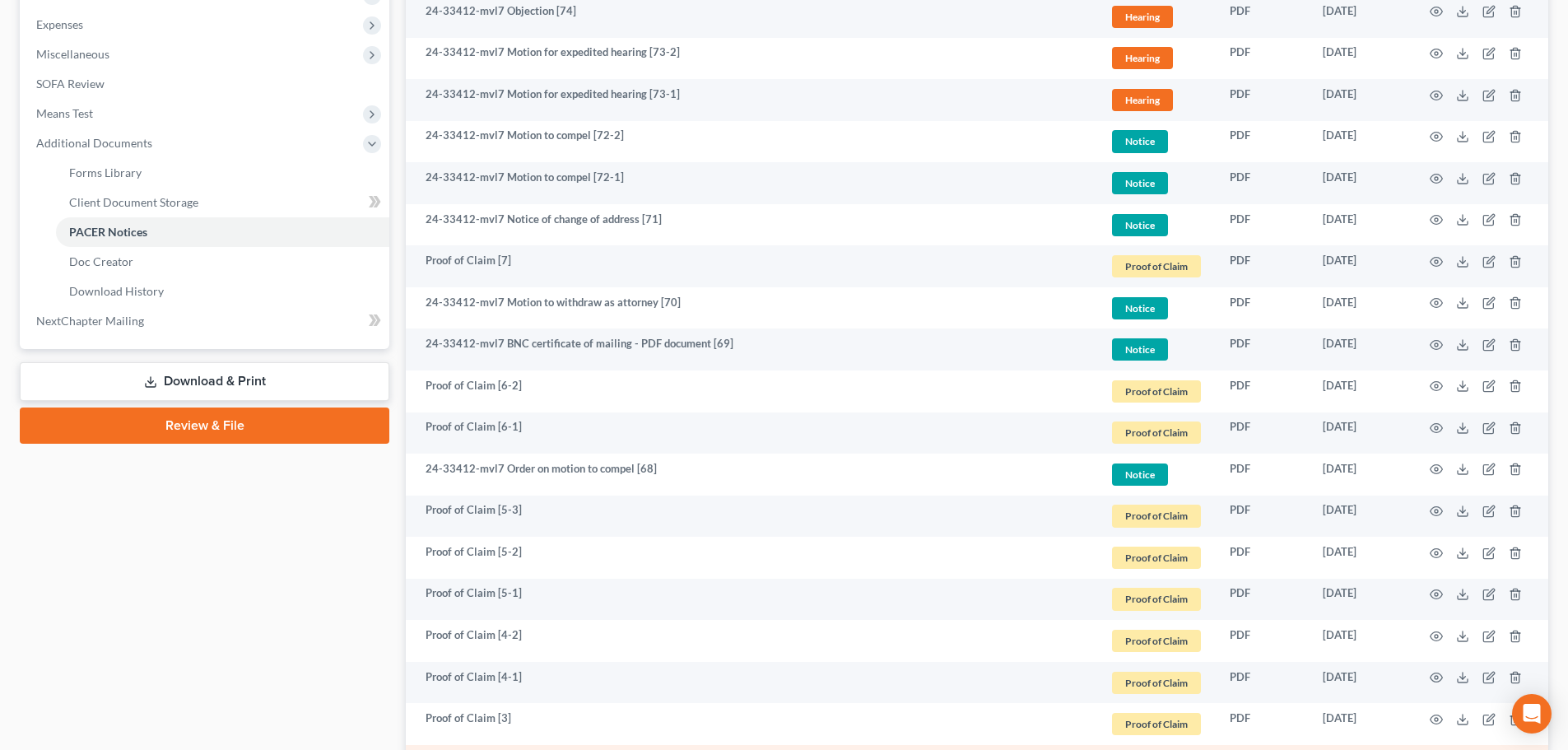
scroll to position [494, 0]
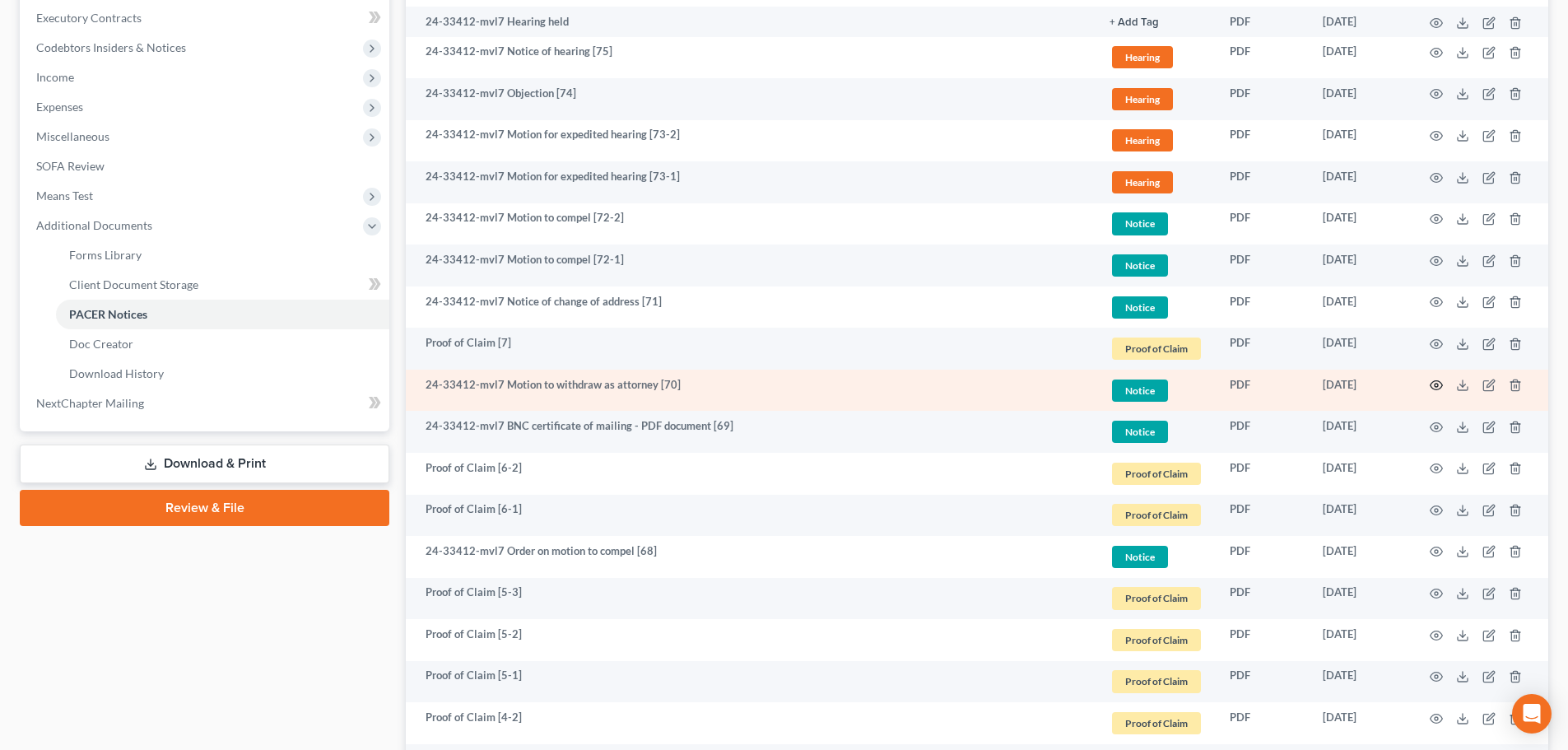
click at [1434, 383] on icon "button" at bounding box center [1437, 386] width 14 height 14
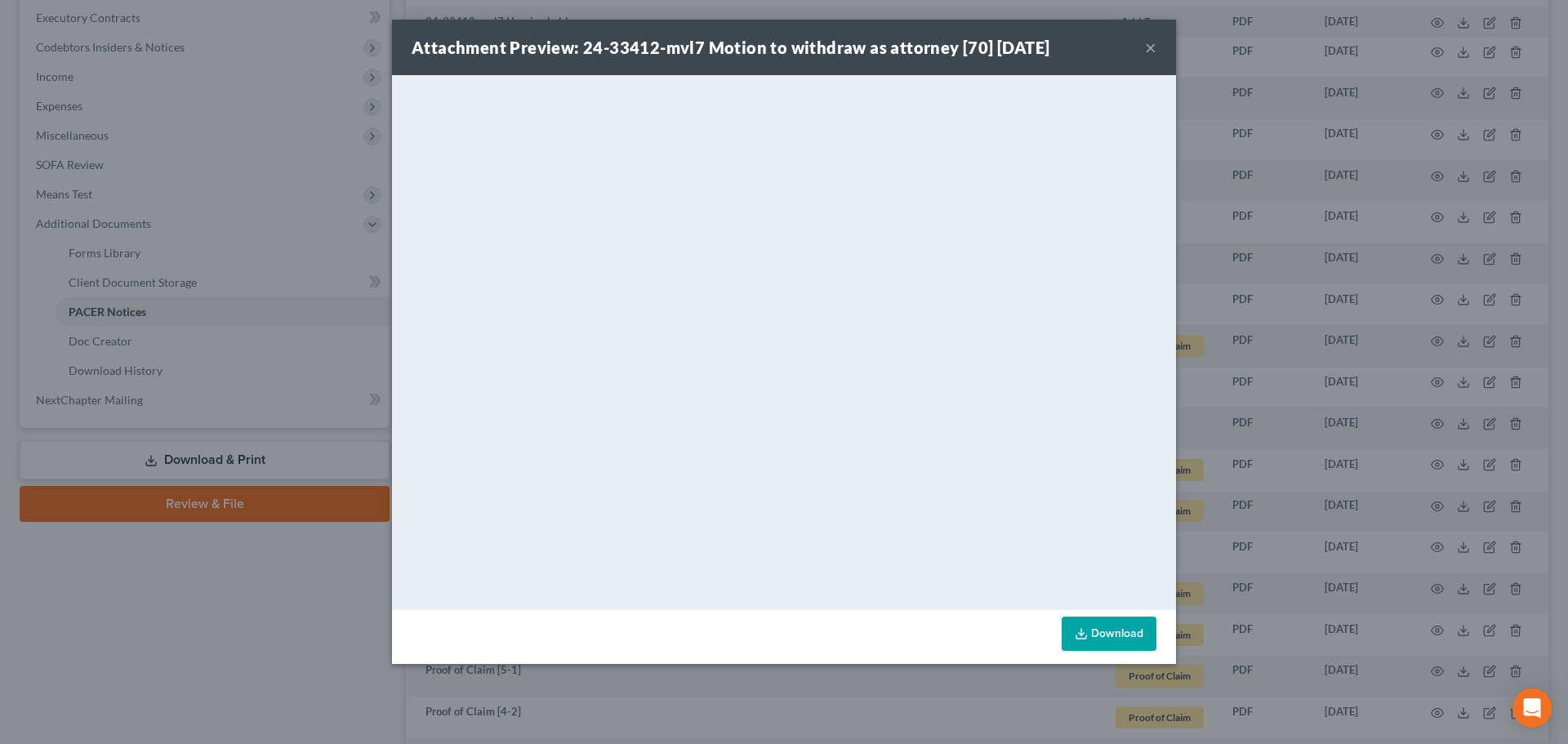
click at [1146, 46] on button "×" at bounding box center [1151, 47] width 12 height 19
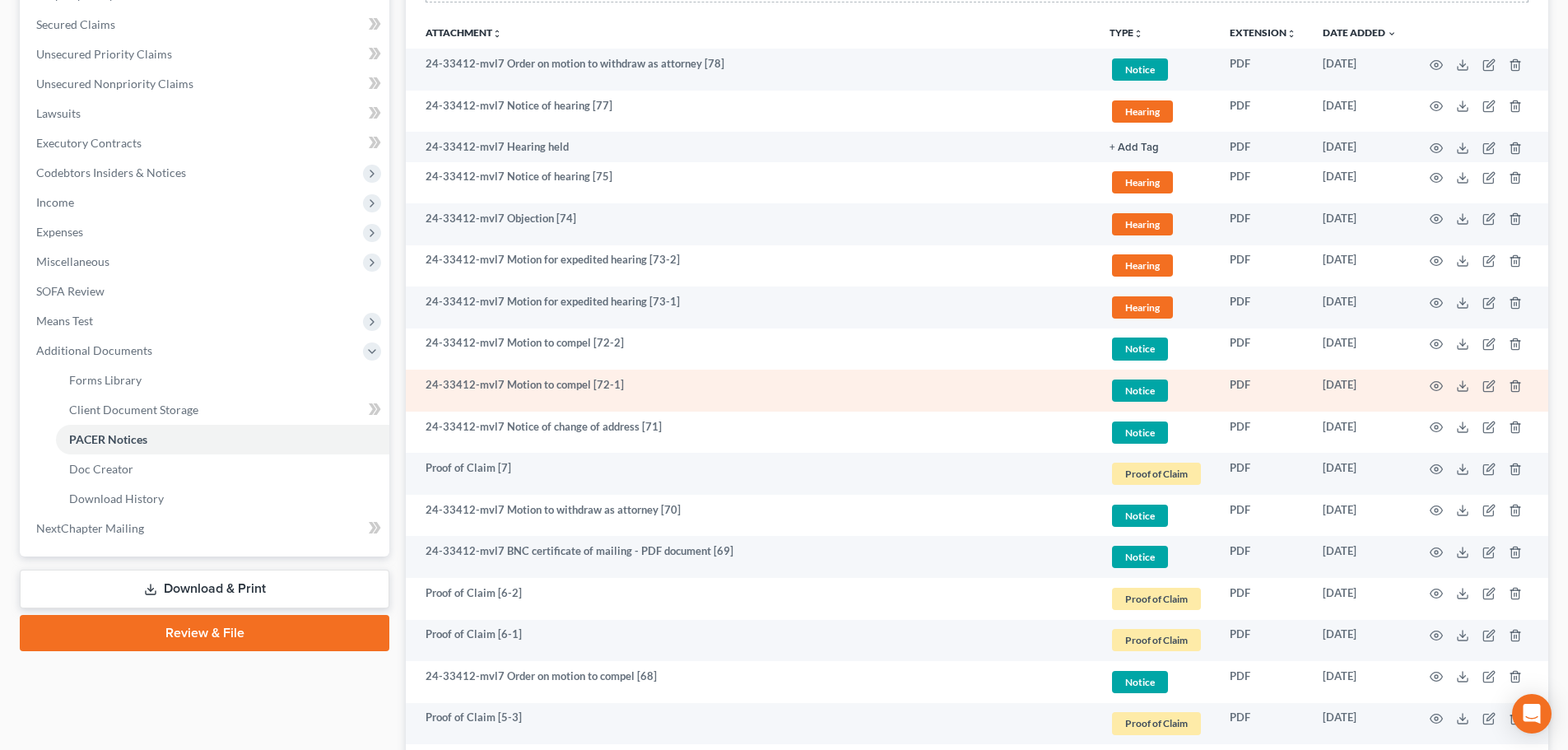
scroll to position [330, 0]
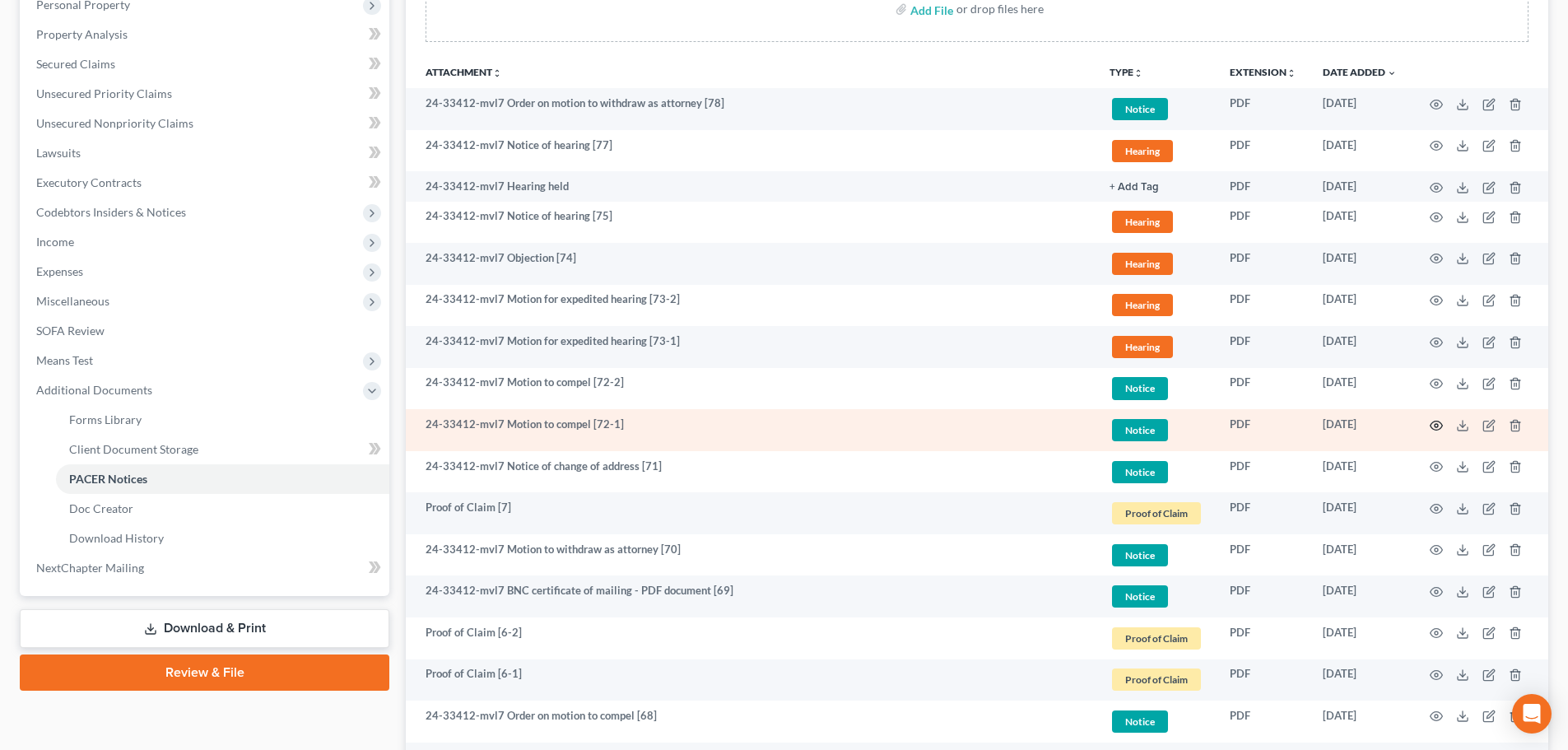
click at [1436, 426] on icon "button" at bounding box center [1437, 426] width 14 height 14
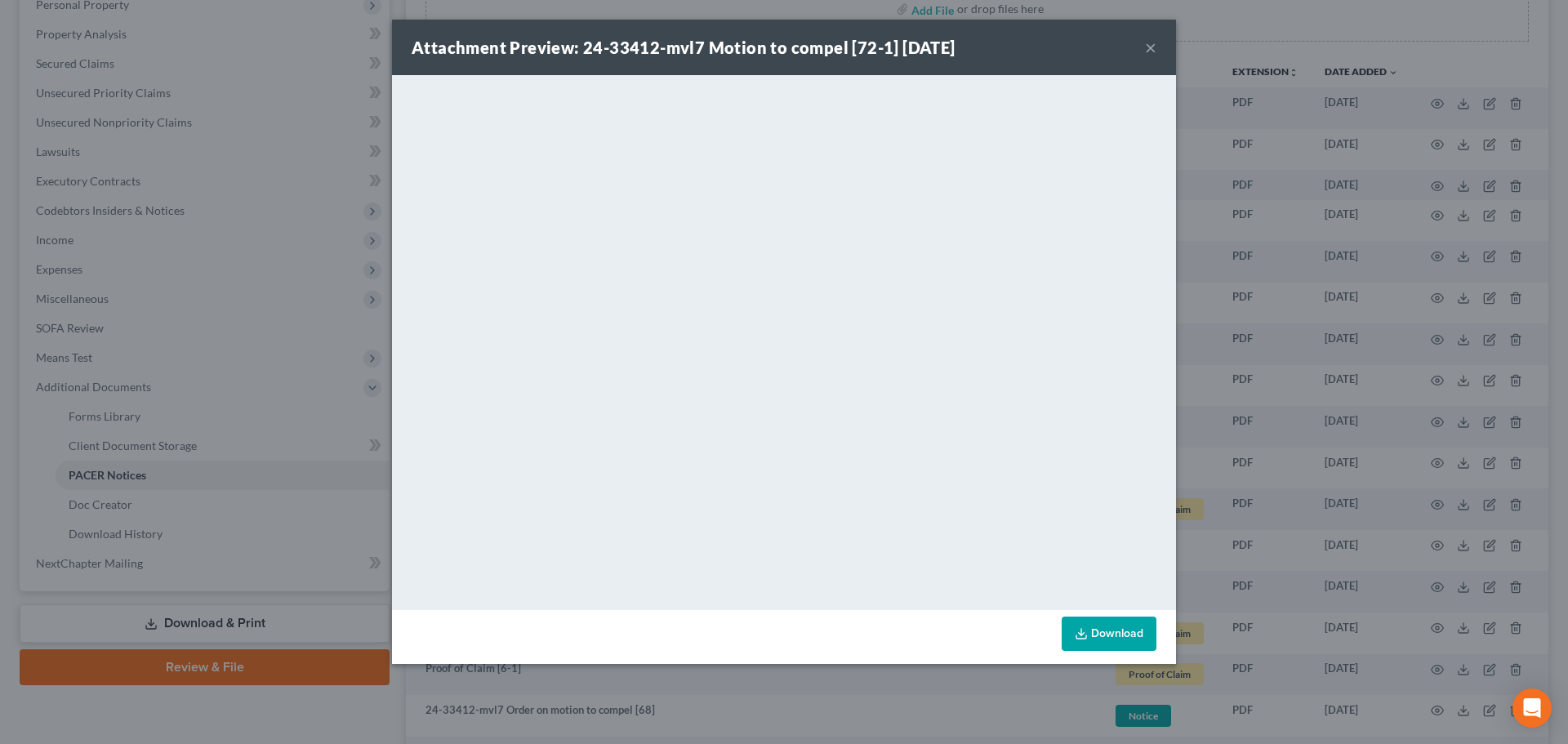
click at [1150, 42] on button "×" at bounding box center [1151, 47] width 12 height 19
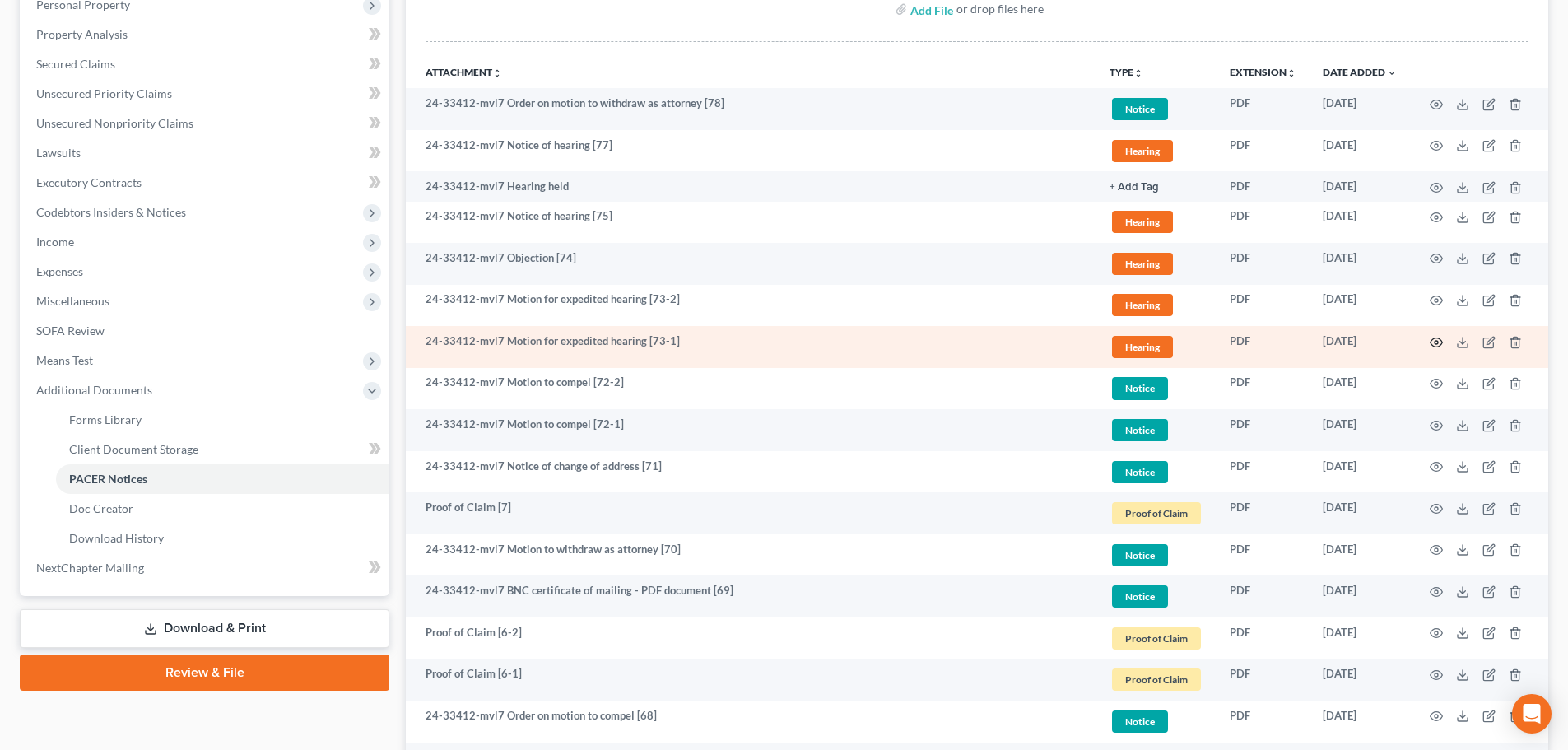
click at [1441, 343] on icon "button" at bounding box center [1437, 342] width 14 height 14
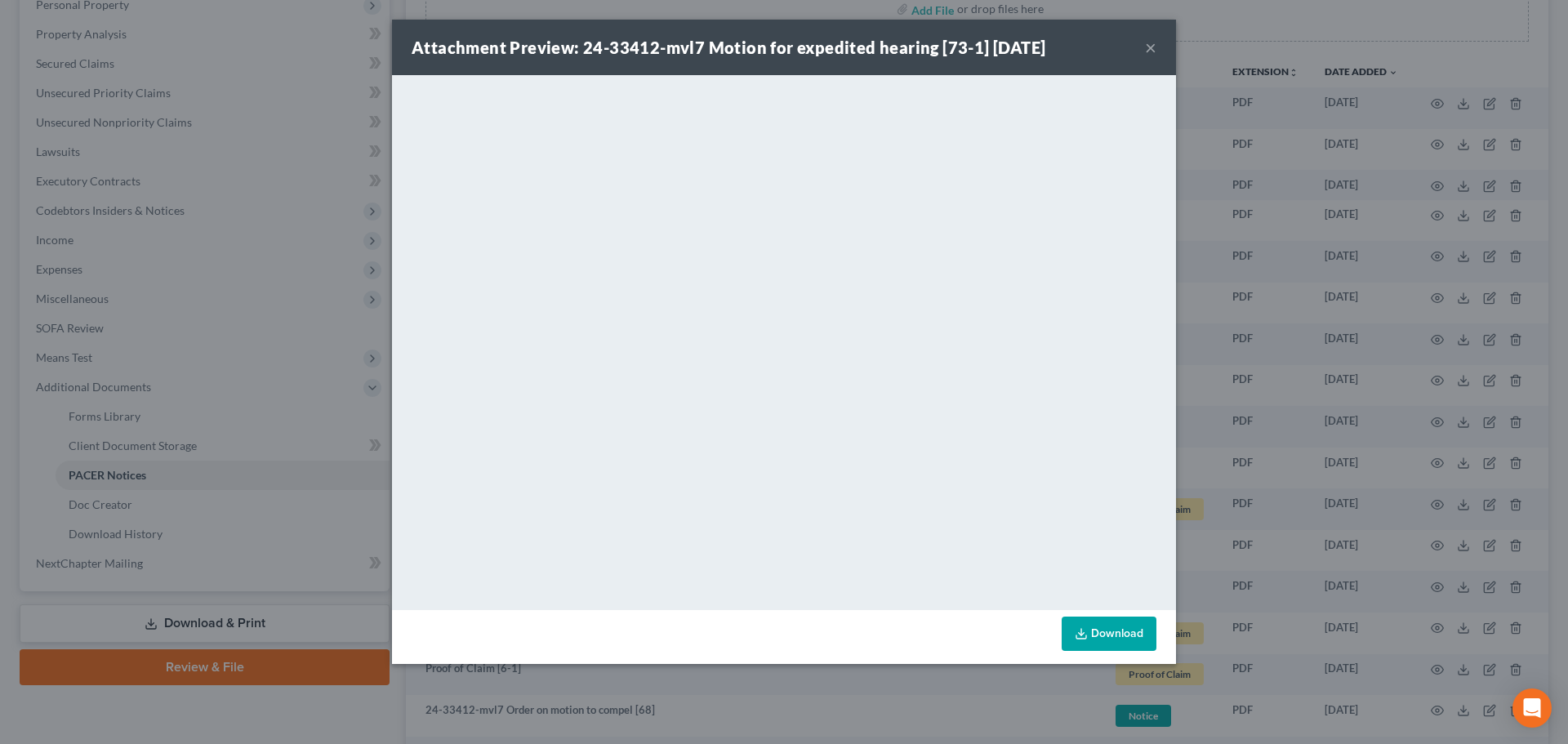
click at [1154, 44] on button "×" at bounding box center [1151, 47] width 12 height 19
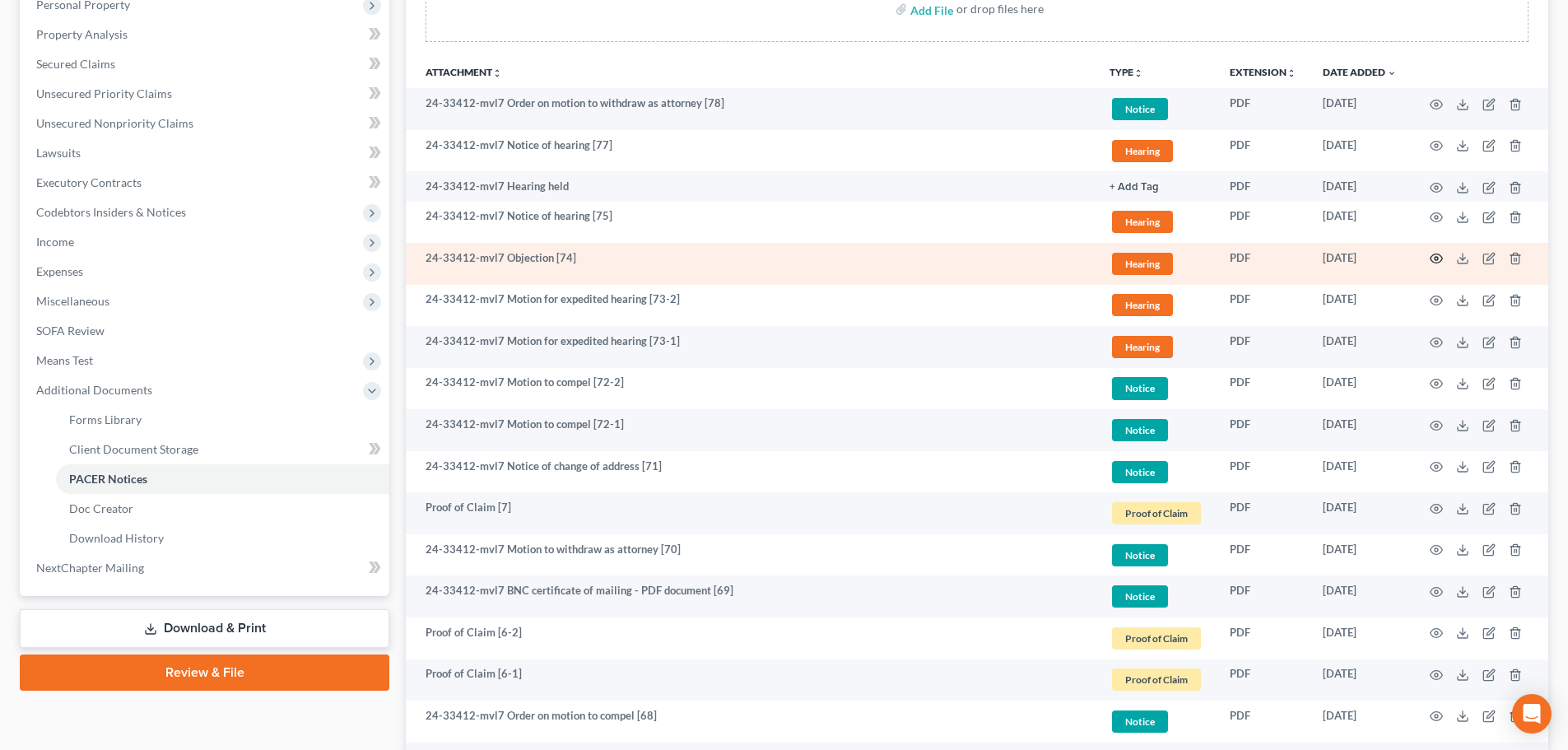
click at [1436, 259] on icon "button" at bounding box center [1437, 259] width 14 height 14
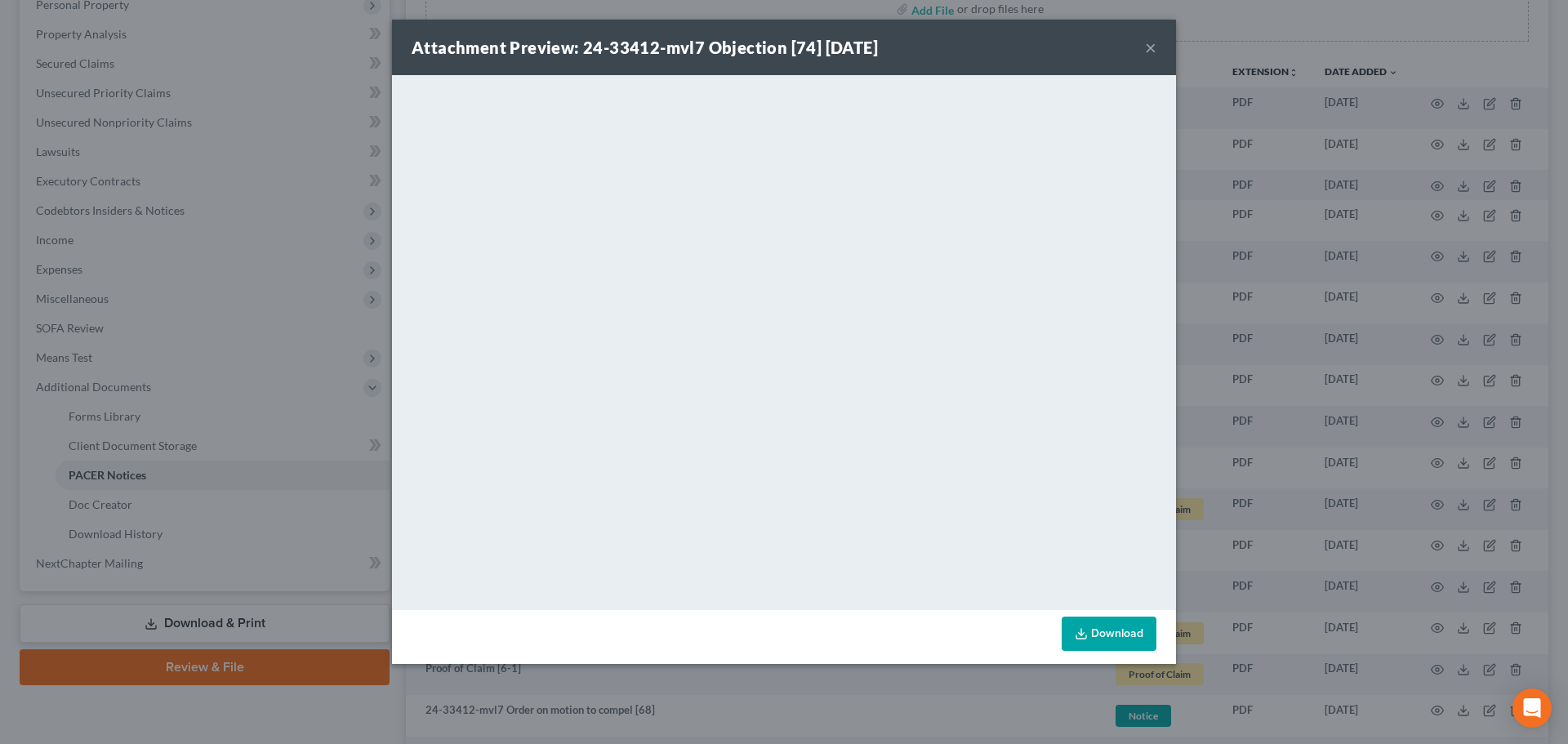
click at [1149, 51] on button "×" at bounding box center [1151, 47] width 12 height 19
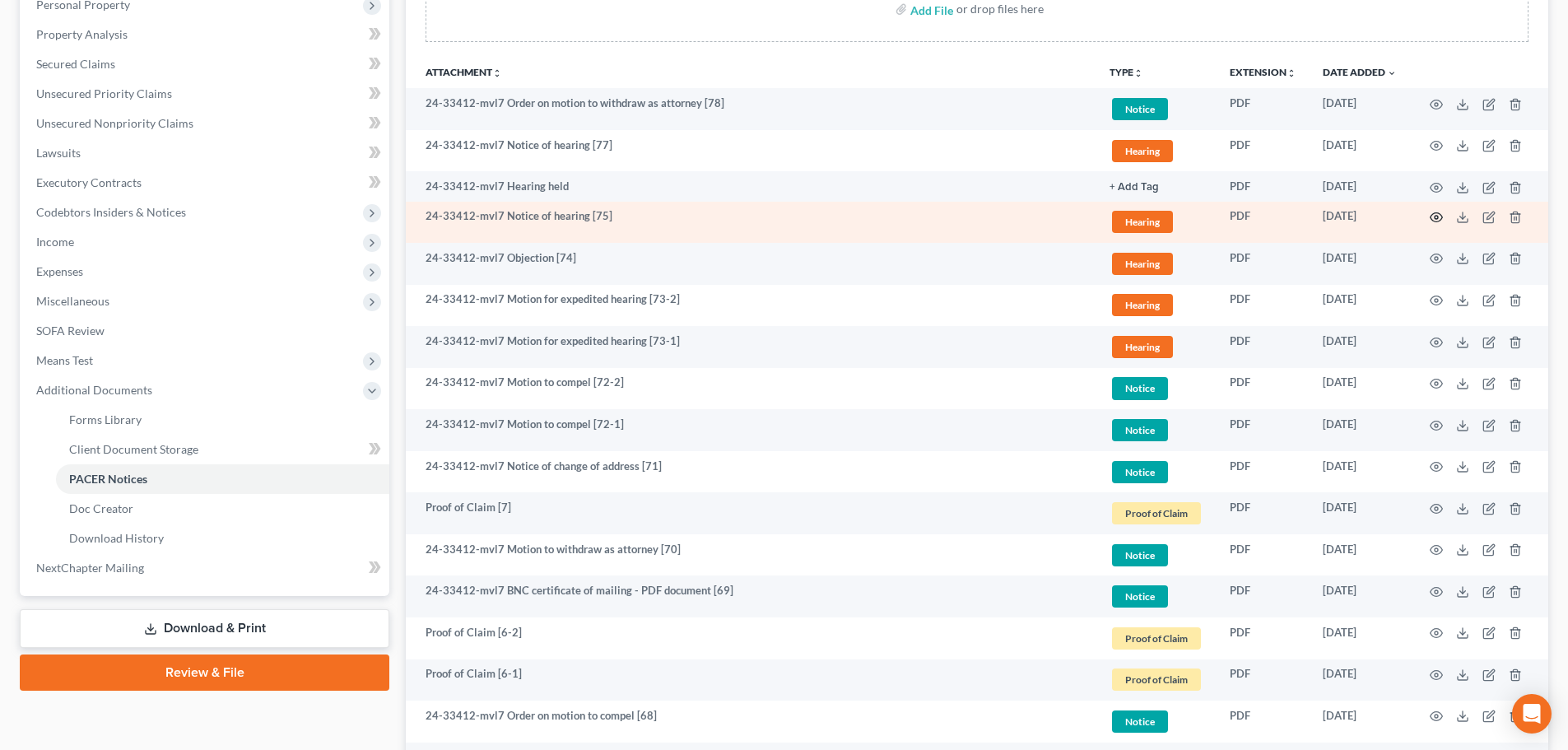
click at [1431, 216] on icon "button" at bounding box center [1437, 217] width 13 height 9
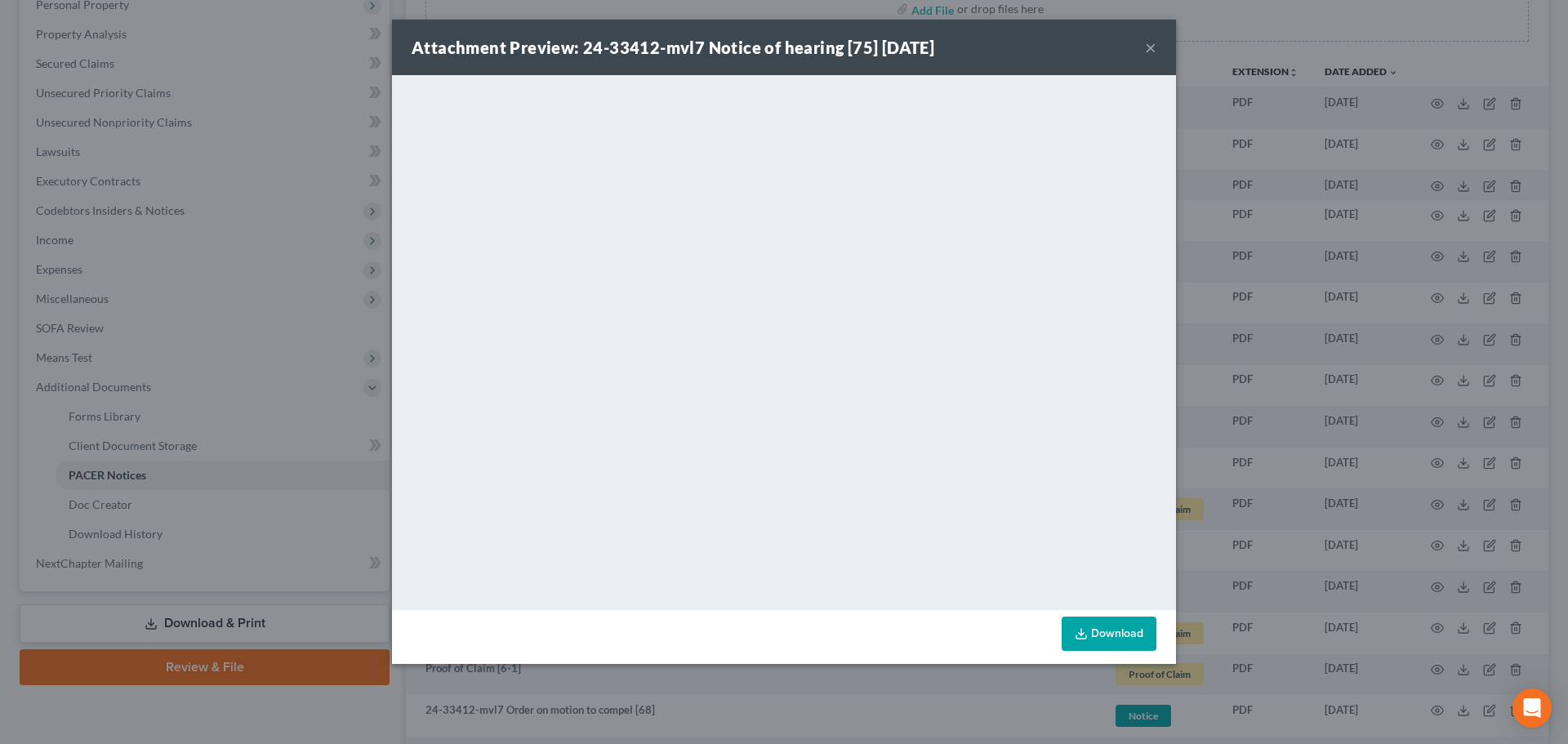
click at [1151, 48] on button "×" at bounding box center [1151, 47] width 12 height 19
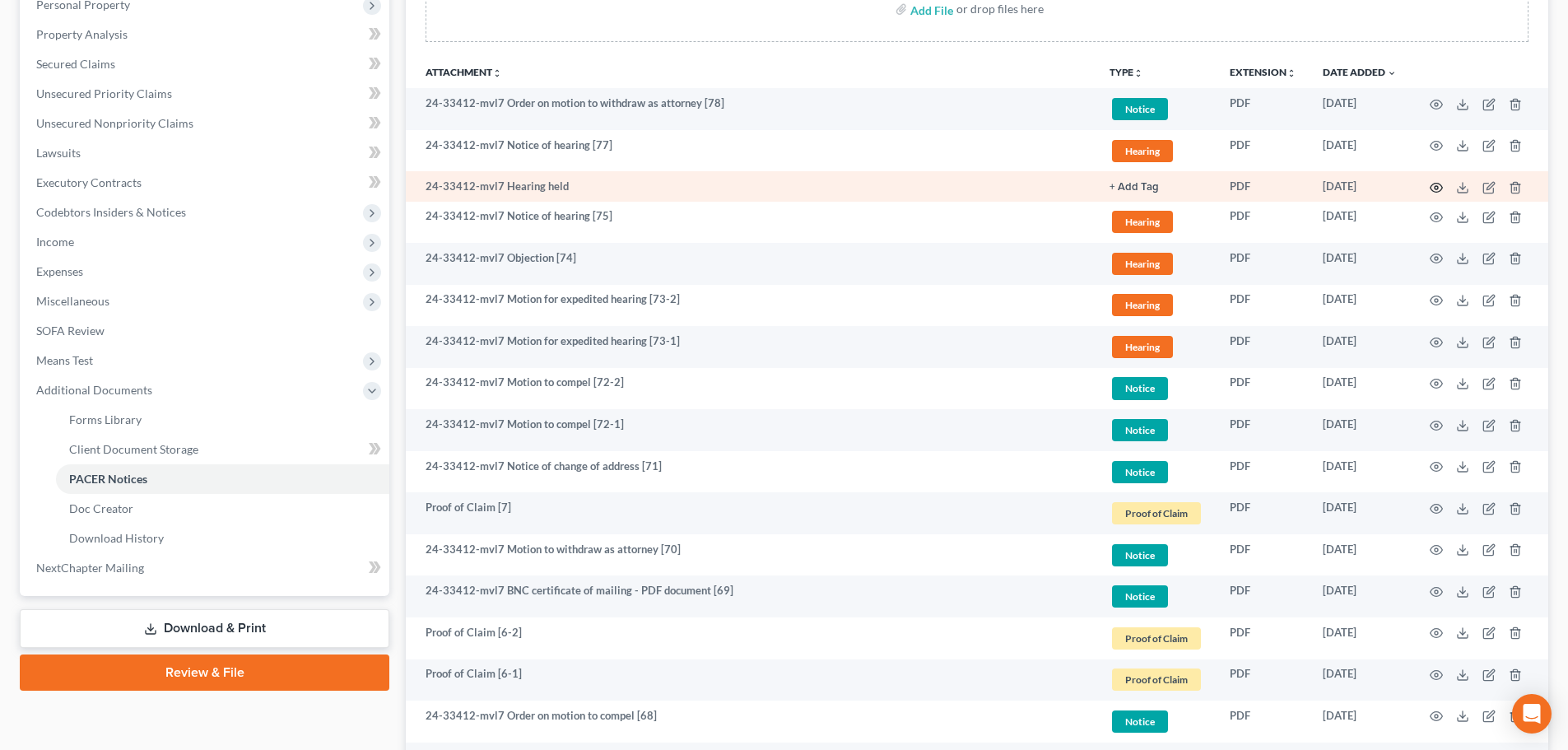
click at [1434, 188] on icon "button" at bounding box center [1437, 188] width 14 height 14
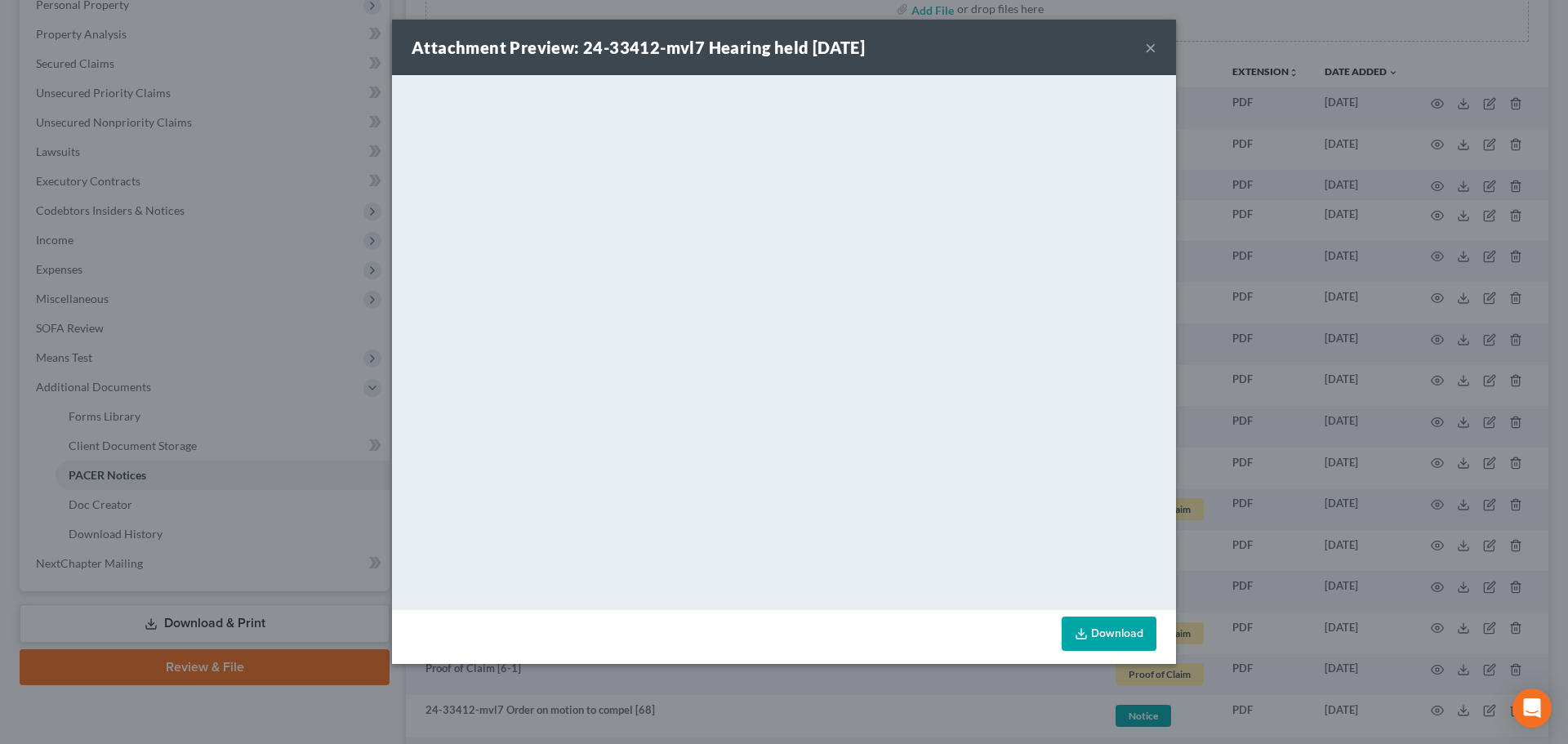
click at [1150, 46] on button "×" at bounding box center [1151, 47] width 12 height 19
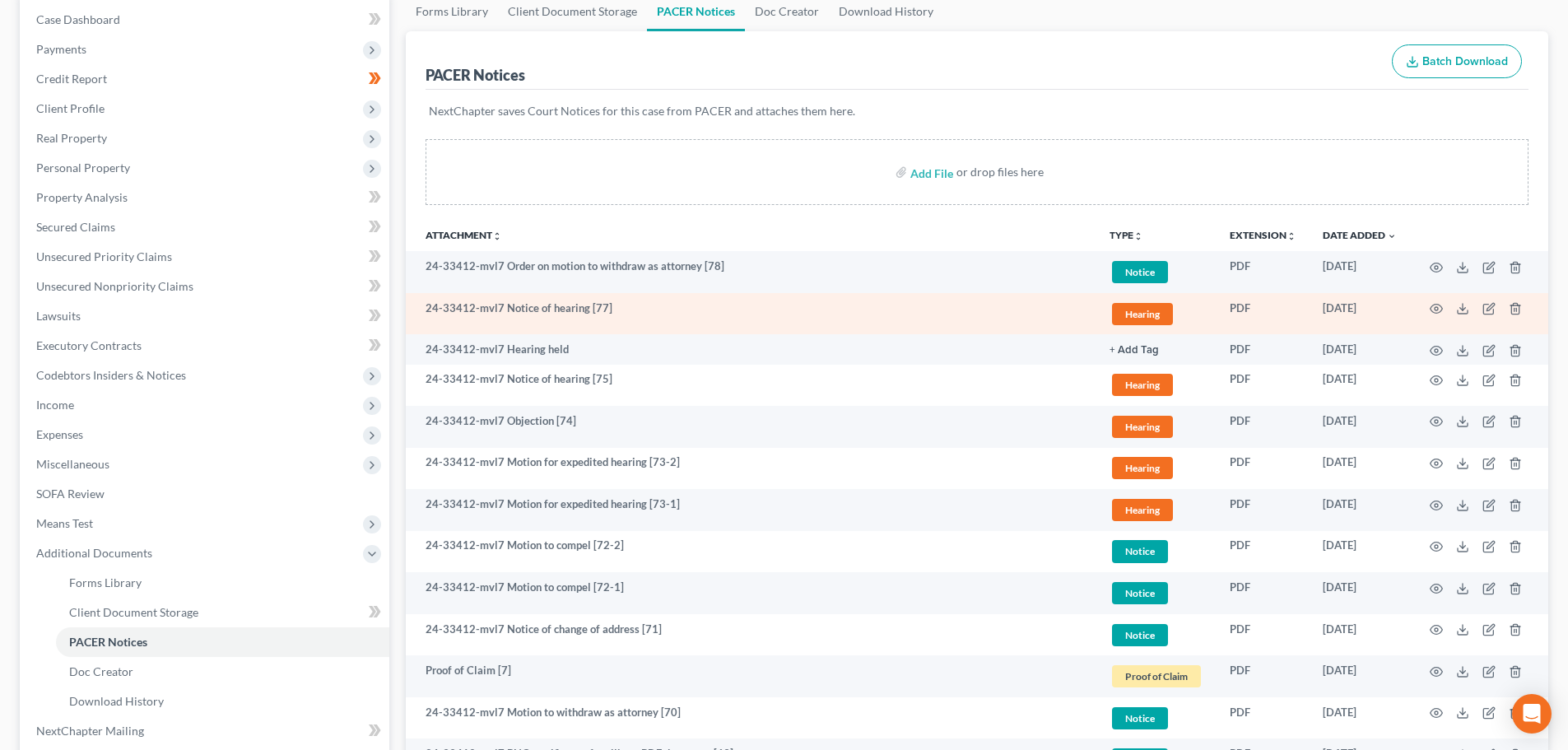
scroll to position [165, 0]
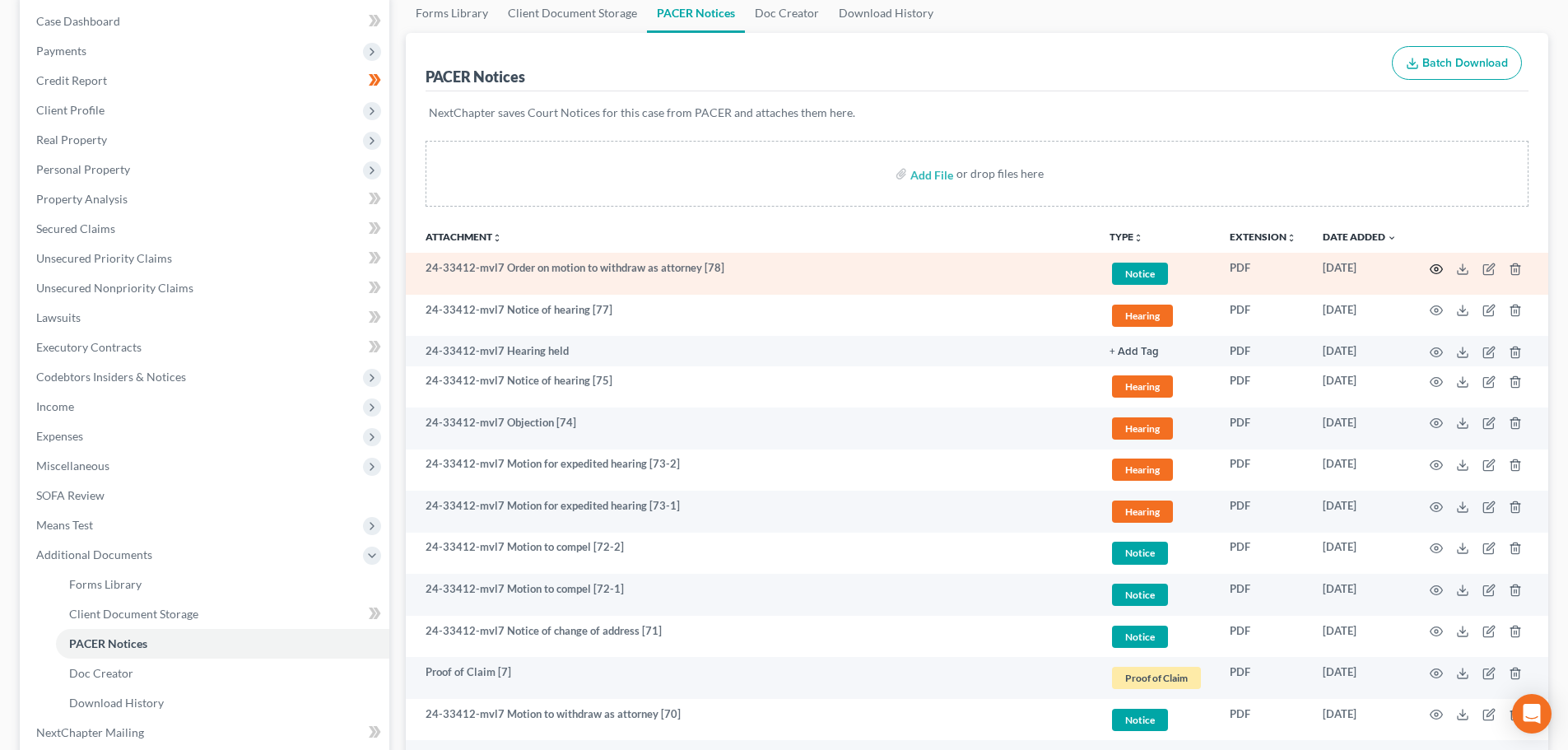
click at [1434, 266] on icon "button" at bounding box center [1437, 270] width 14 height 14
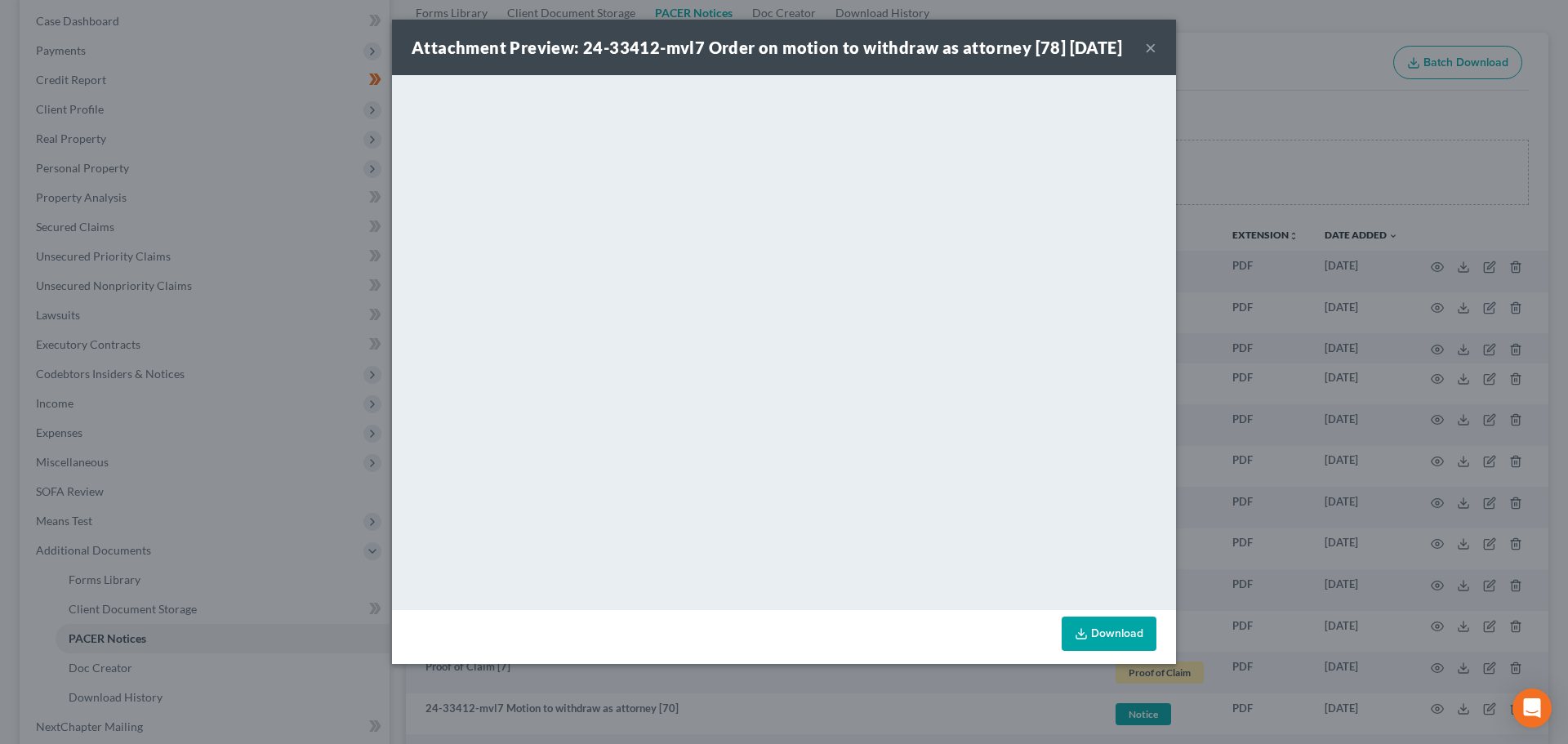
click at [1147, 57] on button "×" at bounding box center [1151, 47] width 12 height 19
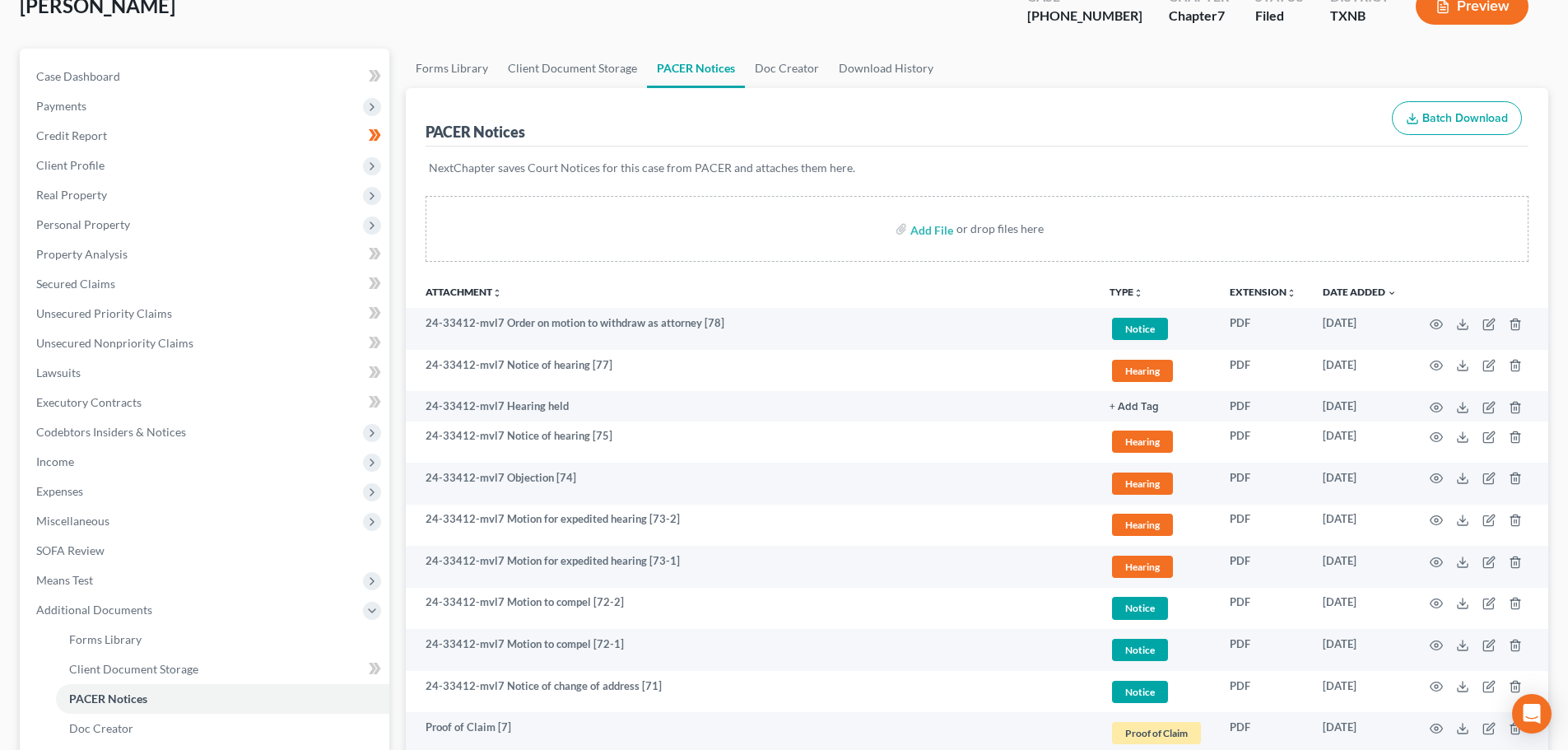
scroll to position [0, 0]
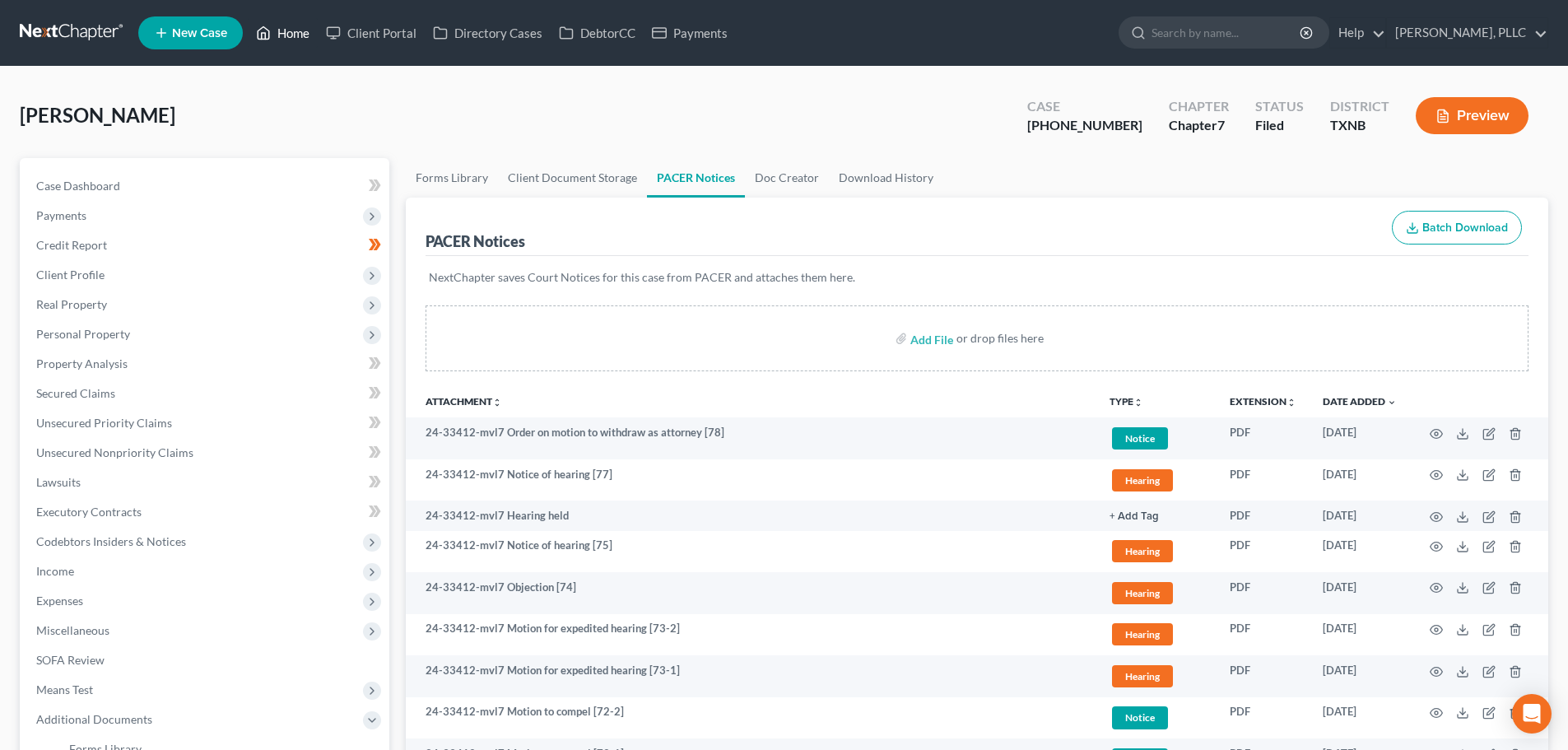
click at [289, 33] on link "Home" at bounding box center [283, 33] width 70 height 30
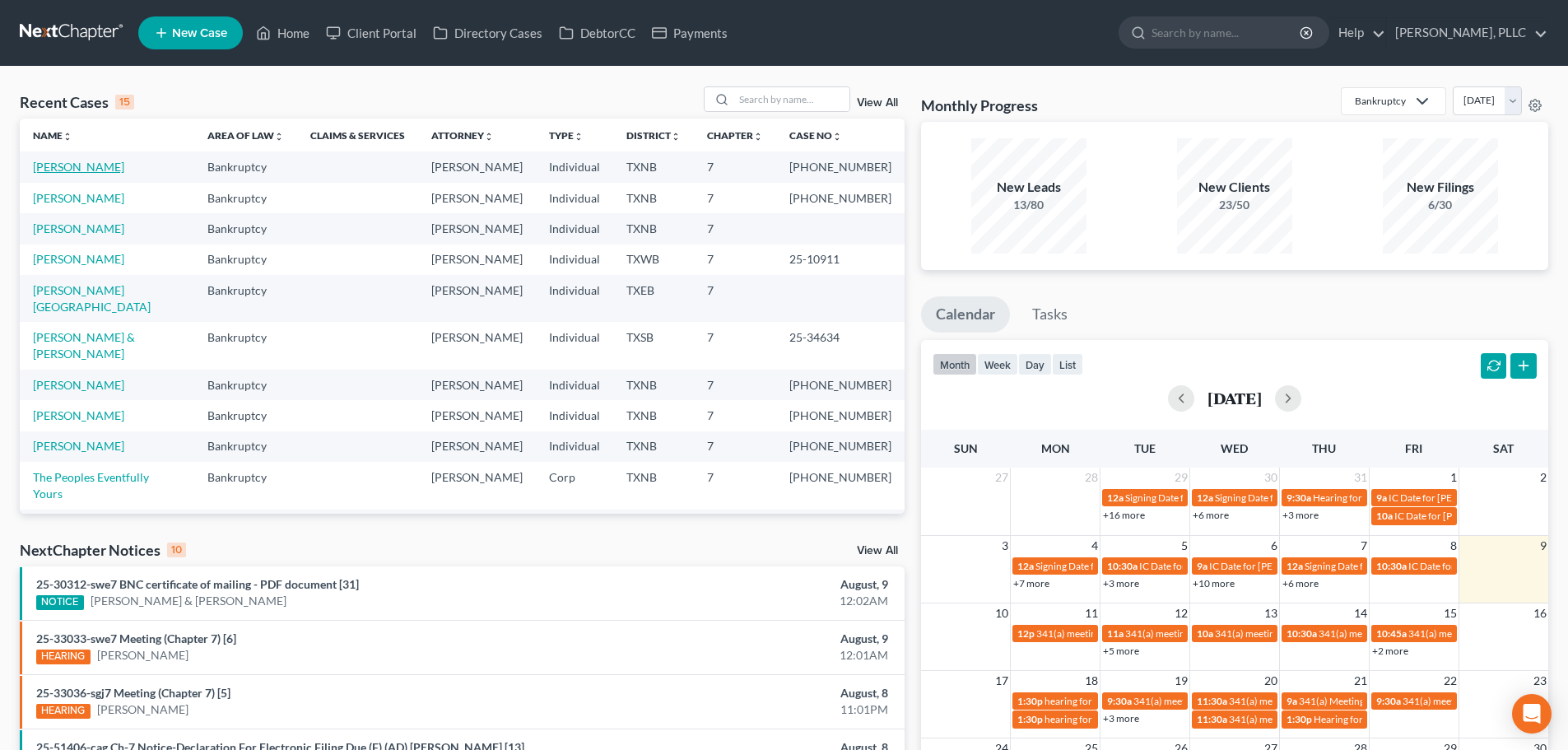
click at [67, 166] on link "[PERSON_NAME]" at bounding box center [79, 167] width 91 height 14
select select "6"
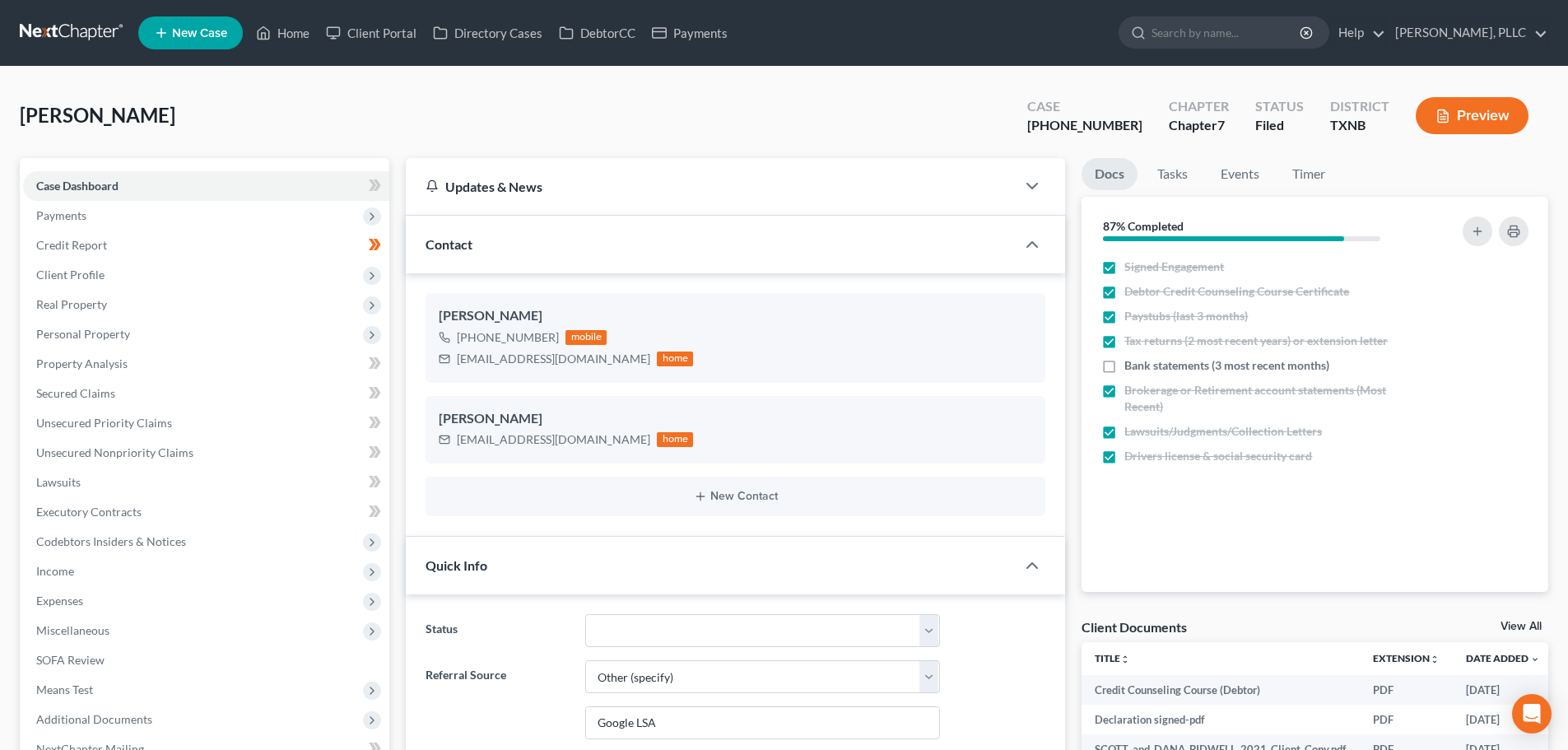
scroll to position [4671, 0]
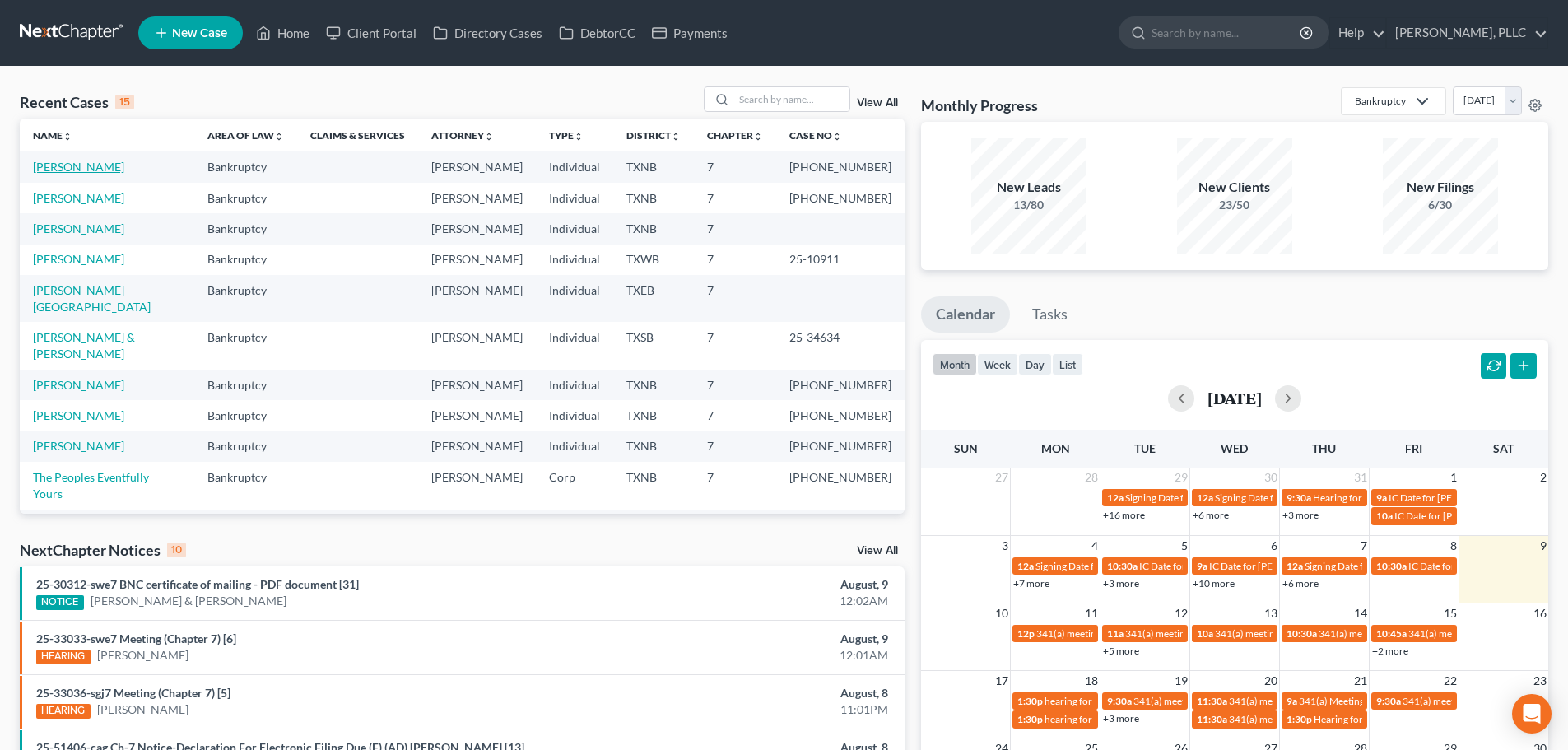
click at [81, 167] on link "[PERSON_NAME]" at bounding box center [79, 167] width 91 height 14
select select "6"
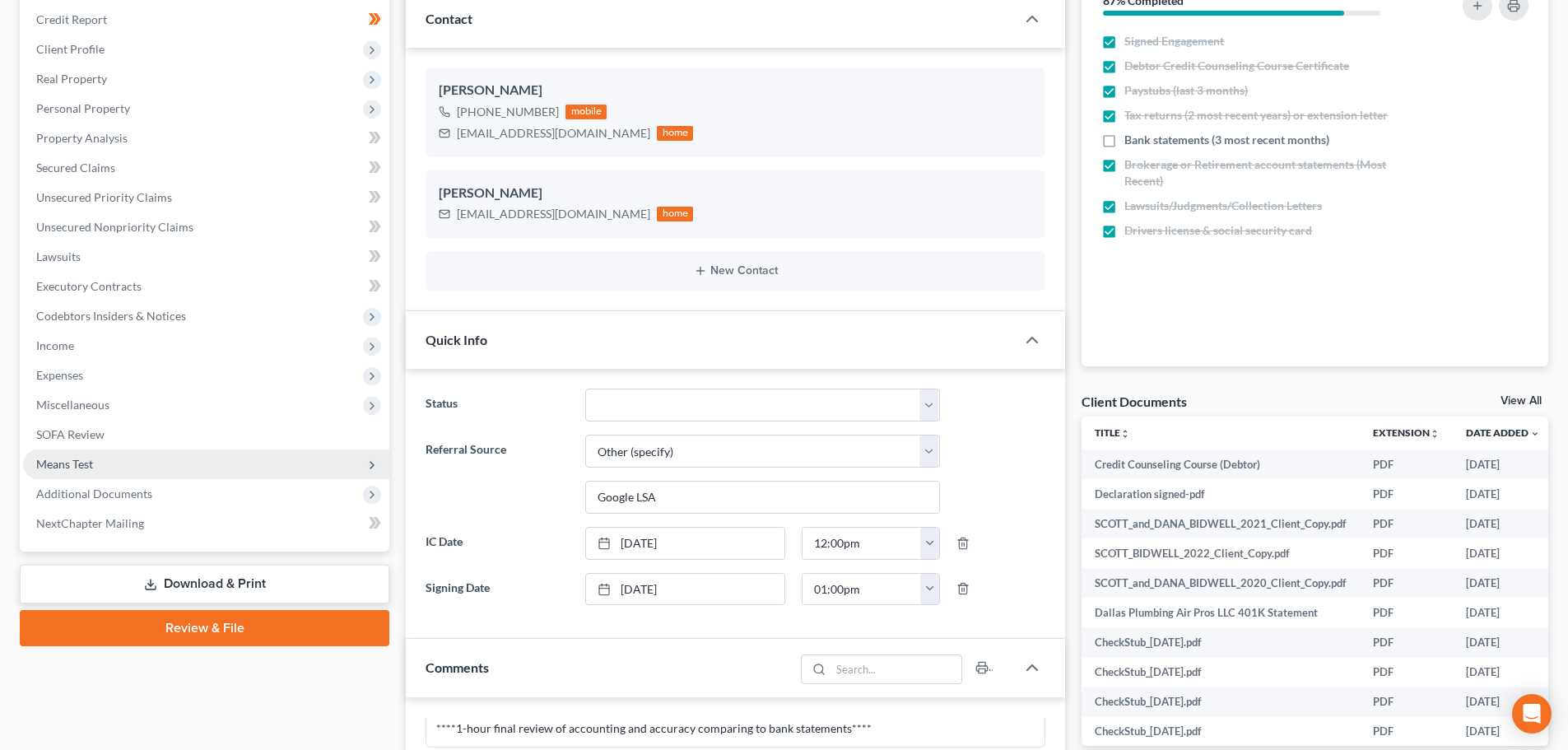
scroll to position [247, 0]
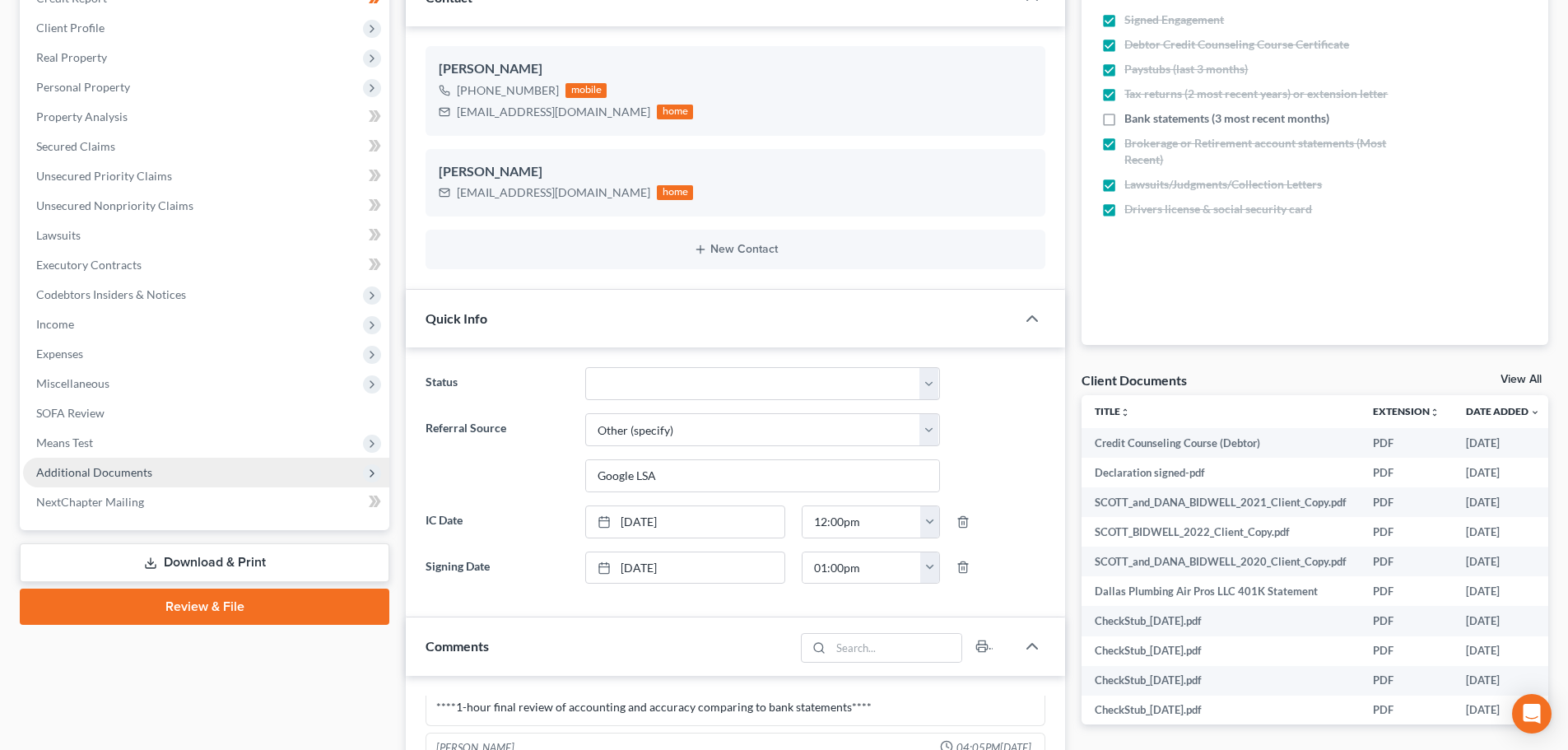
click at [98, 469] on span "Additional Documents" at bounding box center [94, 473] width 116 height 14
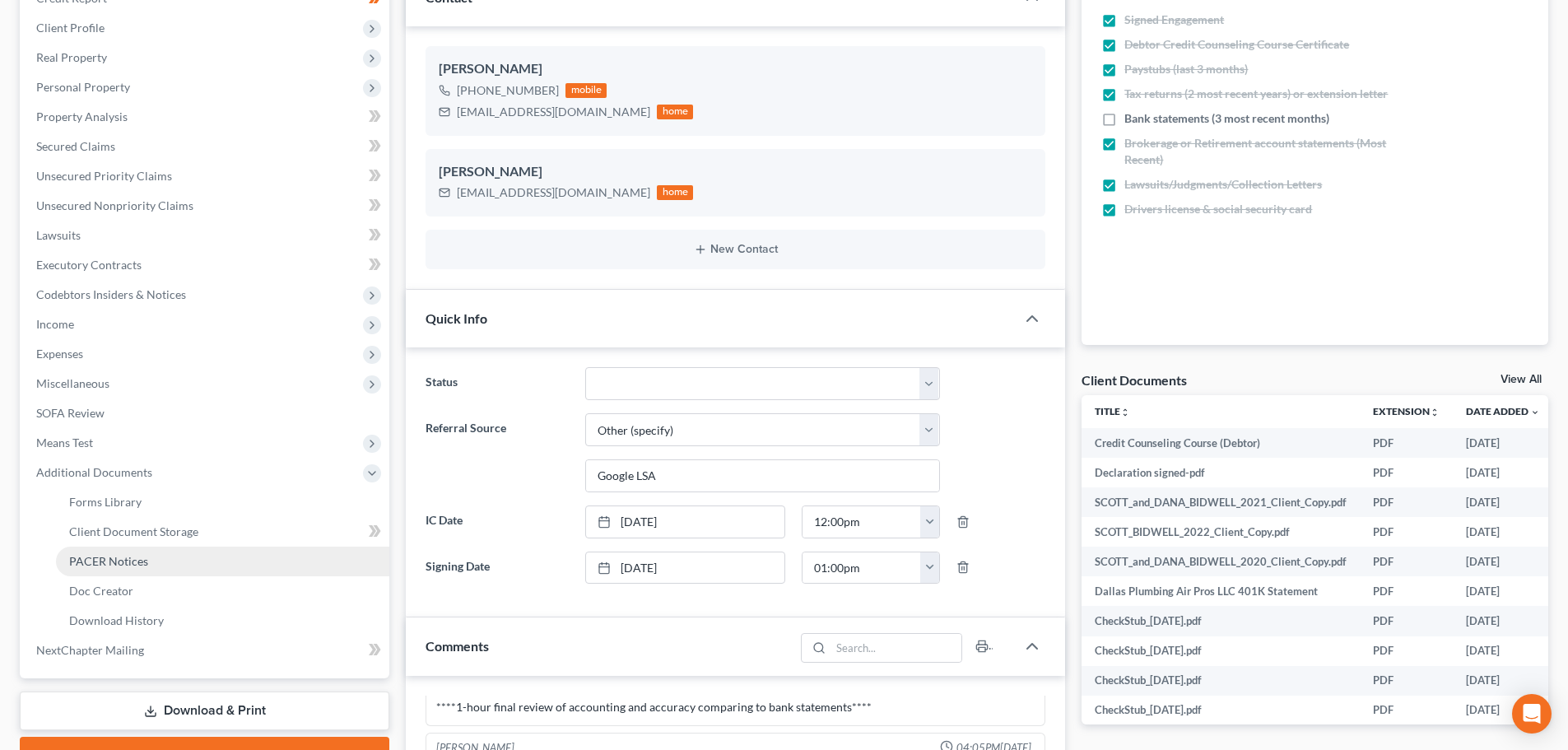
click at [117, 560] on span "PACER Notices" at bounding box center [109, 561] width 80 height 14
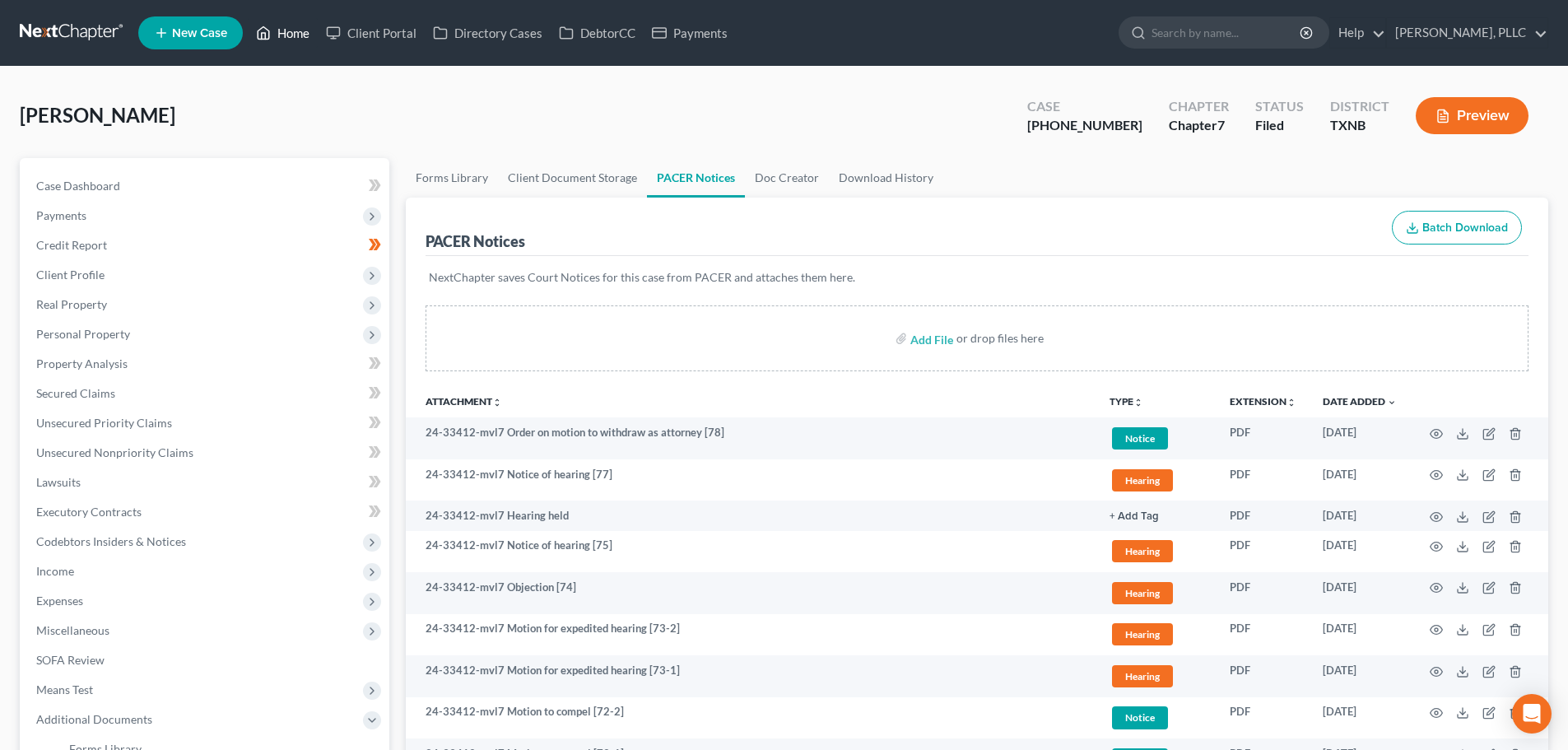
click at [292, 35] on link "Home" at bounding box center [283, 33] width 70 height 30
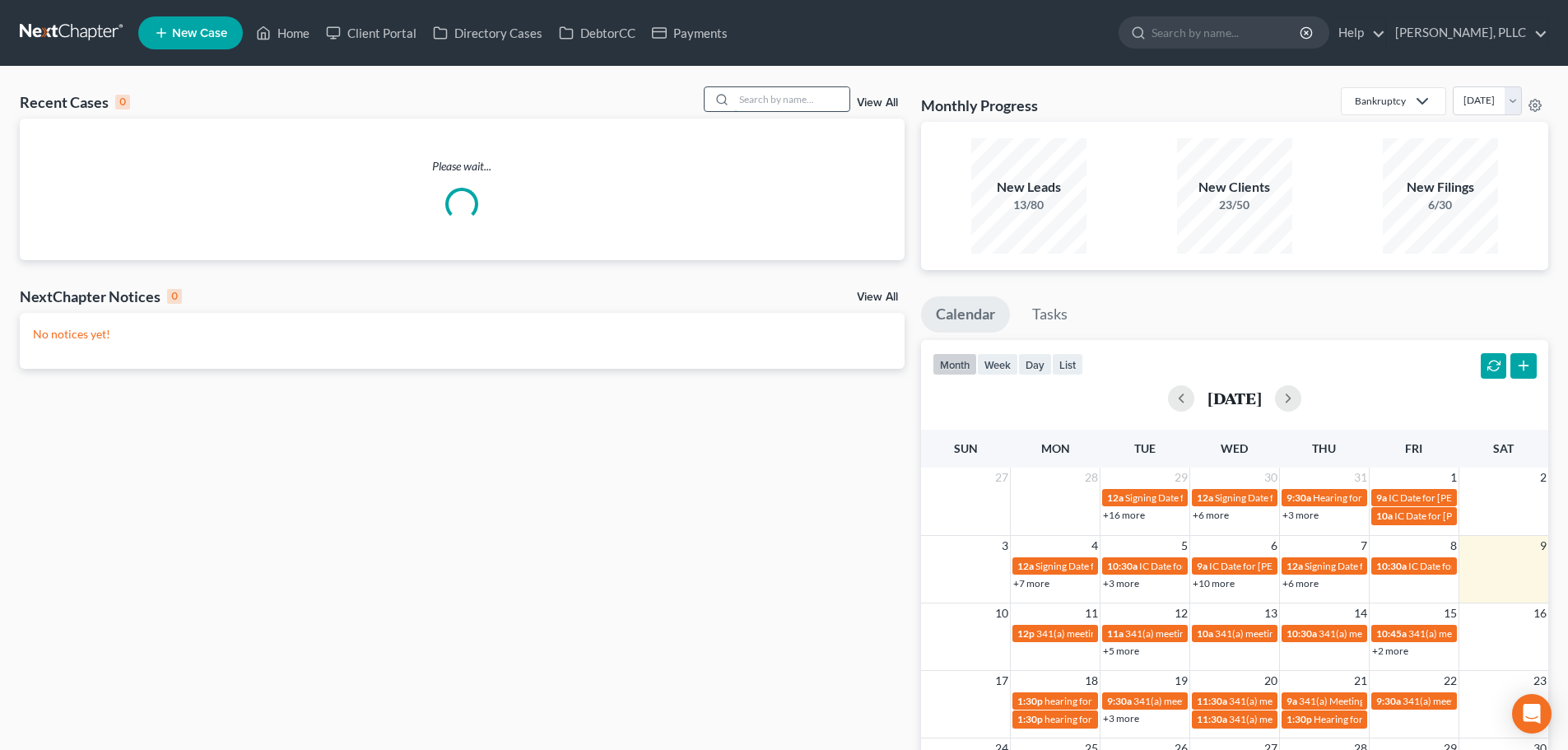
click at [795, 104] on input "search" at bounding box center [791, 99] width 115 height 24
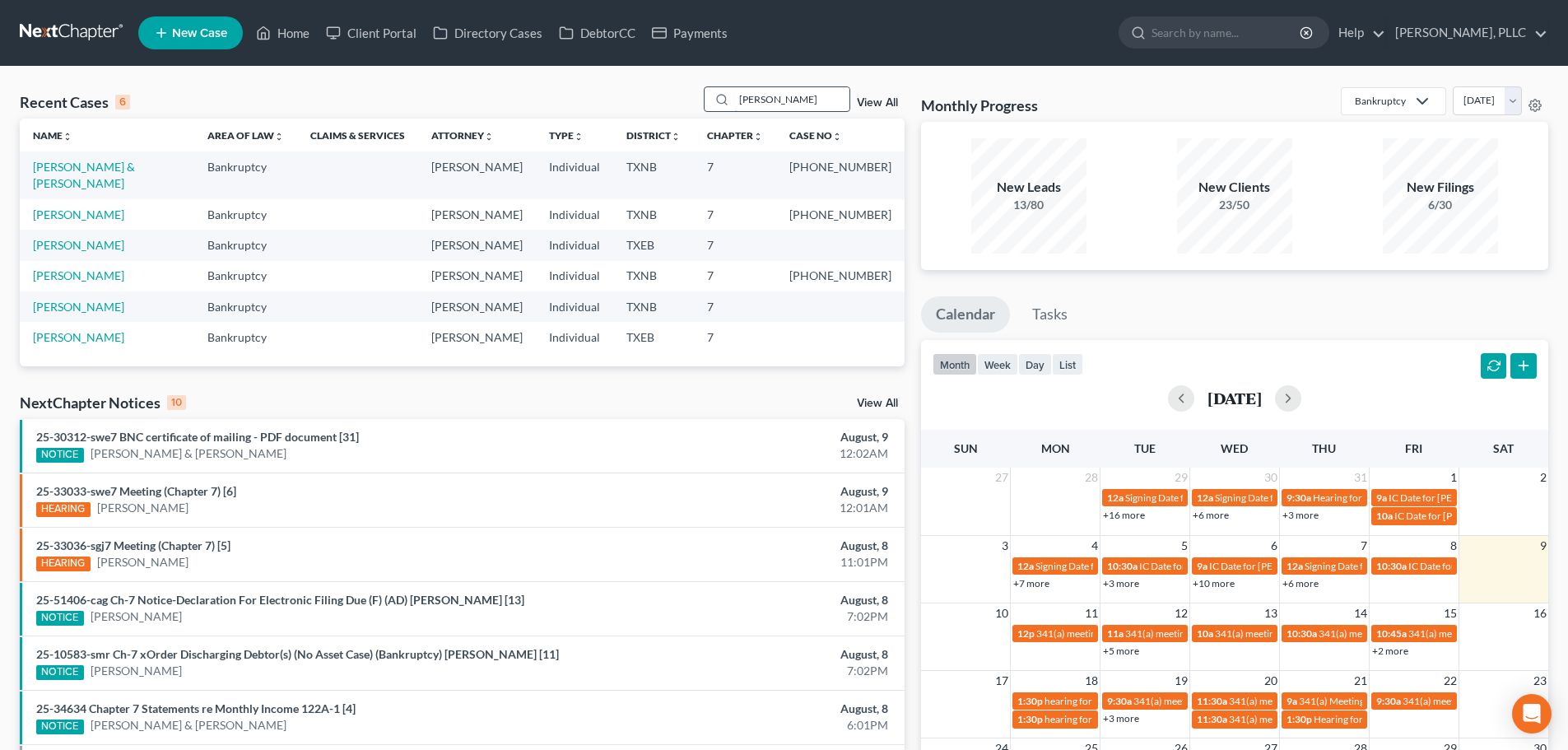
click at [777, 99] on input "morris" at bounding box center [791, 99] width 115 height 24
type input "m"
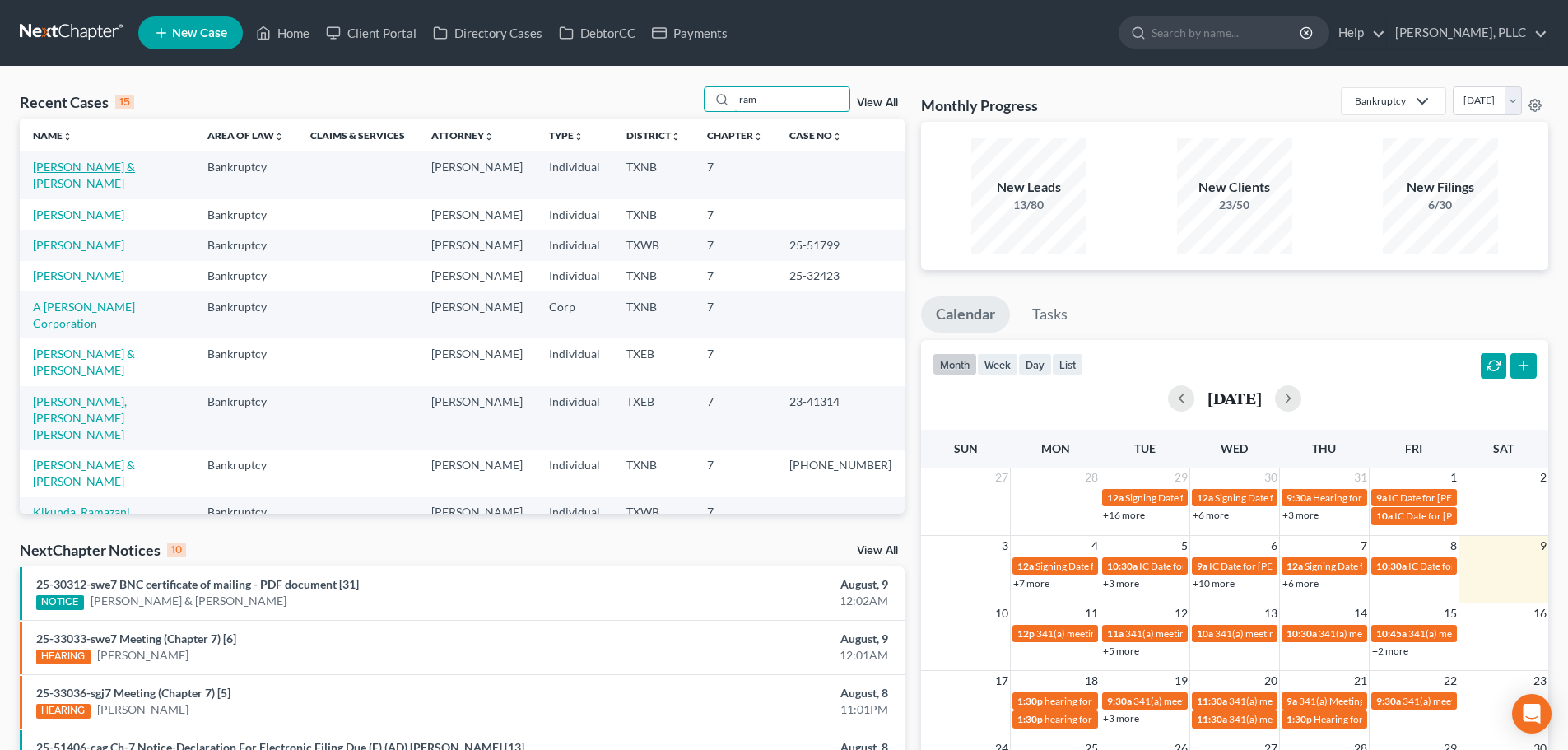
type input "ram"
click at [86, 166] on link "[PERSON_NAME] & [PERSON_NAME]" at bounding box center [83, 175] width 102 height 30
select select "4"
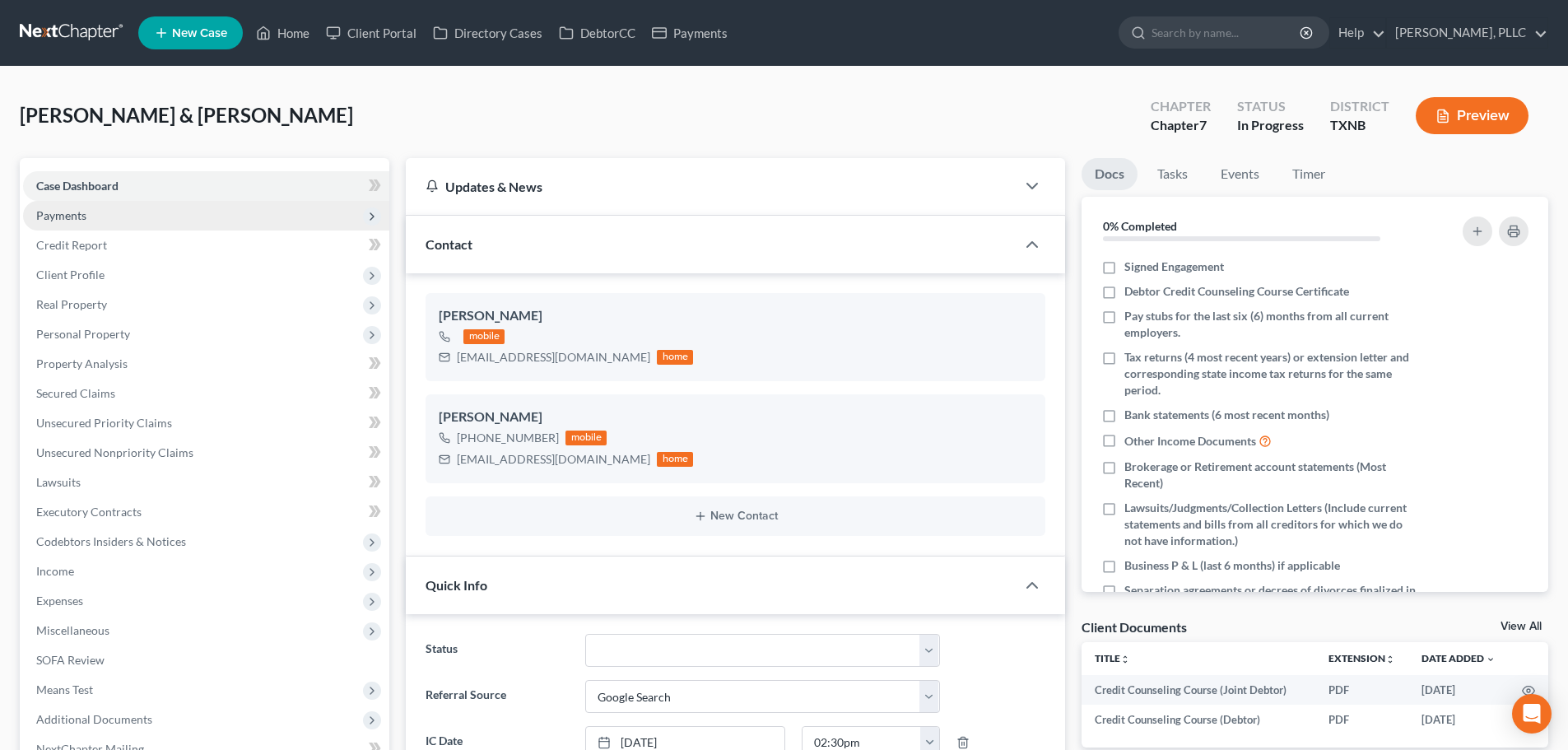
click at [77, 214] on span "Payments" at bounding box center [61, 215] width 50 height 14
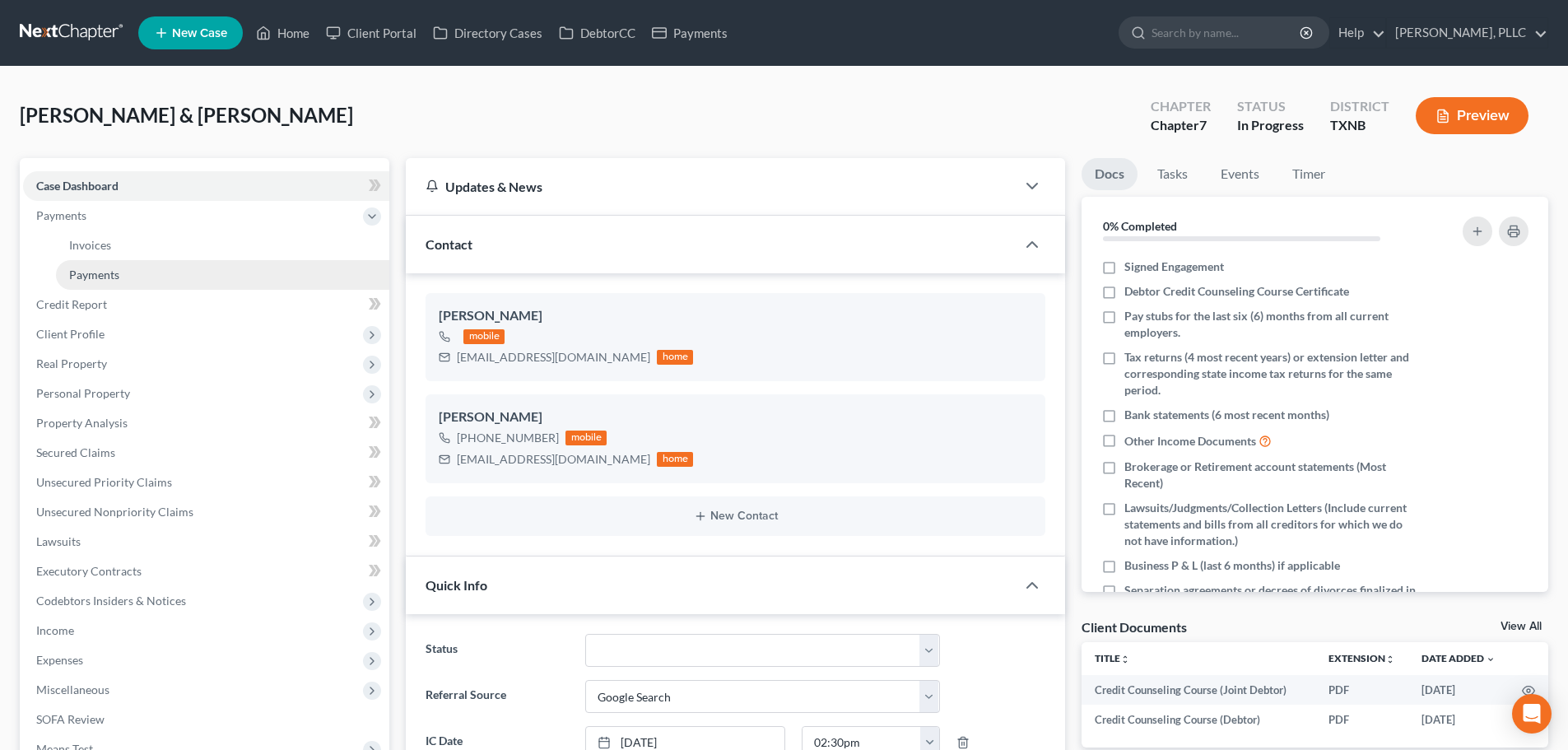
click at [89, 269] on span "Payments" at bounding box center [94, 275] width 50 height 14
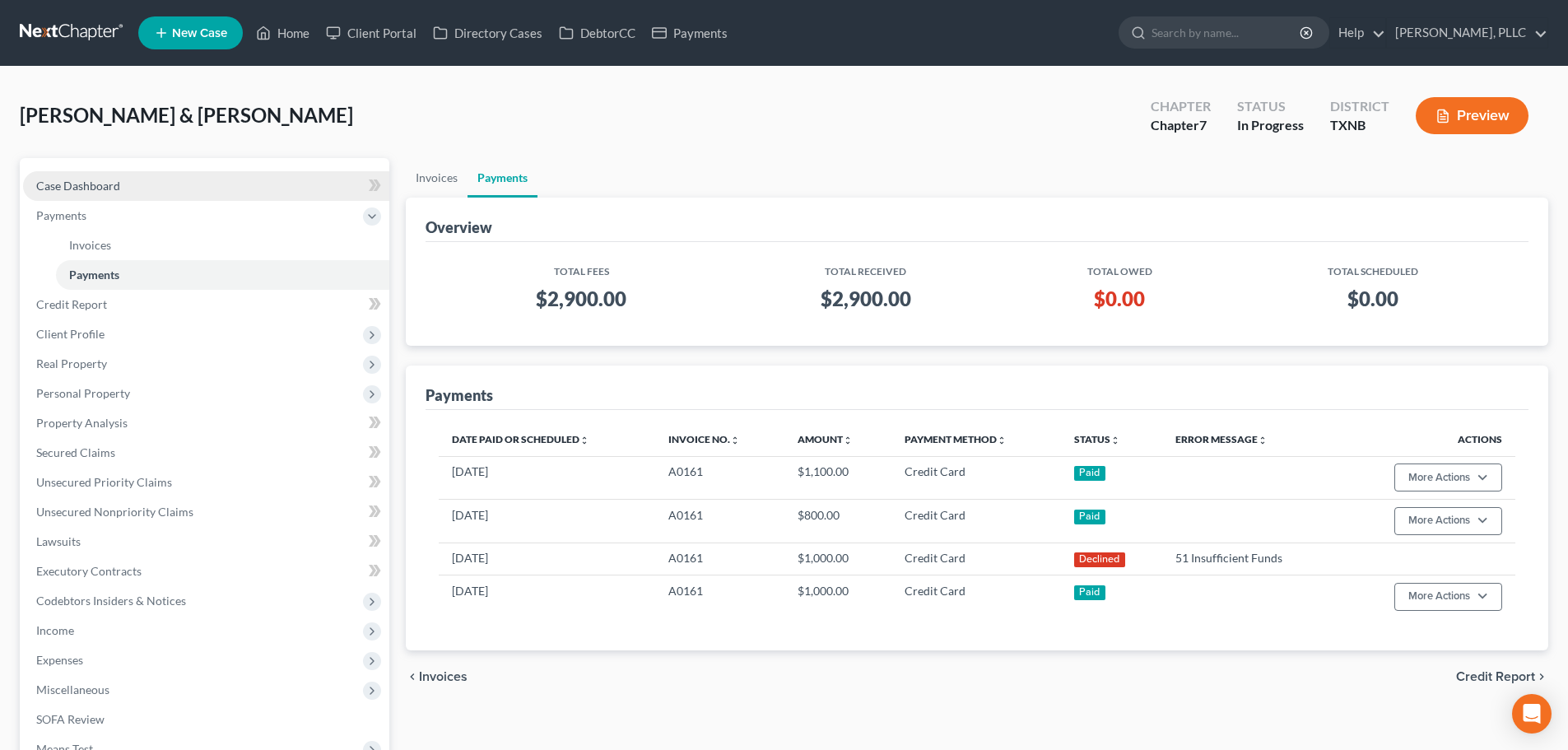
click at [102, 190] on span "Case Dashboard" at bounding box center [78, 185] width 84 height 14
select select "4"
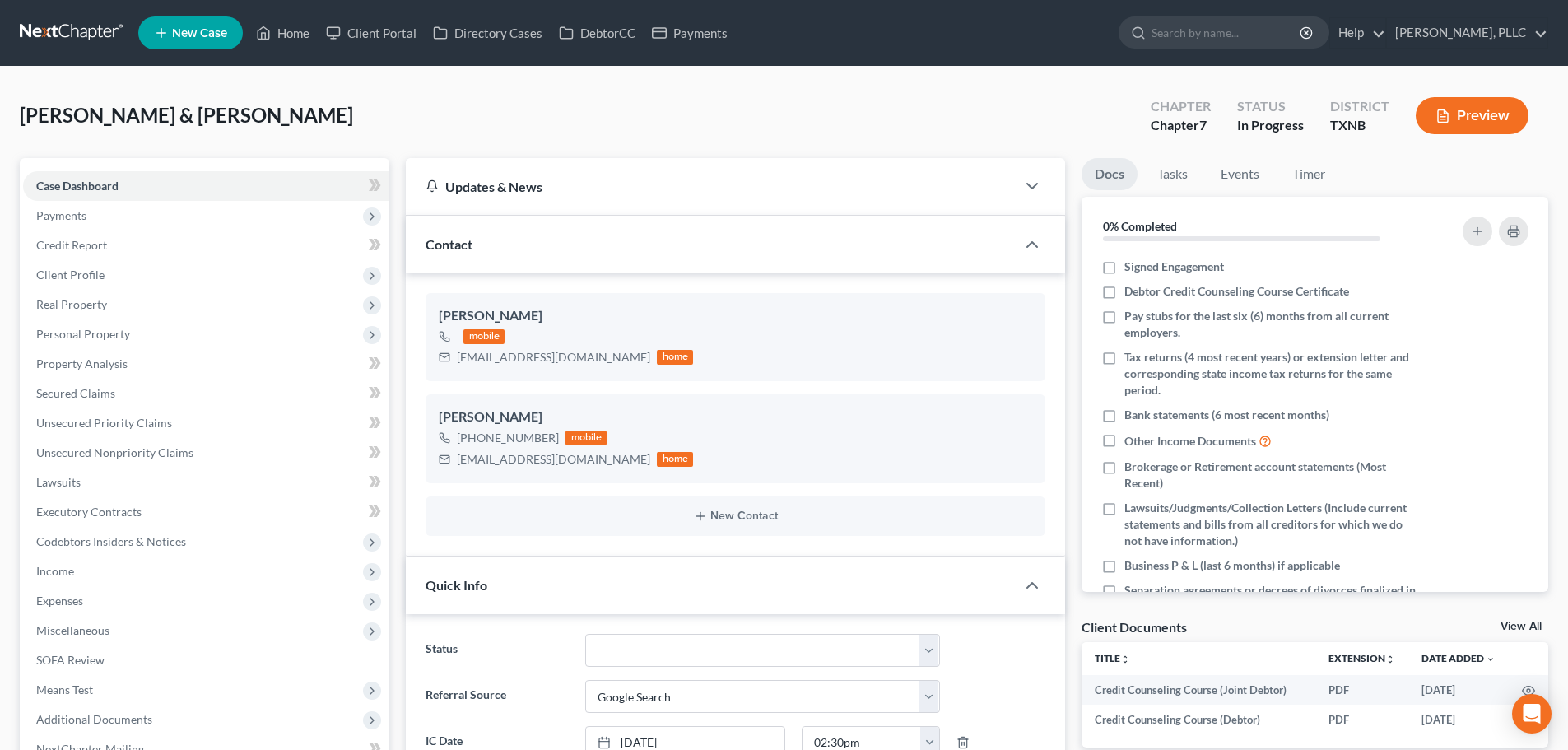
scroll to position [539, 0]
click at [293, 32] on link "Home" at bounding box center [283, 33] width 70 height 30
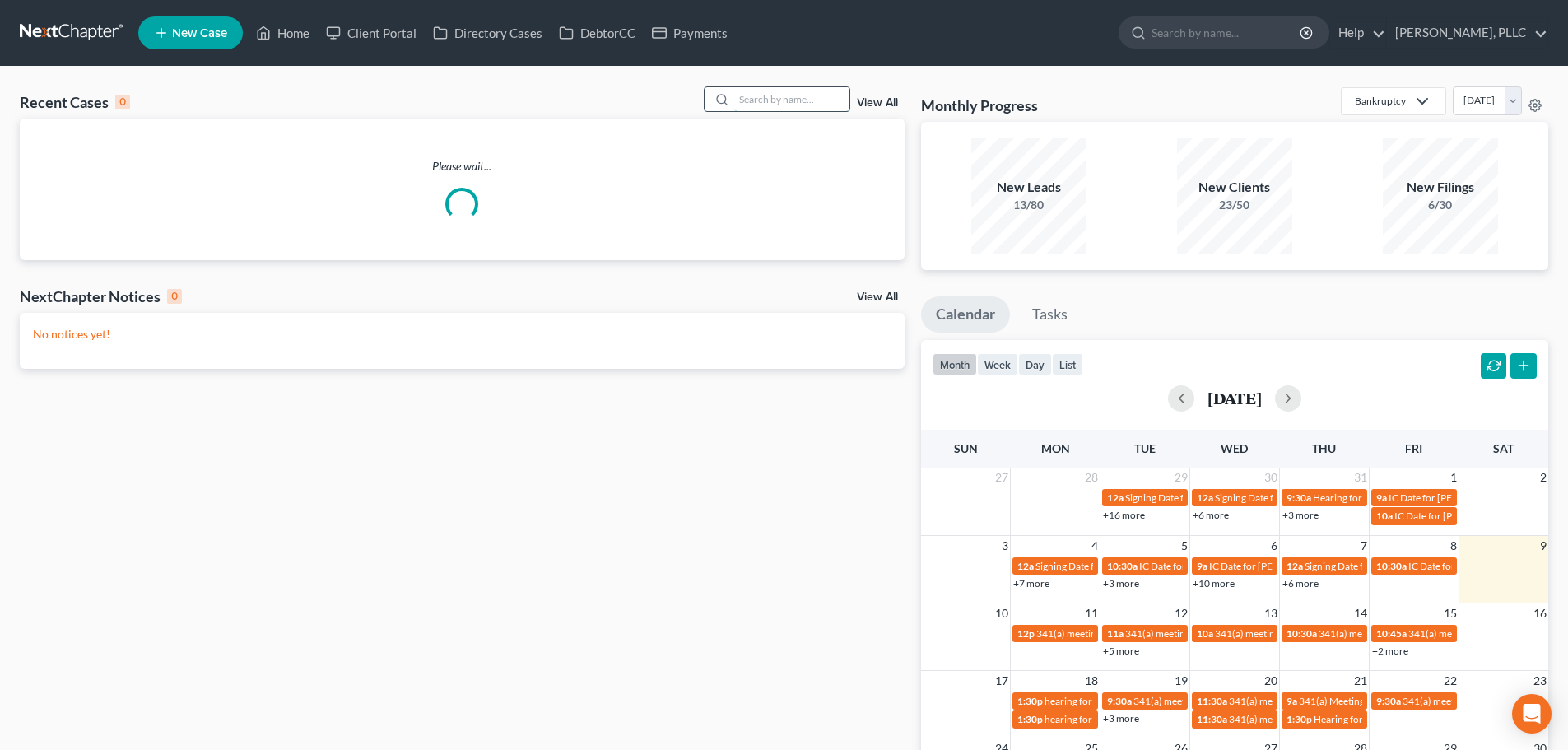
click at [767, 105] on input "search" at bounding box center [791, 99] width 115 height 24
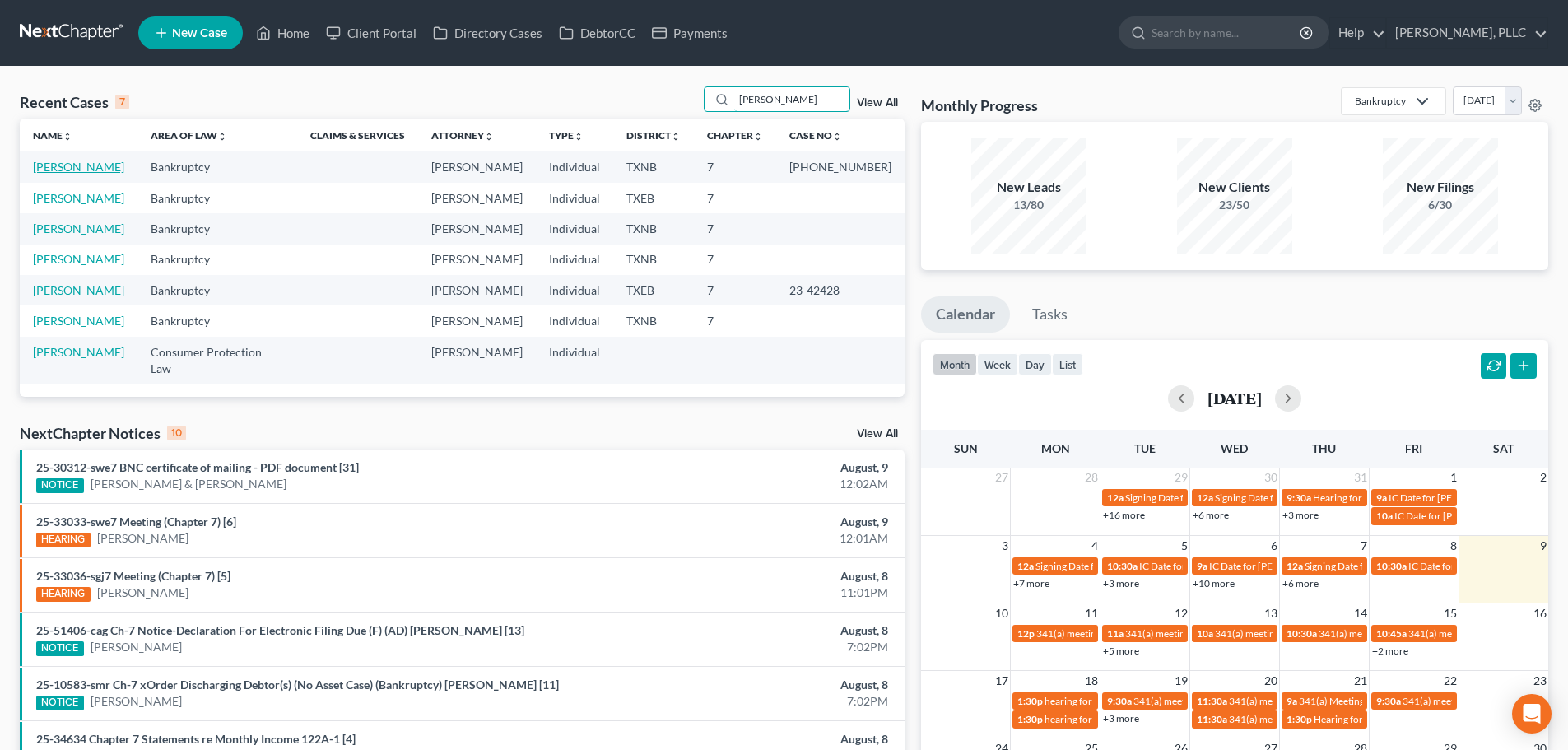
type input "SCOTT"
click at [80, 172] on link "[PERSON_NAME]" at bounding box center [79, 167] width 91 height 14
select select "6"
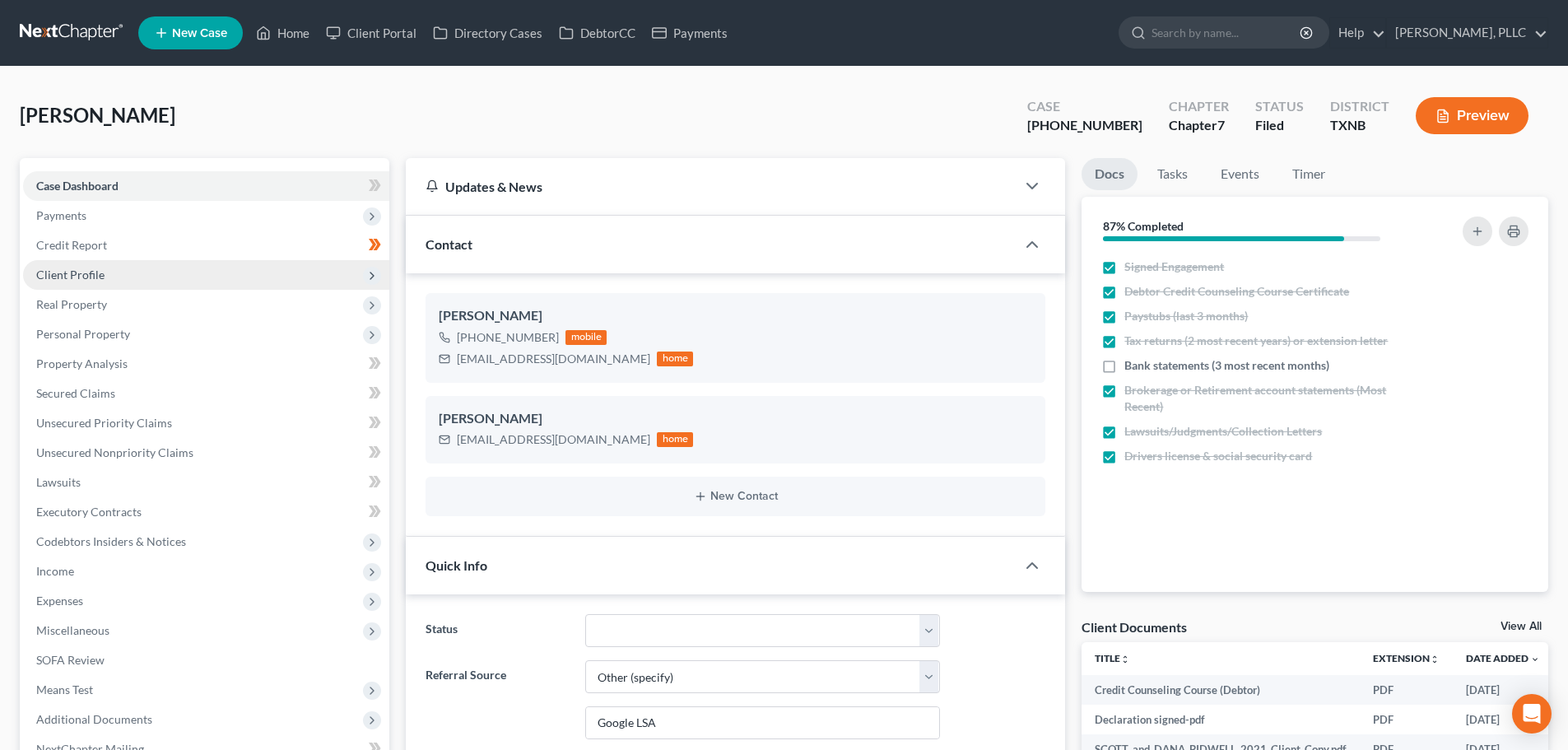
scroll to position [4671, 0]
drag, startPoint x: 589, startPoint y: 363, endPoint x: 450, endPoint y: 371, distance: 139.2
click at [450, 371] on div "Scott Bidwell +1 (719) 822-4393 mobile scottbidwell1@gmail.com home" at bounding box center [735, 338] width 620 height 89
copy div "[EMAIL_ADDRESS][DOMAIN_NAME]"
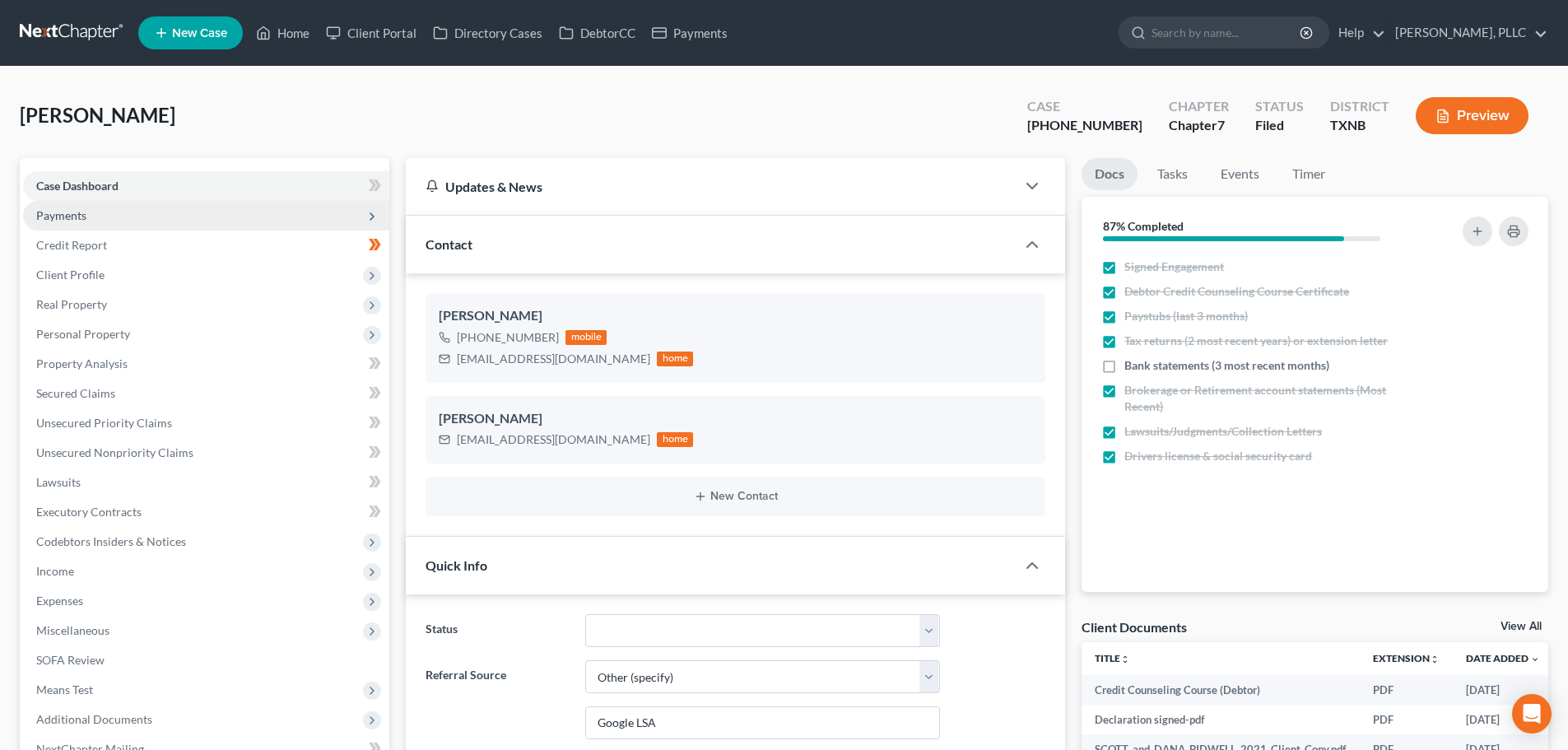
click at [80, 213] on span "Payments" at bounding box center [61, 215] width 50 height 14
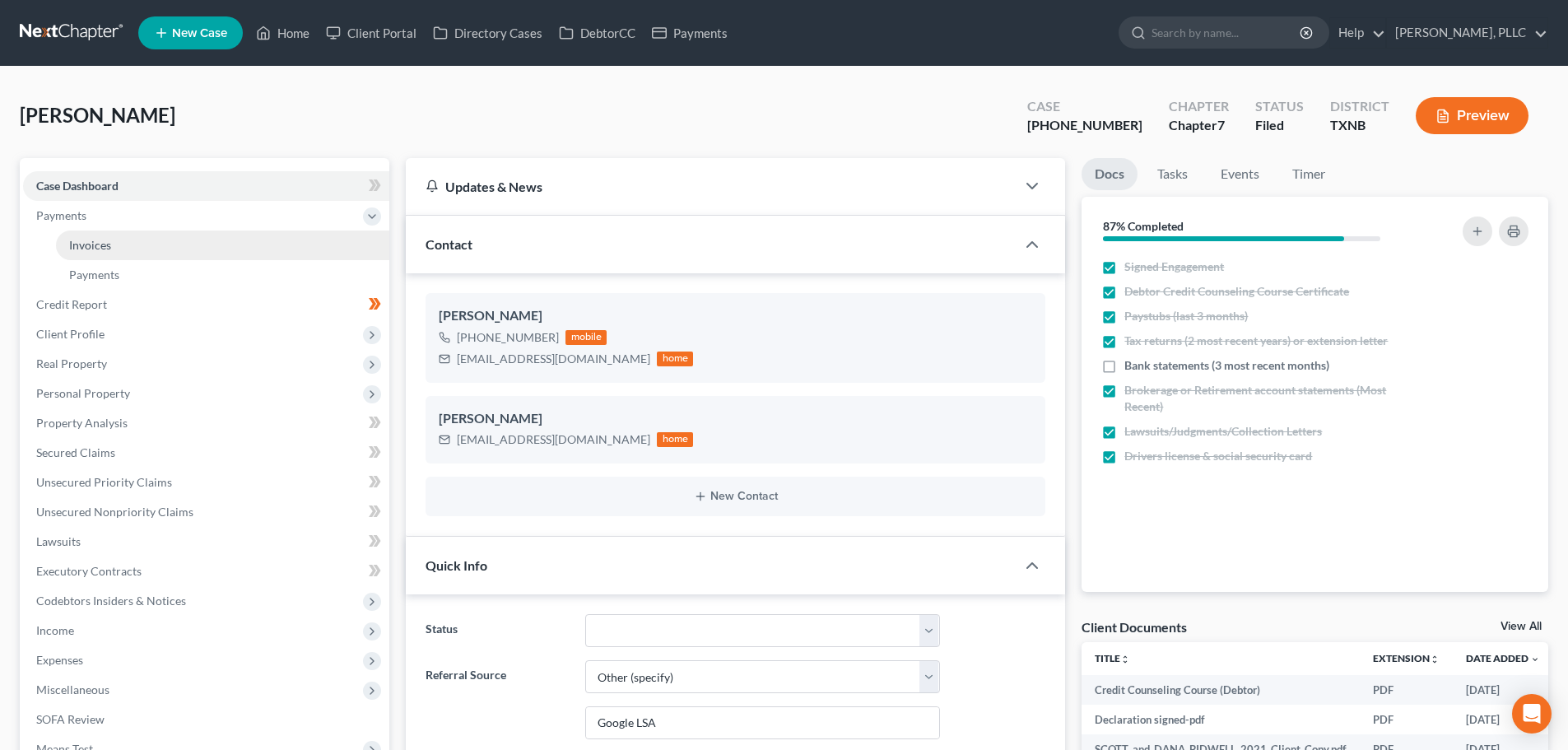
click at [94, 245] on span "Invoices" at bounding box center [89, 245] width 42 height 14
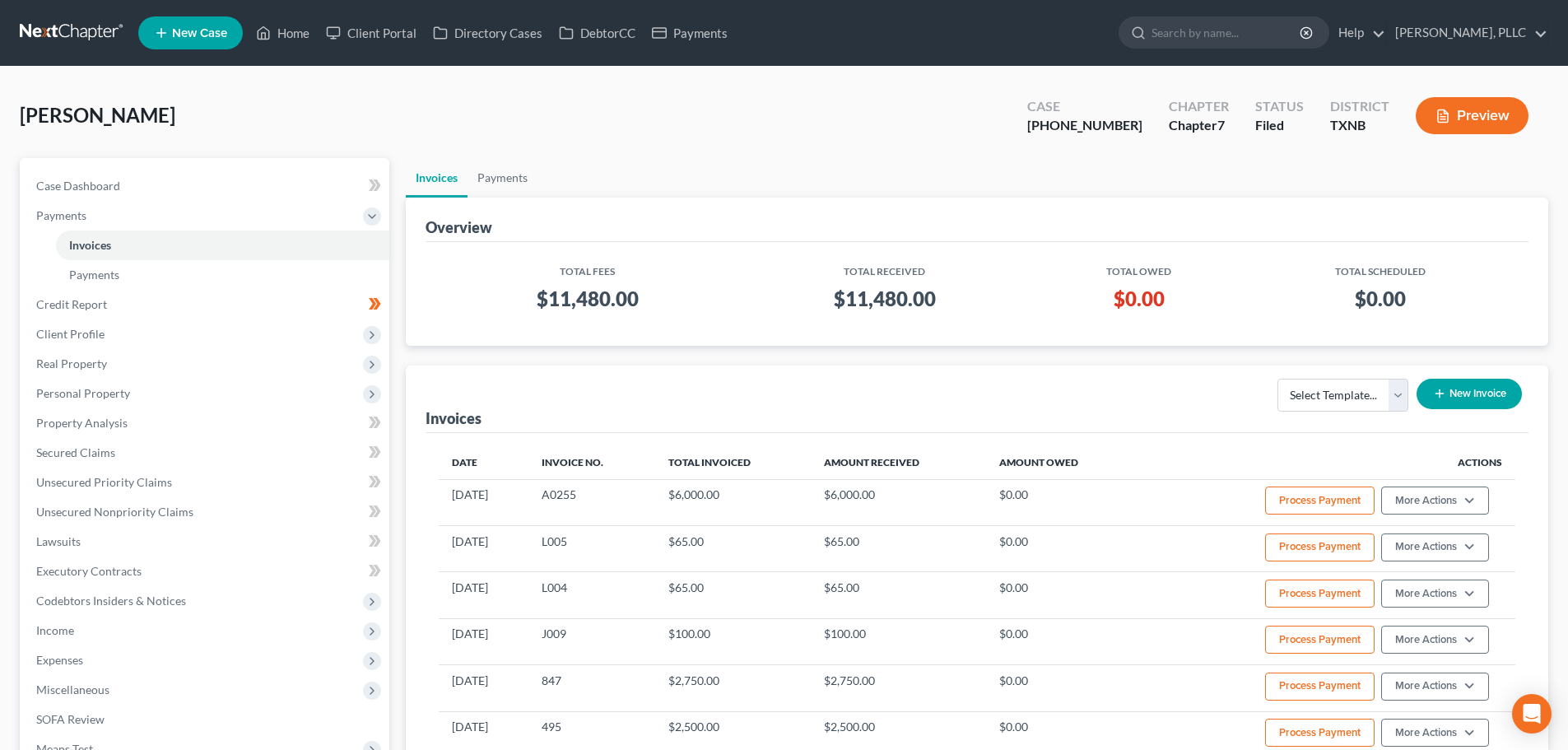
click at [1457, 392] on button "New Invoice" at bounding box center [1469, 394] width 106 height 30
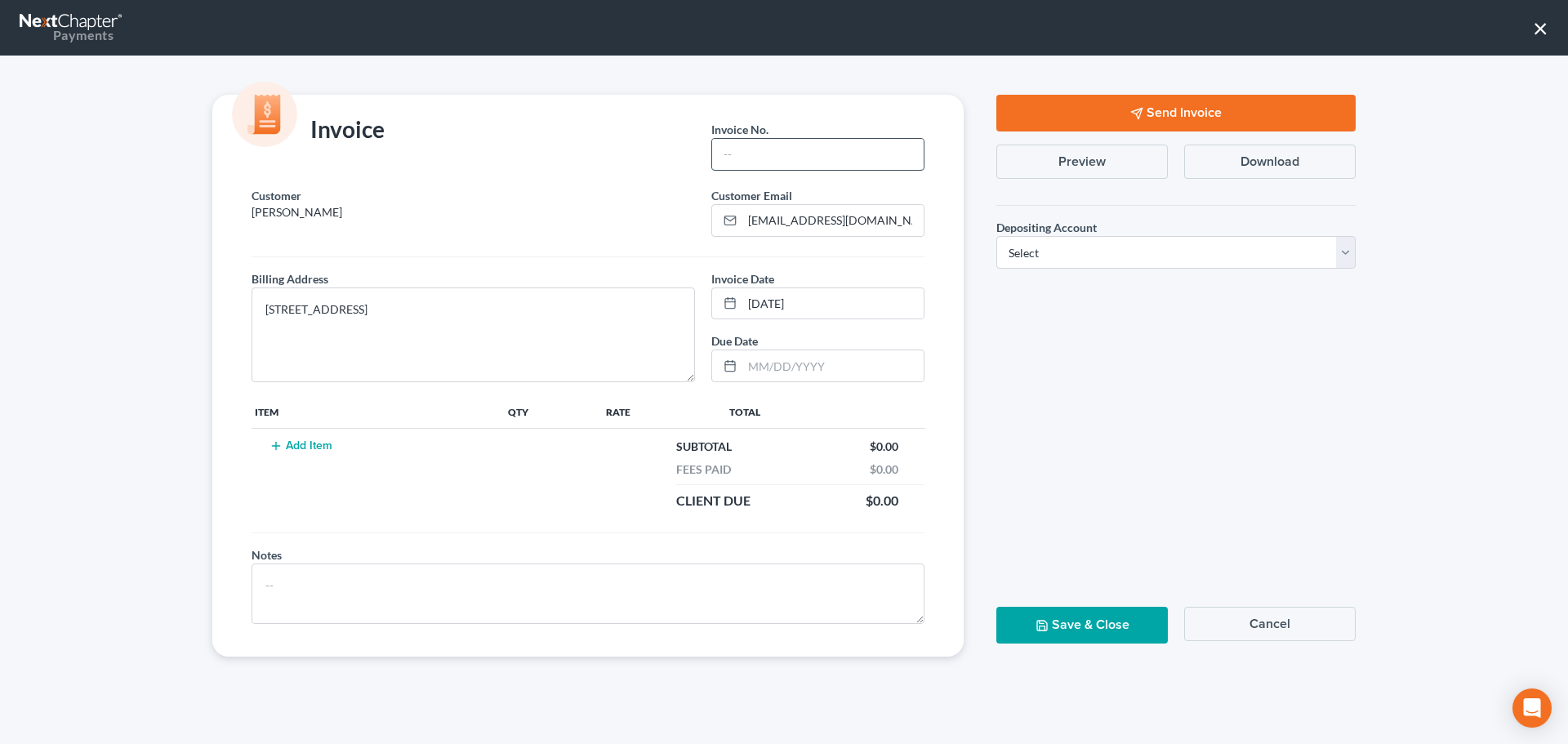
click at [799, 160] on input "text" at bounding box center [818, 154] width 212 height 31
type input "1177"
click at [295, 446] on button "Add Item" at bounding box center [300, 447] width 72 height 13
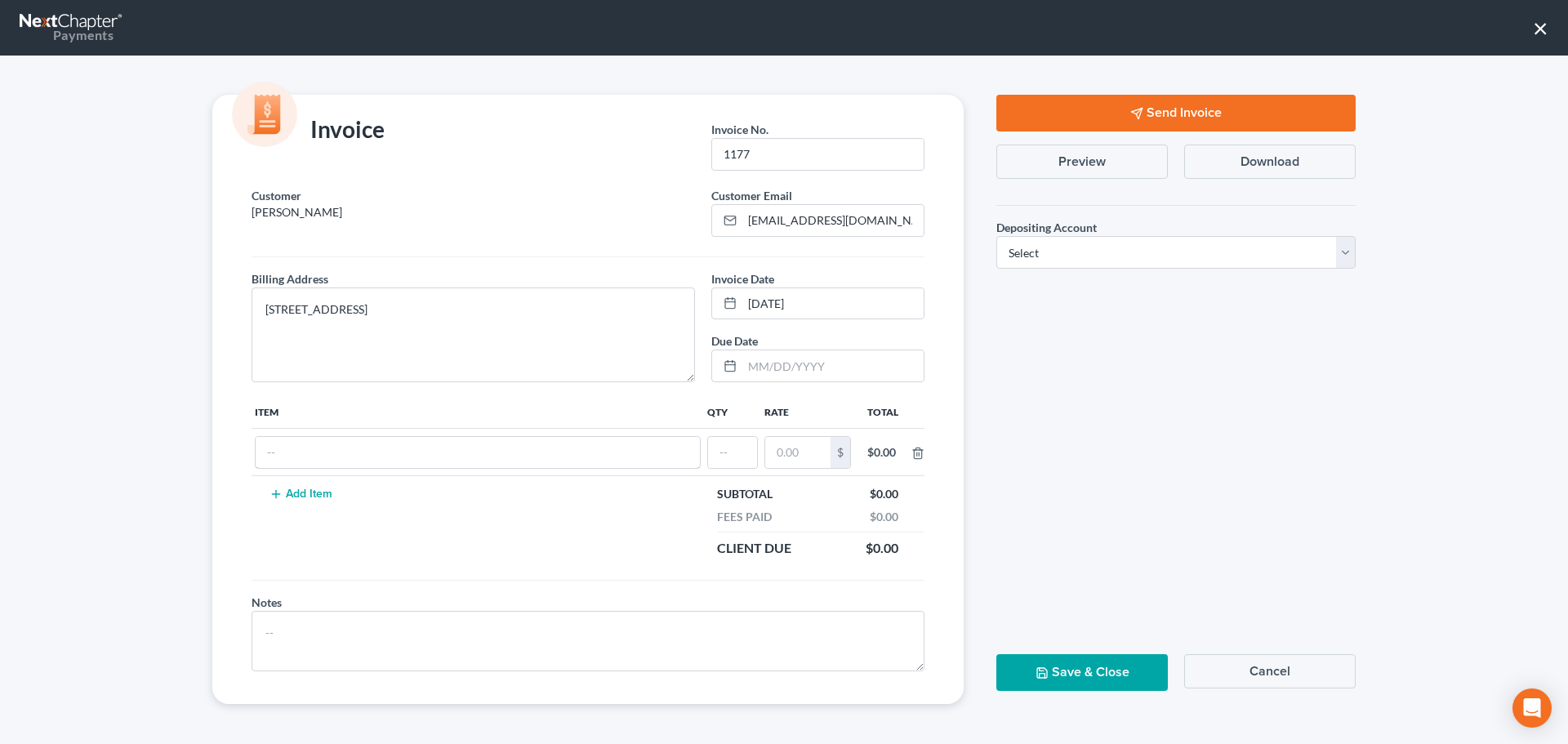
click at [295, 446] on input "text" at bounding box center [478, 452] width 444 height 31
type input "Final Billing -- see final billing spreadsheet for details"
click at [725, 451] on input "text" at bounding box center [732, 452] width 49 height 31
type input "1"
click at [789, 450] on input "text" at bounding box center [798, 452] width 65 height 31
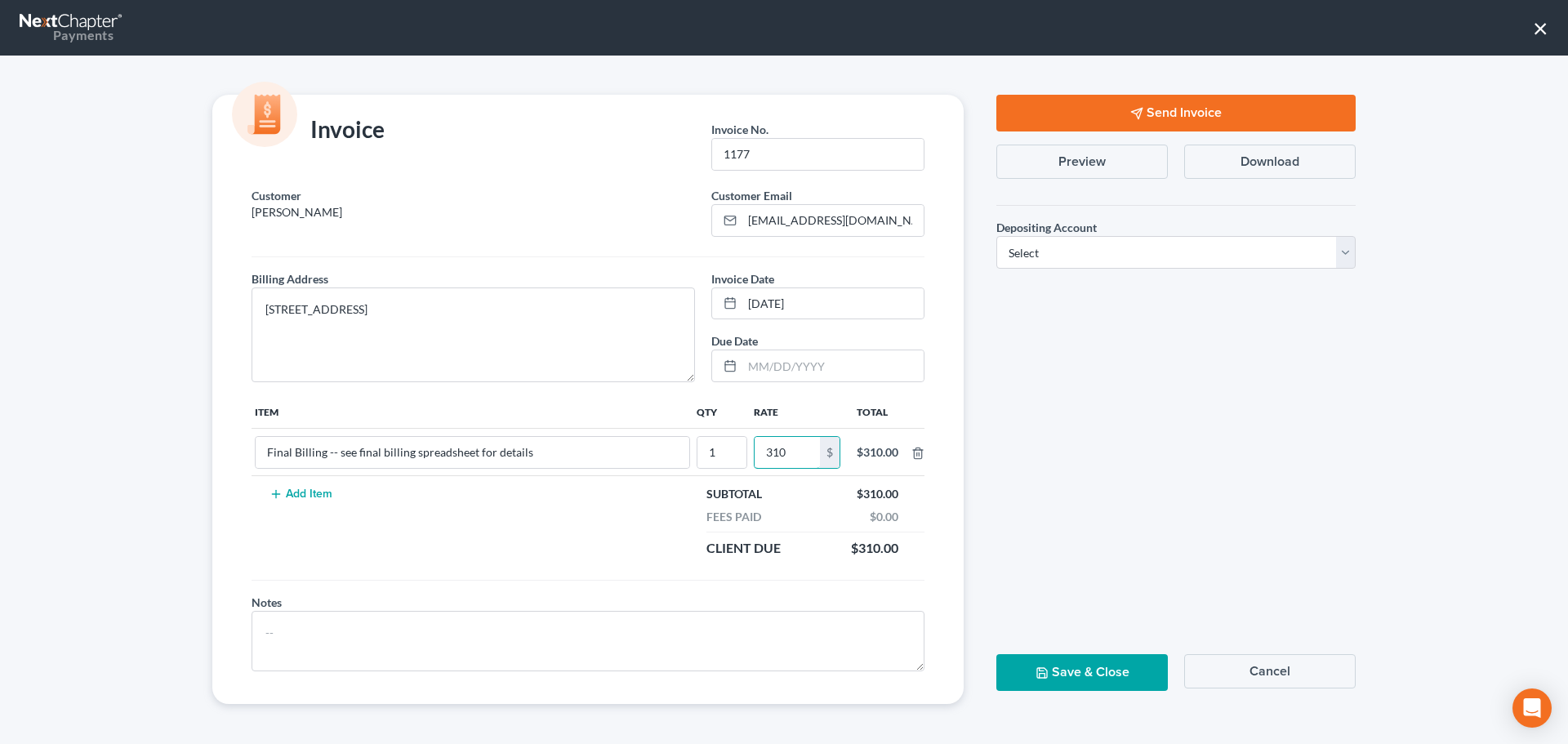
type input "310"
click at [620, 545] on td "Add Item" at bounding box center [471, 522] width 442 height 90
click at [1145, 260] on select "Select Operation Trust" at bounding box center [1176, 252] width 360 height 33
select select "1"
click at [997, 236] on select "Select Operation Trust" at bounding box center [1176, 252] width 360 height 33
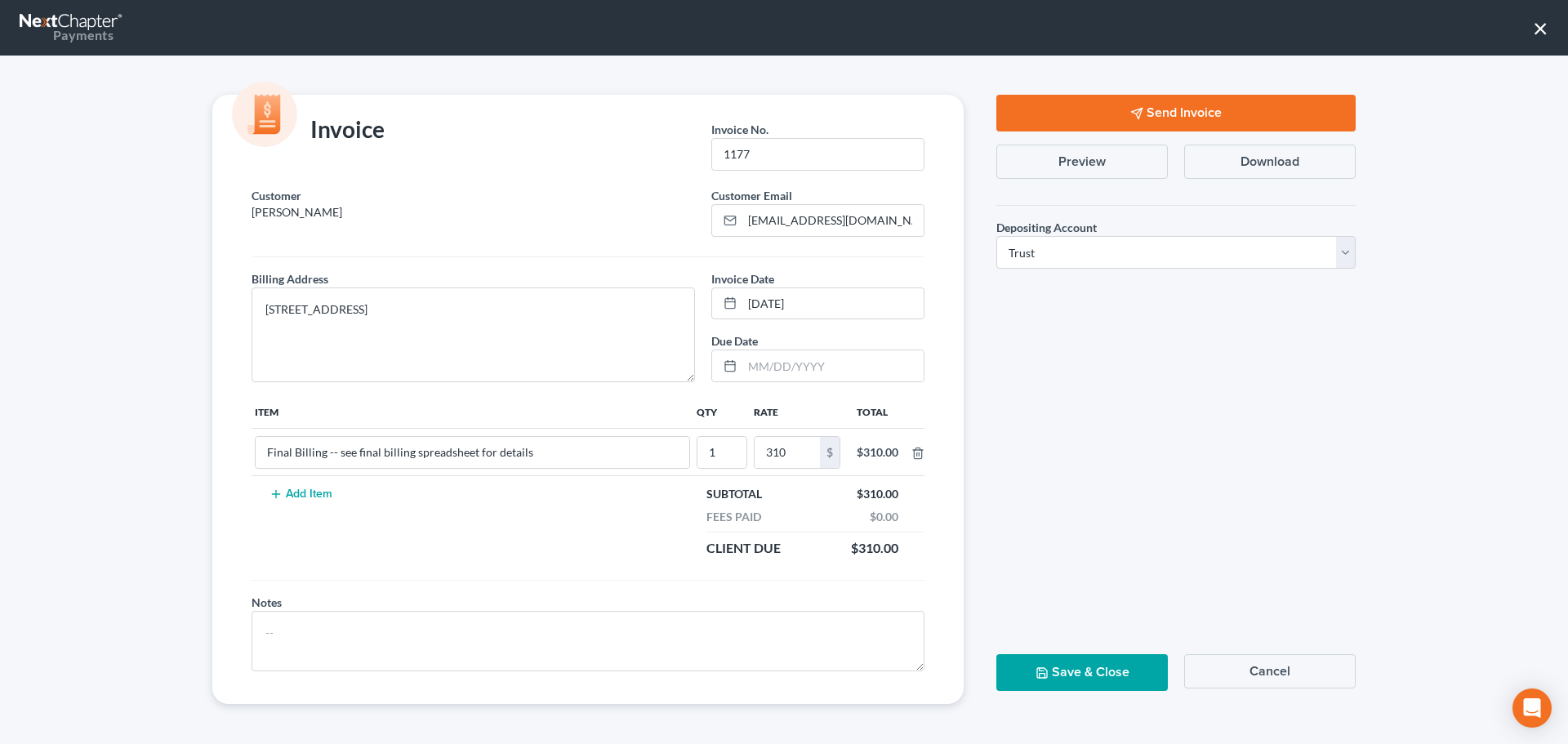
click at [1064, 110] on button "Send Invoice" at bounding box center [1176, 113] width 360 height 37
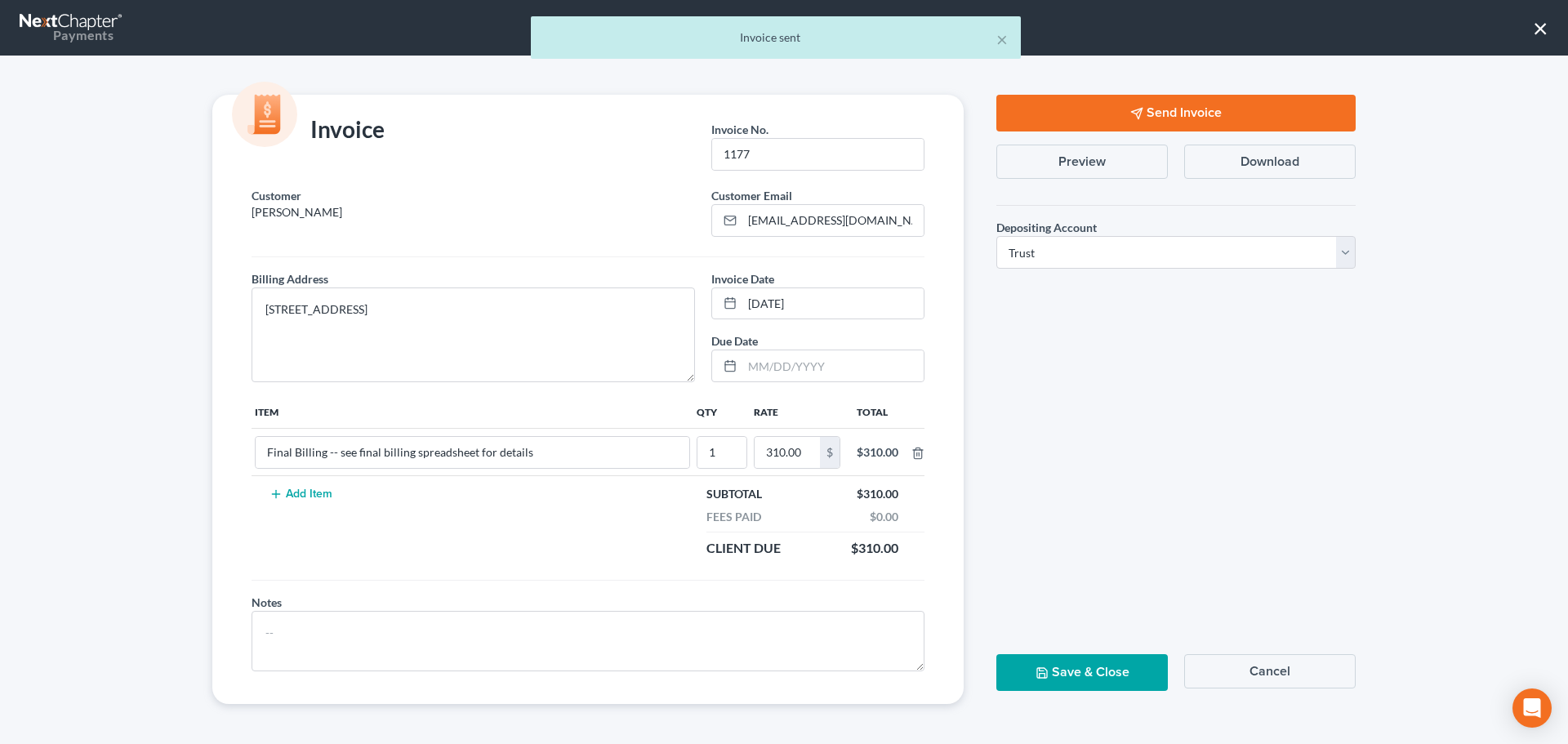
click at [1109, 673] on button "Save & Close" at bounding box center [1082, 673] width 171 height 37
